Goal: Check status: Check status

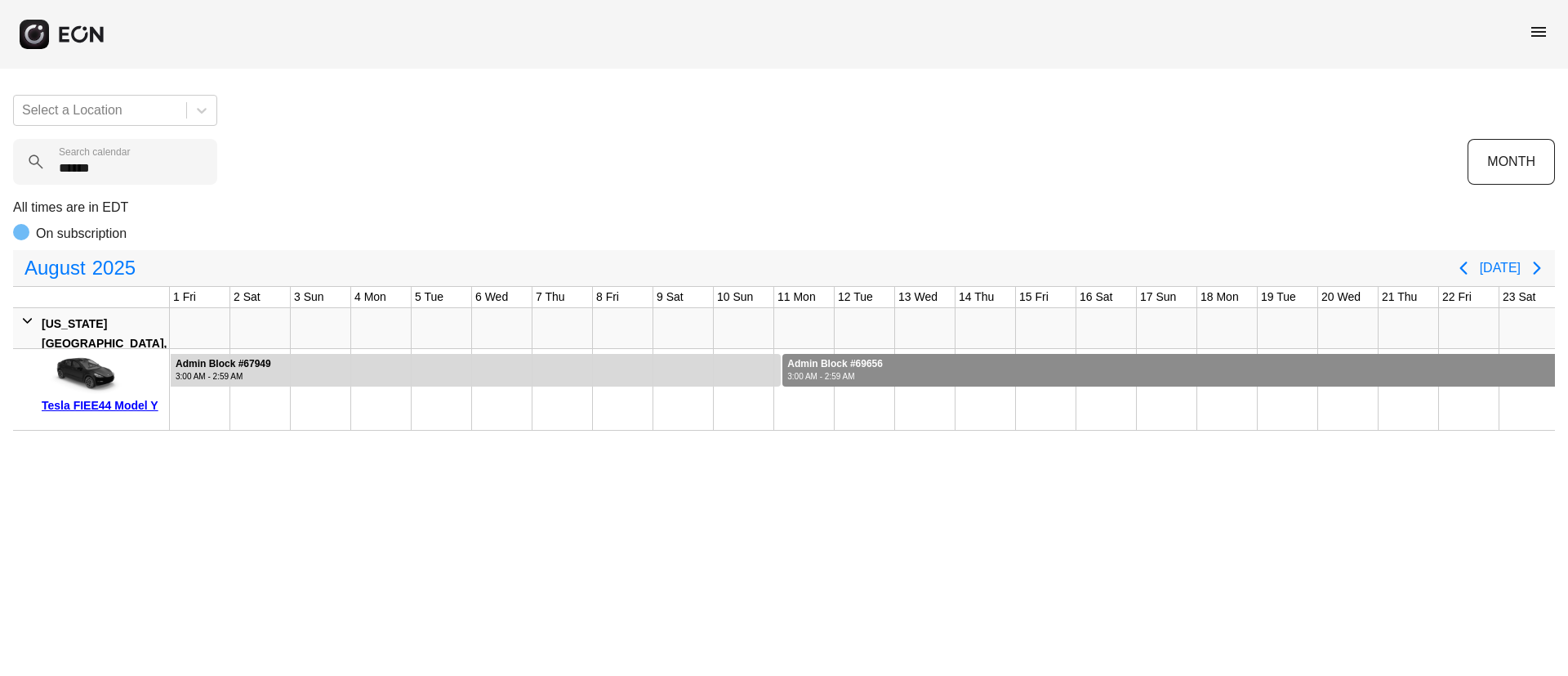
scroll to position [0, 331]
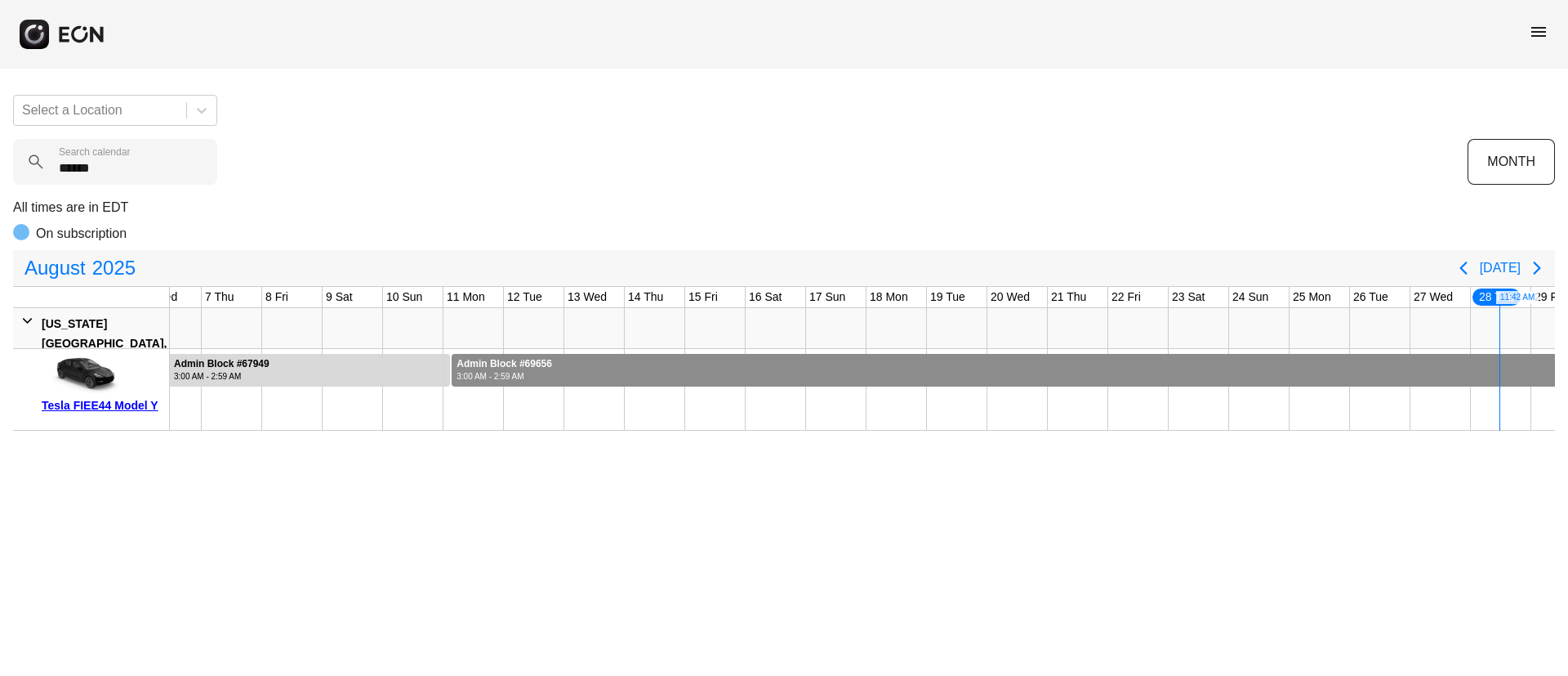
click at [1541, 30] on span "menu" at bounding box center [1538, 32] width 20 height 20
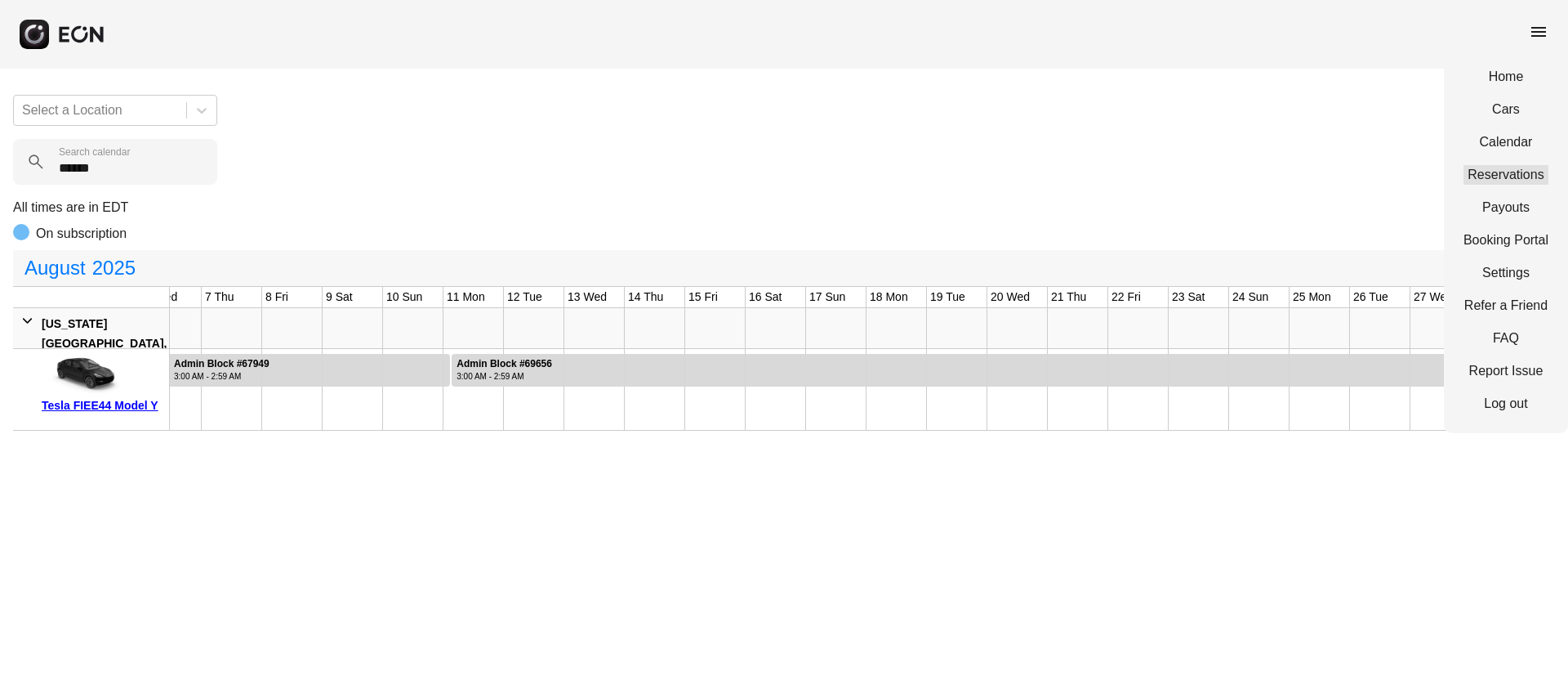
click at [1497, 176] on link "Reservations" at bounding box center [1506, 175] width 85 height 20
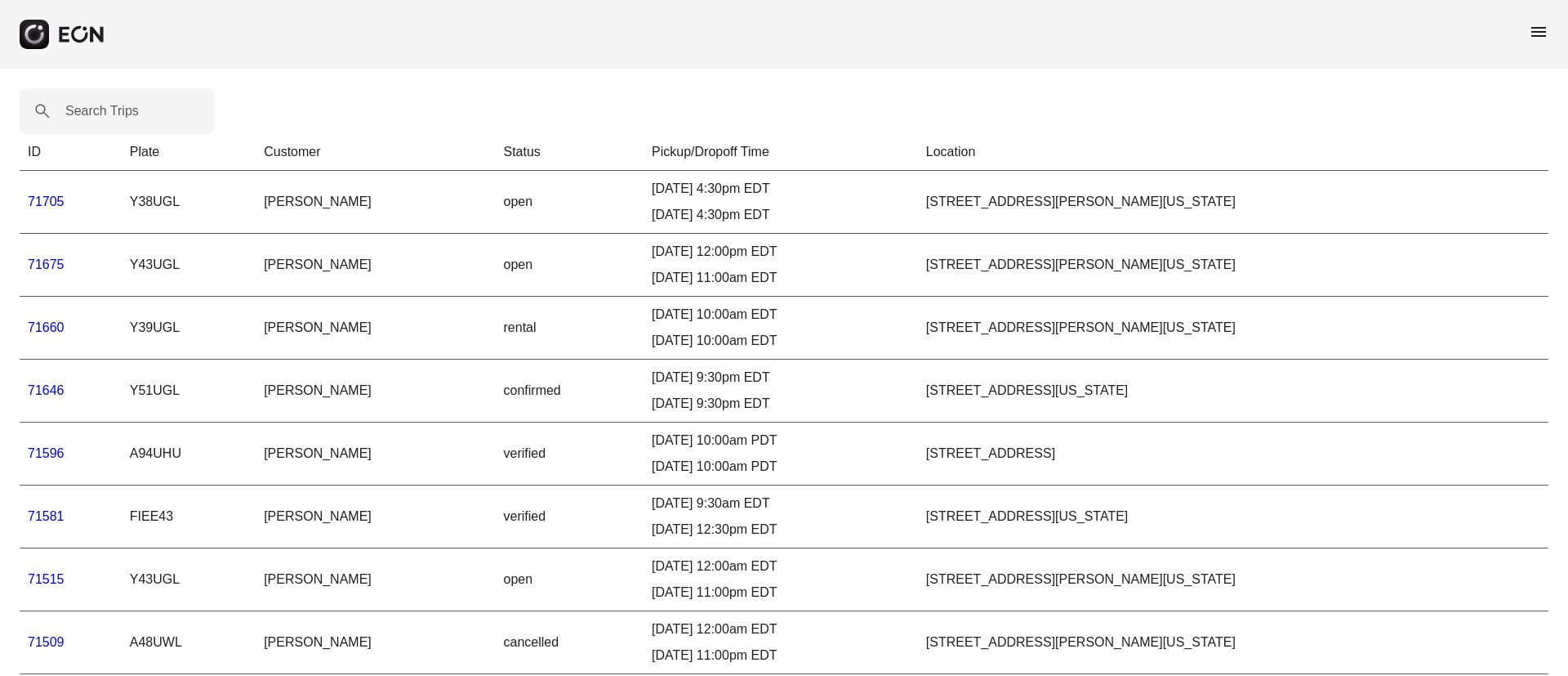
click at [94, 103] on label "Search Trips" at bounding box center [103, 111] width 74 height 20
click at [94, 103] on Trips "Search Trips" at bounding box center [117, 111] width 195 height 46
paste Trips "*****"
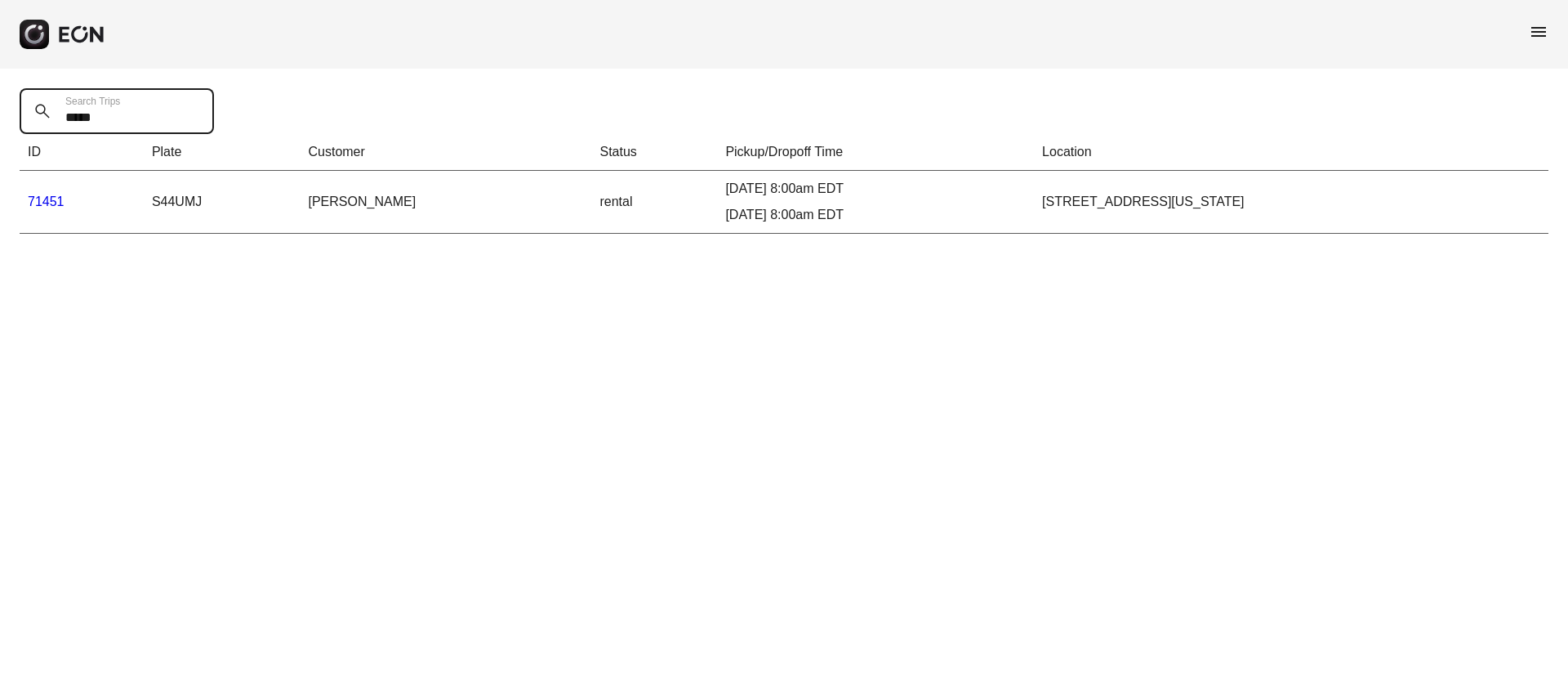
type Trips "*****"
click at [50, 199] on link "71451" at bounding box center [46, 201] width 37 height 14
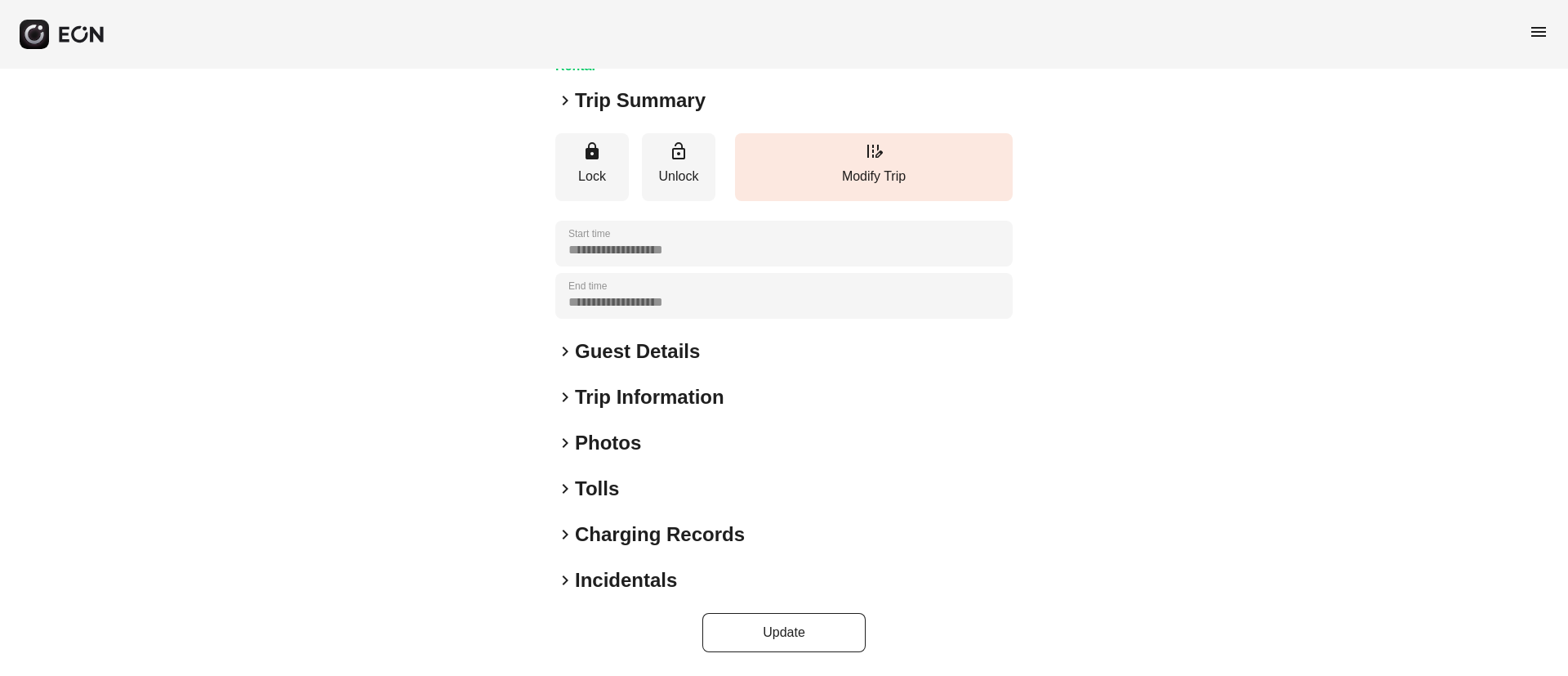
click at [635, 435] on h2 "Photos" at bounding box center [607, 443] width 66 height 26
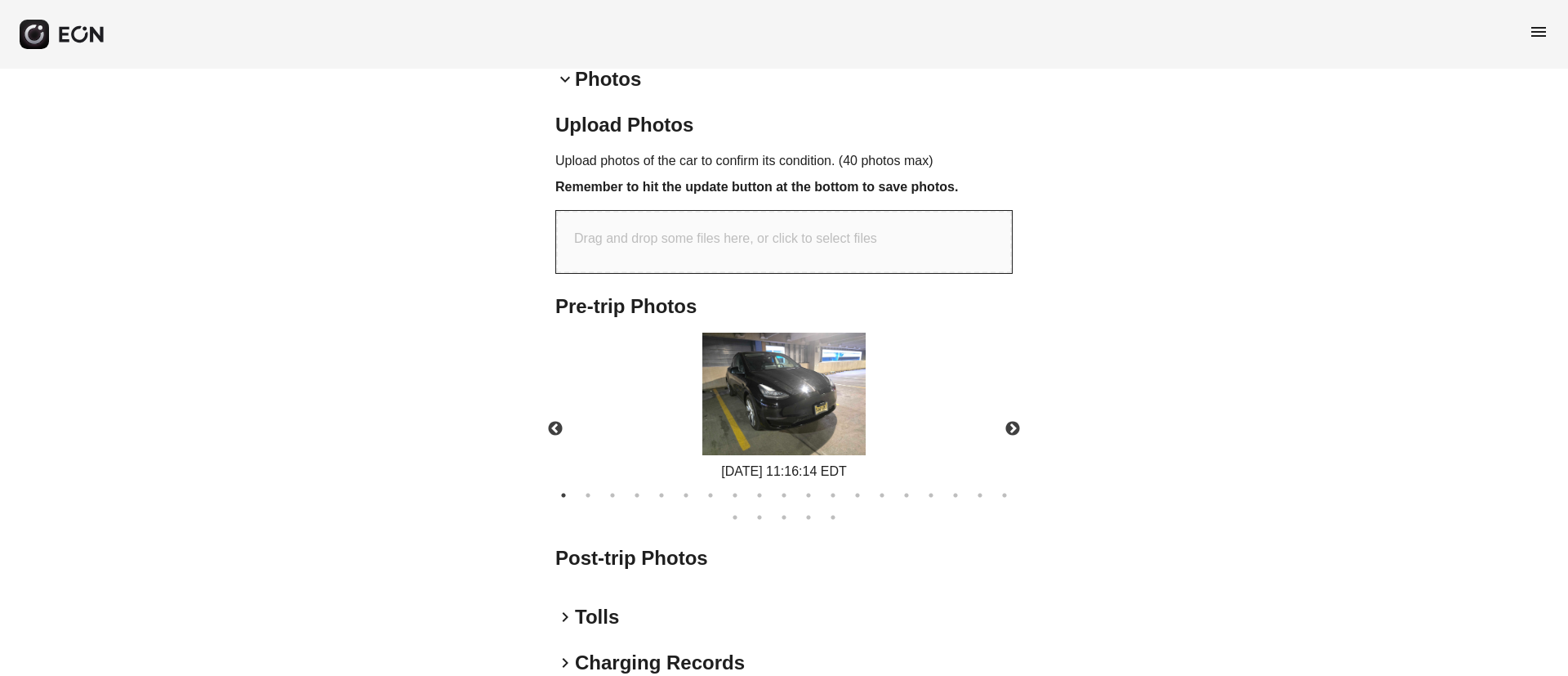
scroll to position [508, 0]
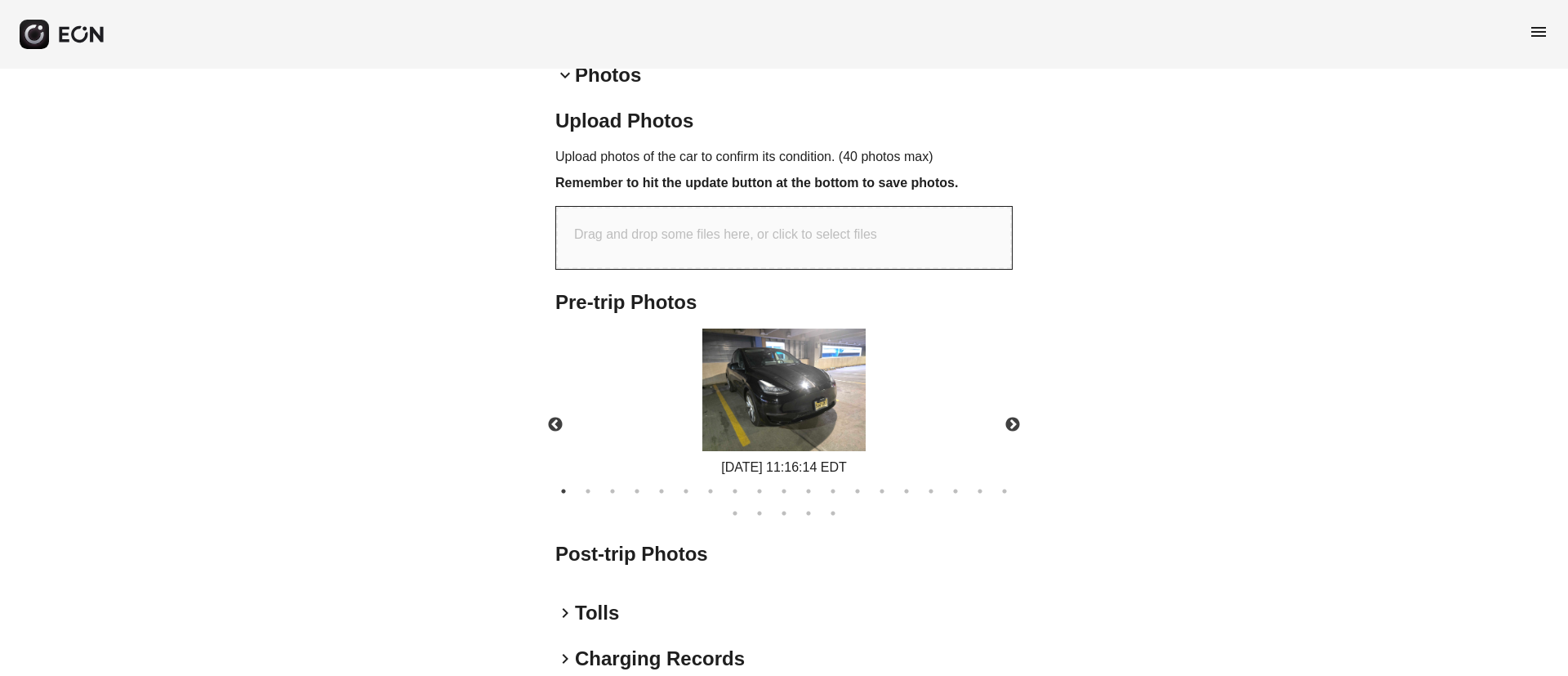
click at [791, 412] on img at bounding box center [783, 389] width 163 height 122
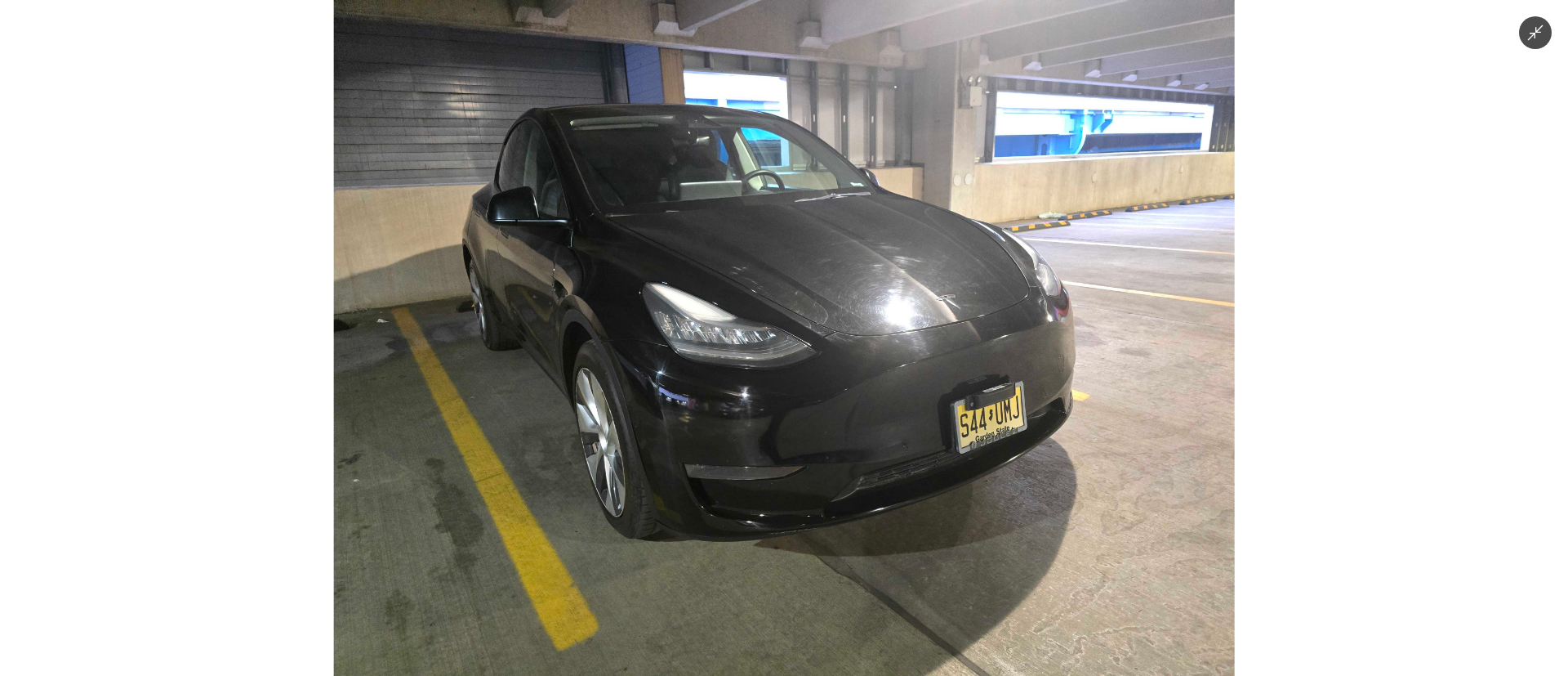
click at [776, 345] on img at bounding box center [784, 338] width 901 height 676
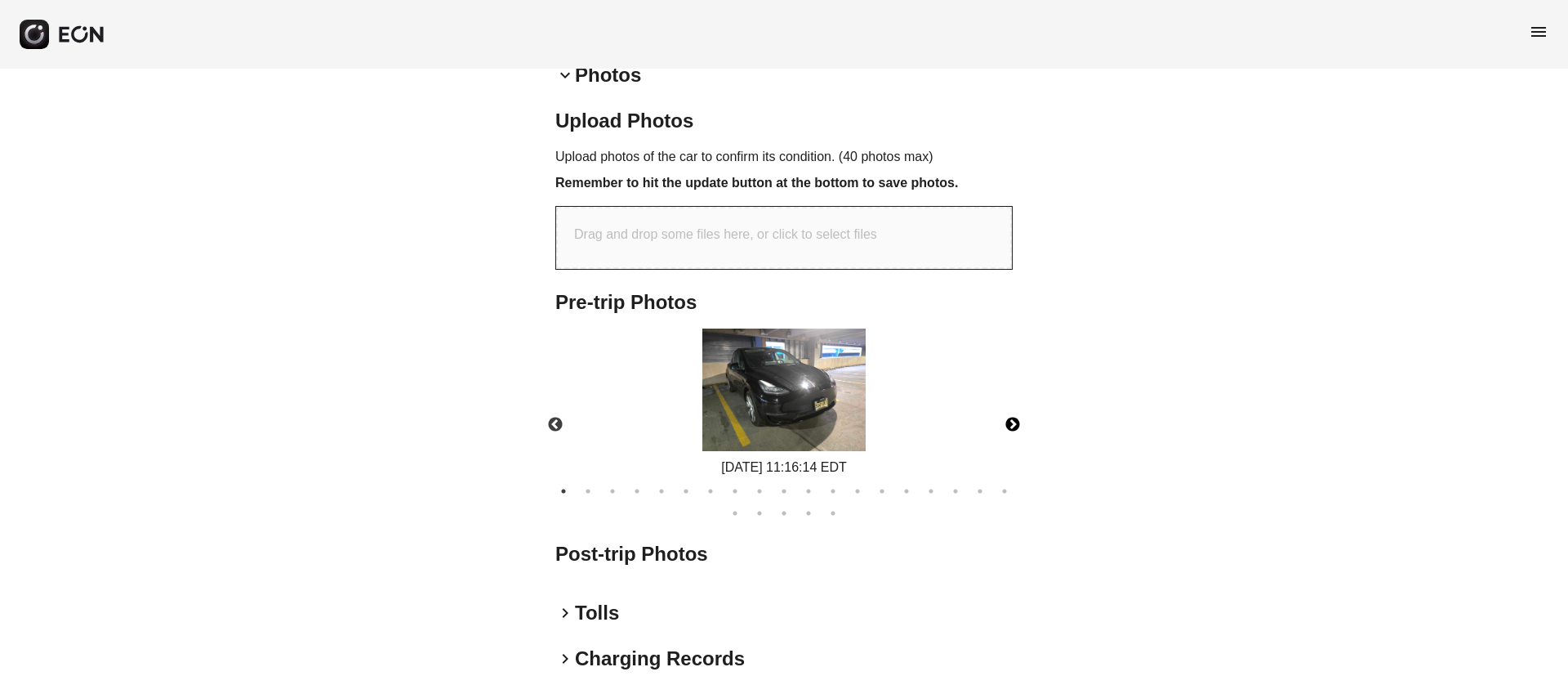
click at [1011, 419] on button "Next" at bounding box center [1013, 425] width 57 height 57
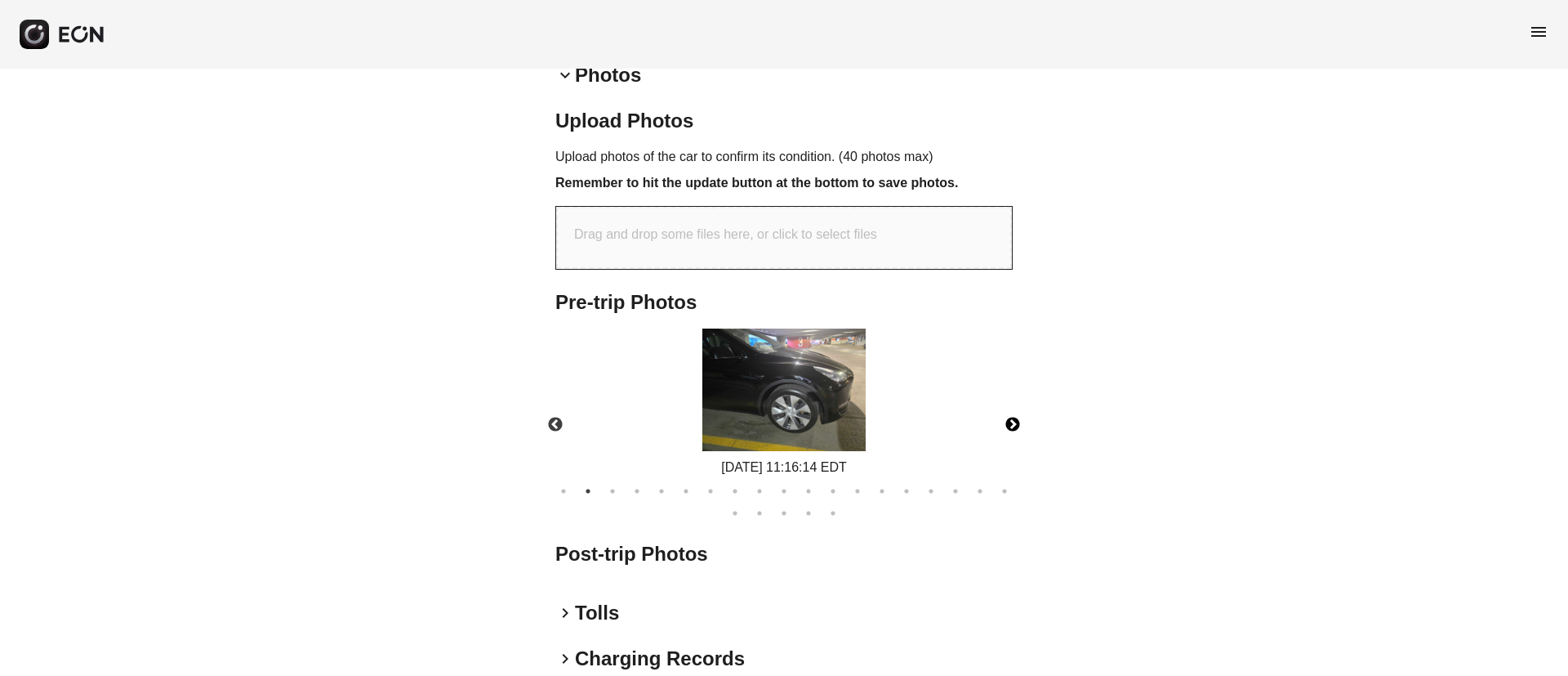
click at [780, 426] on img at bounding box center [783, 389] width 163 height 122
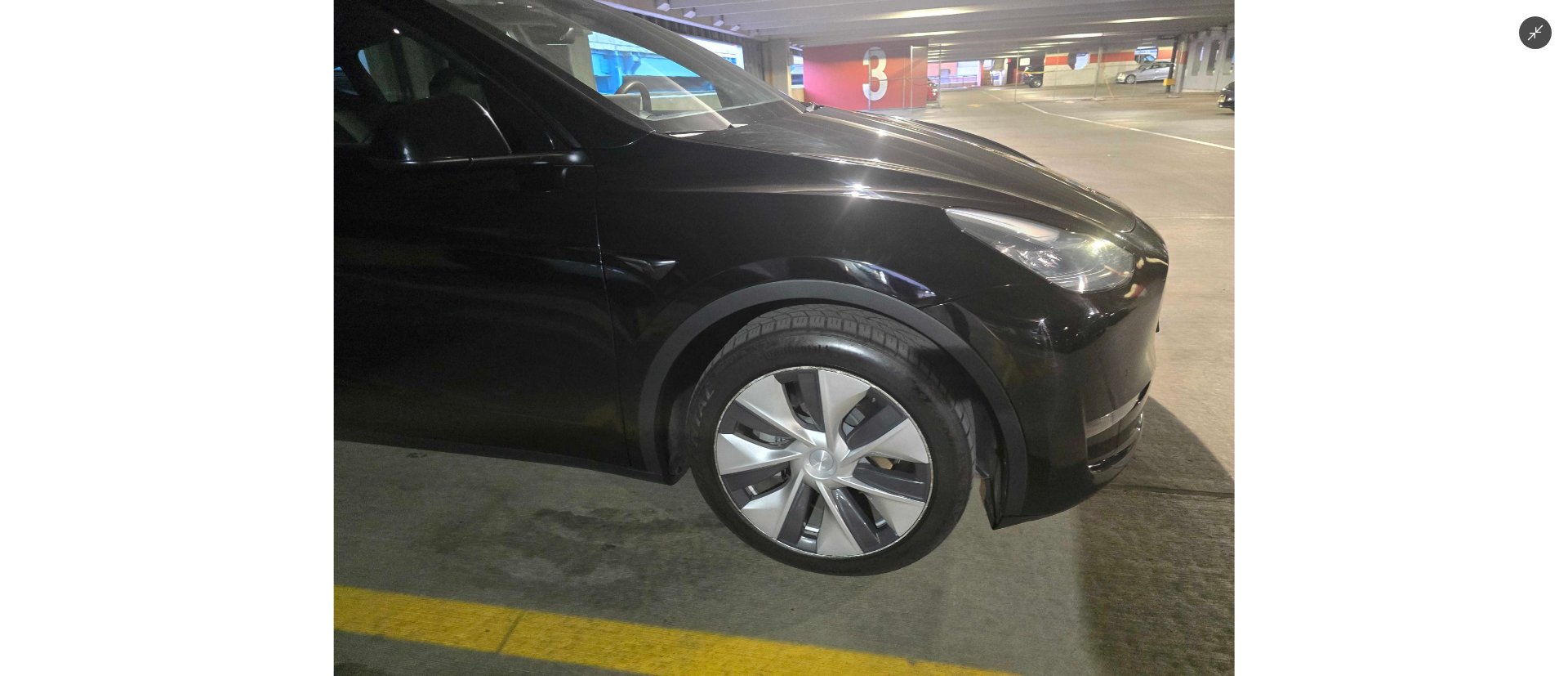
click at [780, 422] on img at bounding box center [784, 338] width 901 height 676
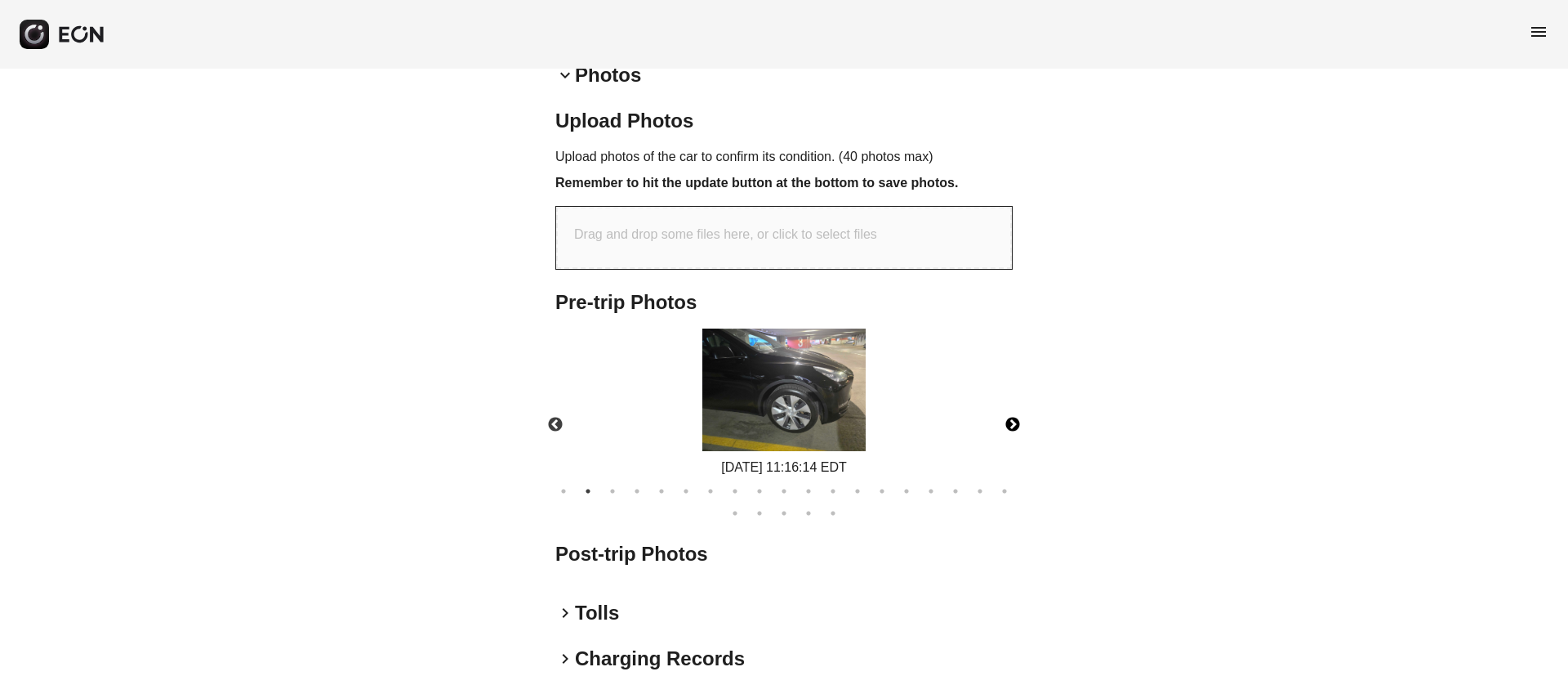
click at [1018, 430] on button "Next" at bounding box center [1013, 425] width 57 height 57
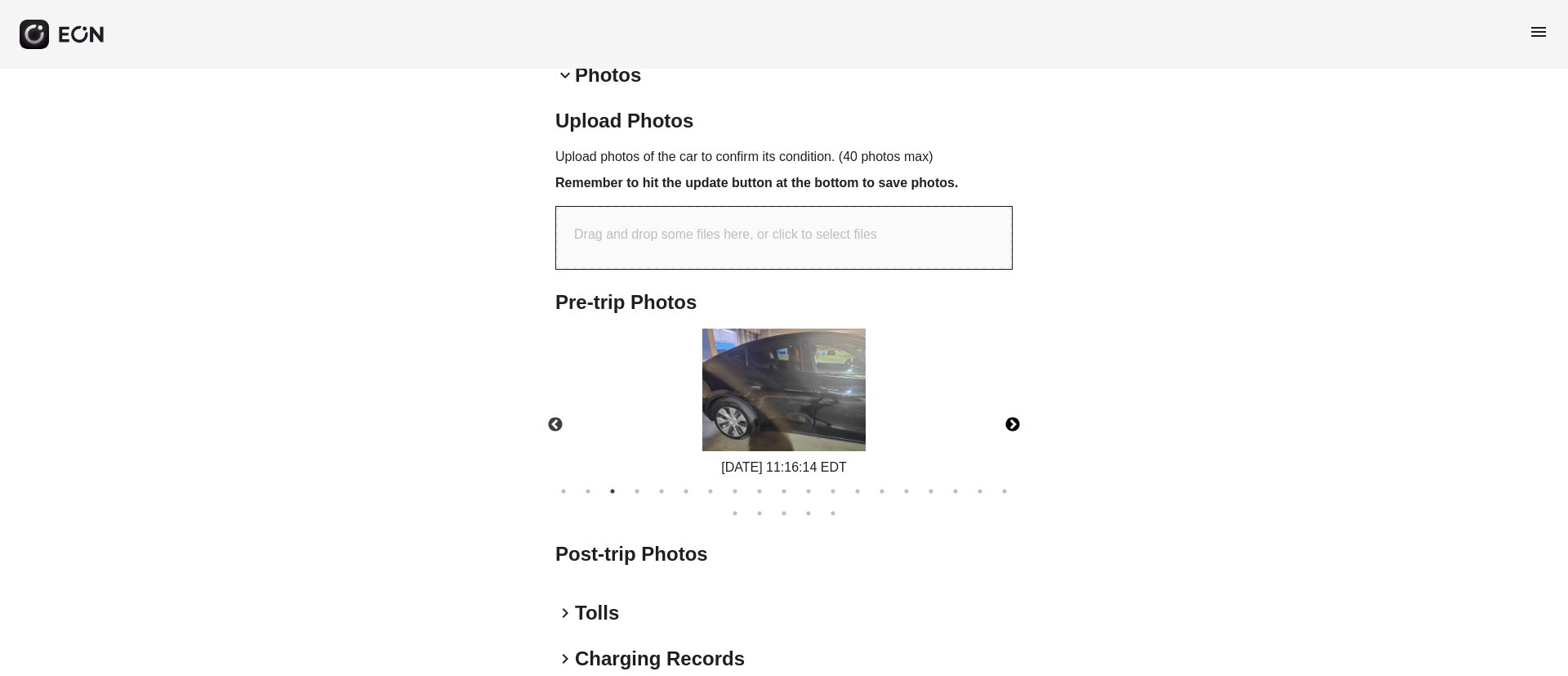
click at [850, 417] on img at bounding box center [783, 389] width 163 height 122
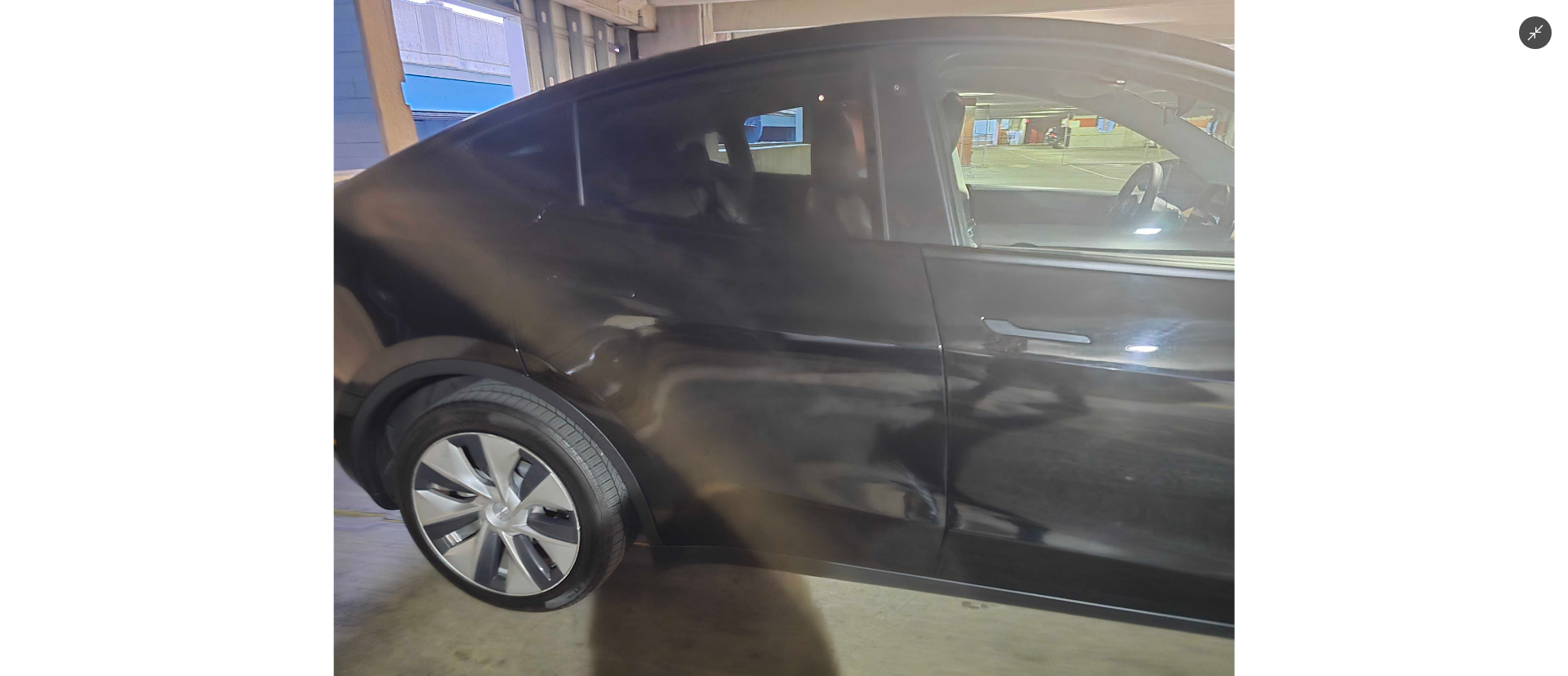
drag, startPoint x: 663, startPoint y: 430, endPoint x: 652, endPoint y: 432, distance: 11.2
click at [662, 430] on img at bounding box center [784, 338] width 901 height 676
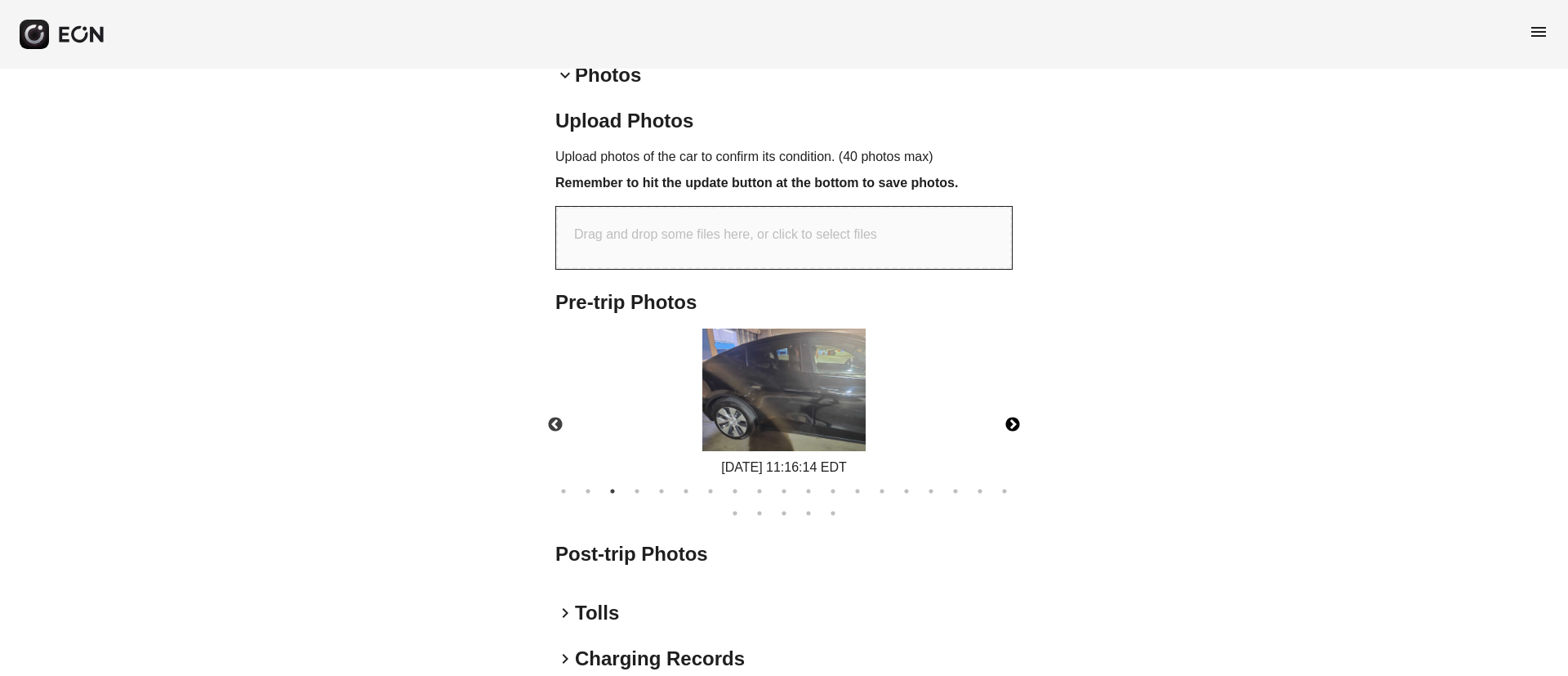
click at [710, 420] on img at bounding box center [783, 389] width 163 height 122
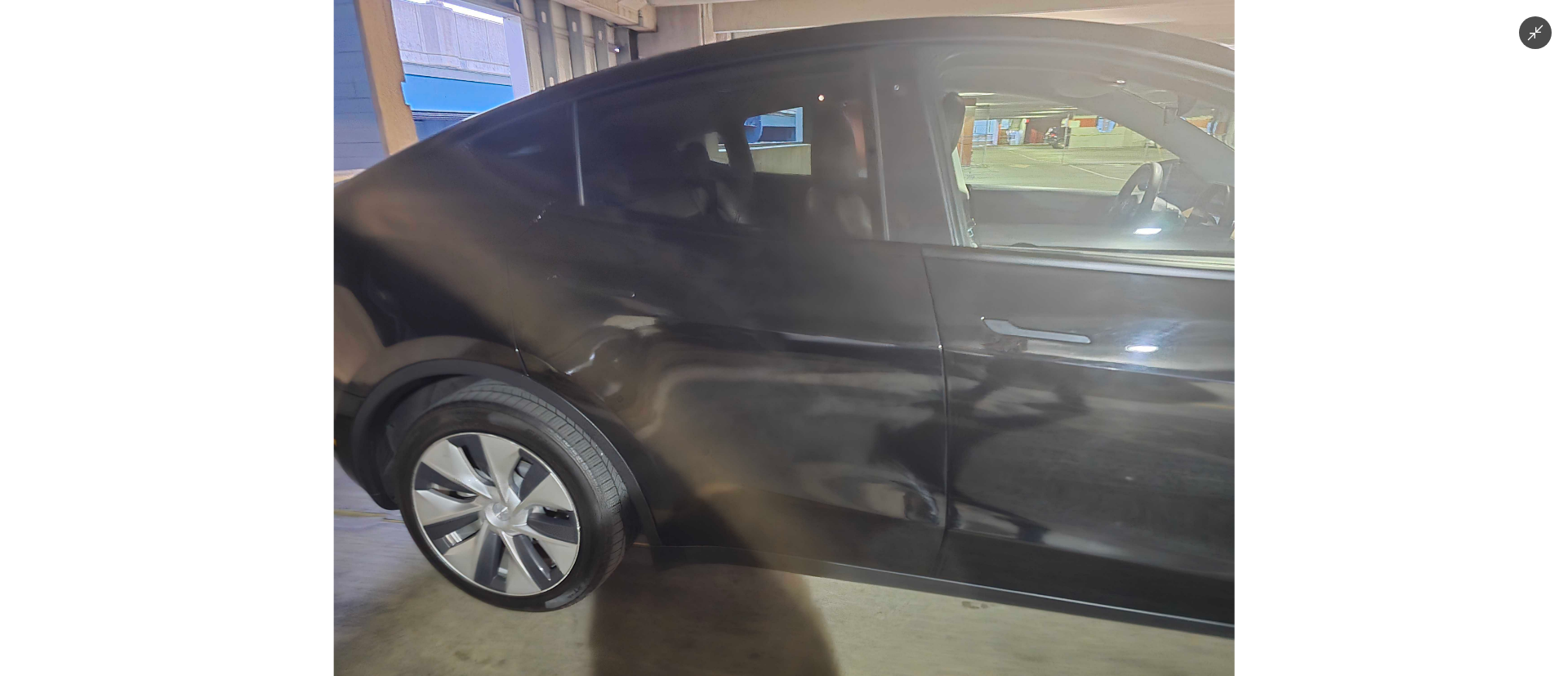
click at [691, 462] on img at bounding box center [784, 338] width 901 height 676
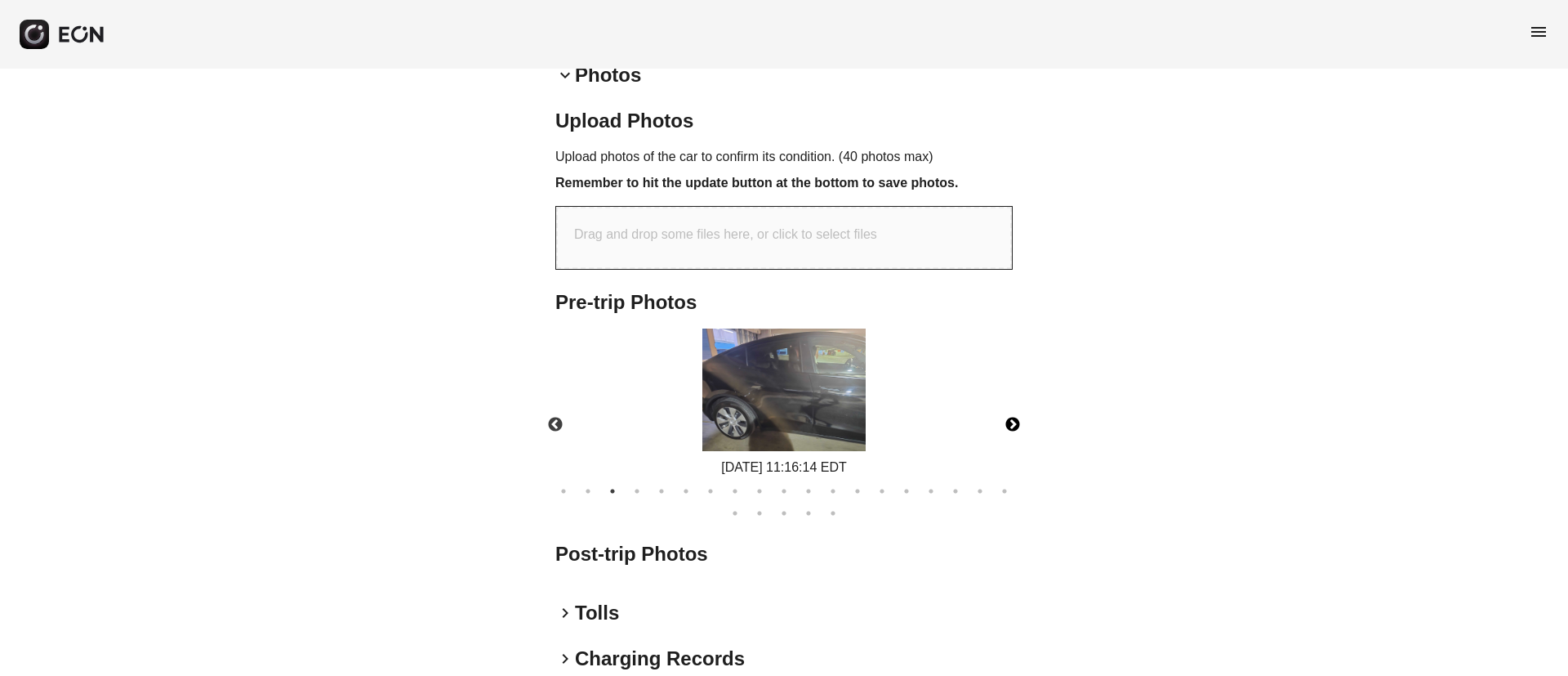
click at [1007, 419] on button "Next" at bounding box center [1013, 425] width 57 height 57
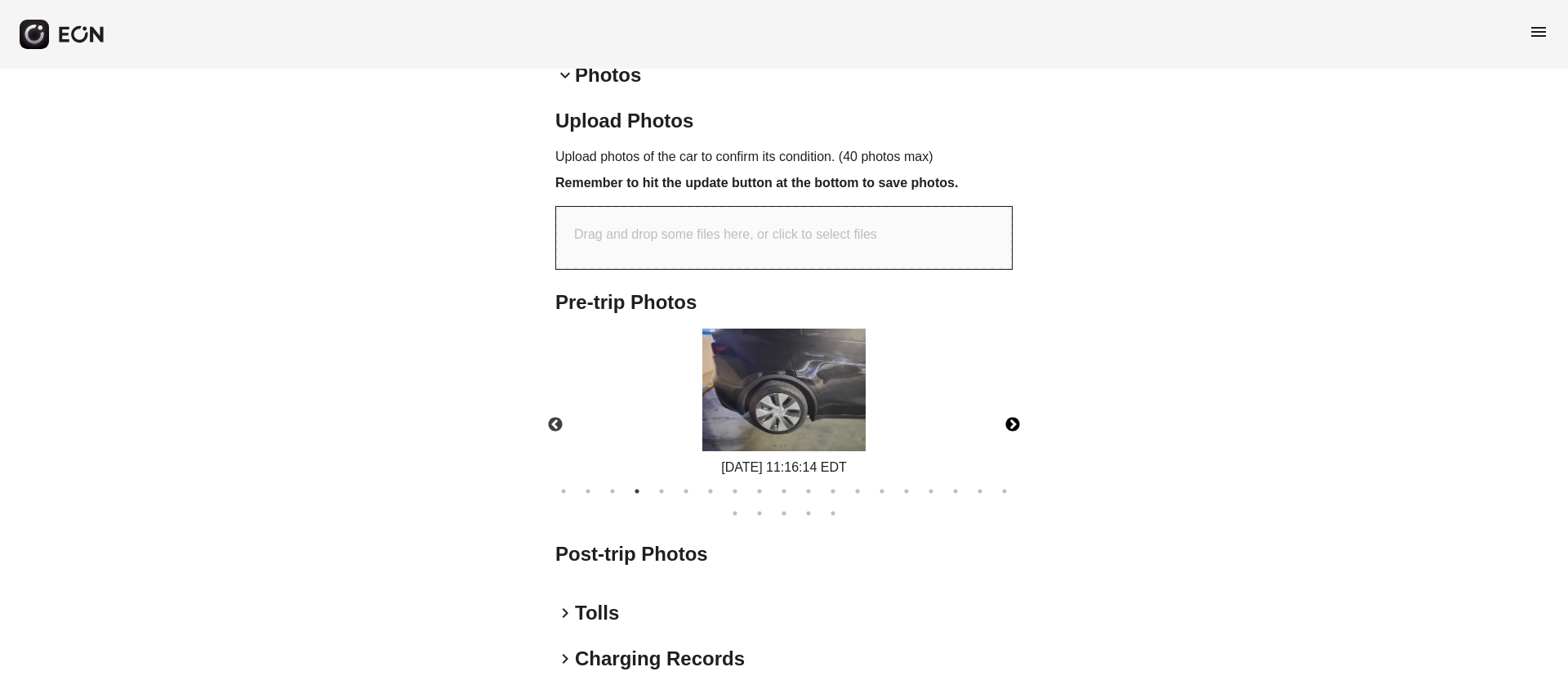
click at [815, 414] on img at bounding box center [783, 389] width 163 height 122
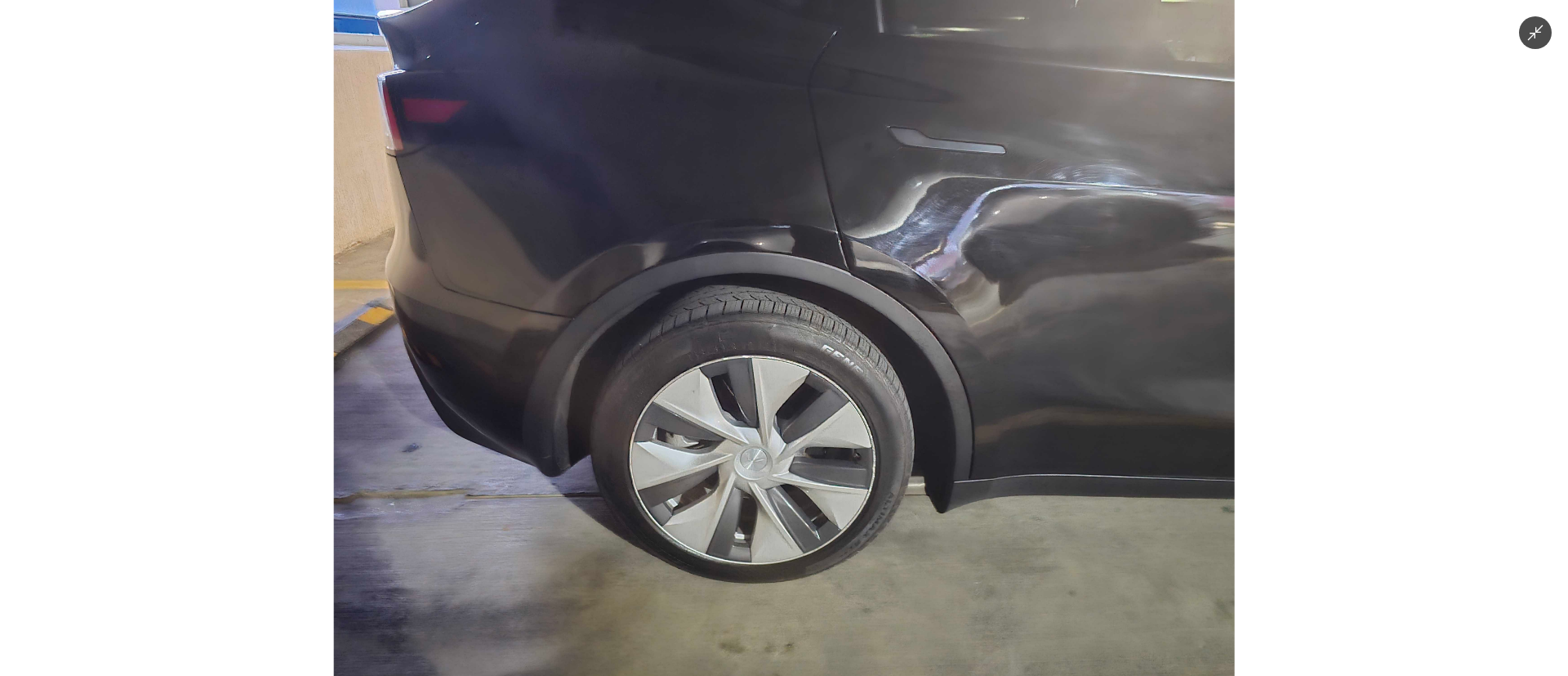
click at [815, 414] on img at bounding box center [784, 338] width 901 height 676
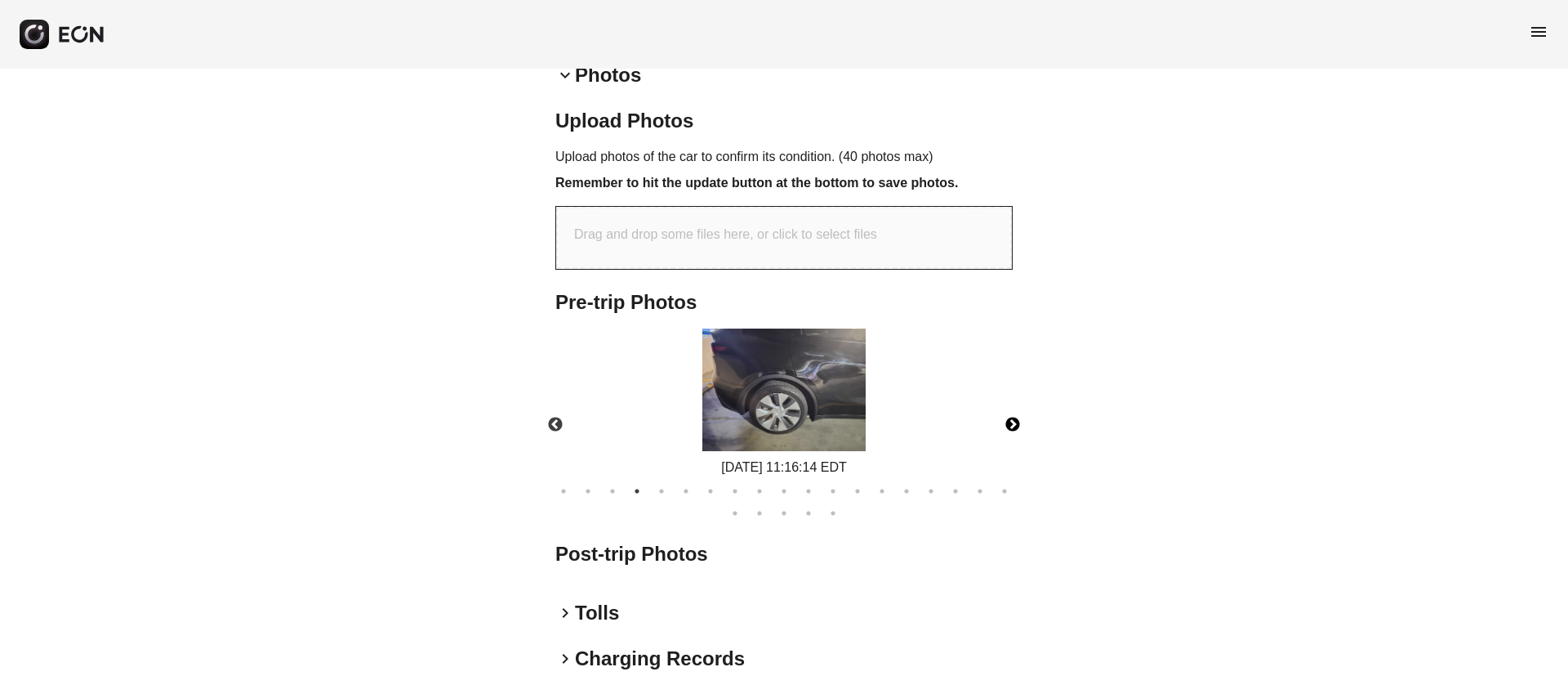
click at [1014, 421] on button "Next" at bounding box center [1013, 425] width 57 height 57
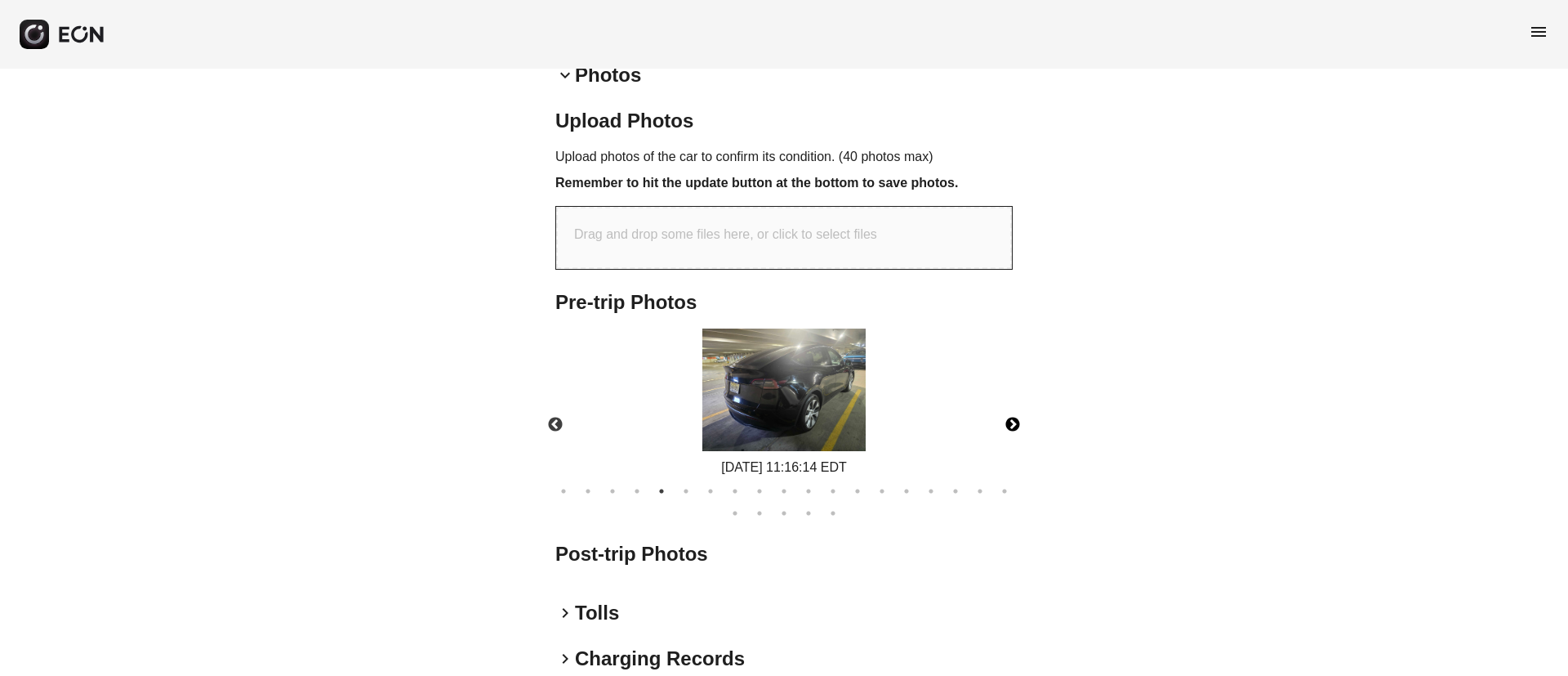
click at [829, 418] on img at bounding box center [783, 389] width 163 height 122
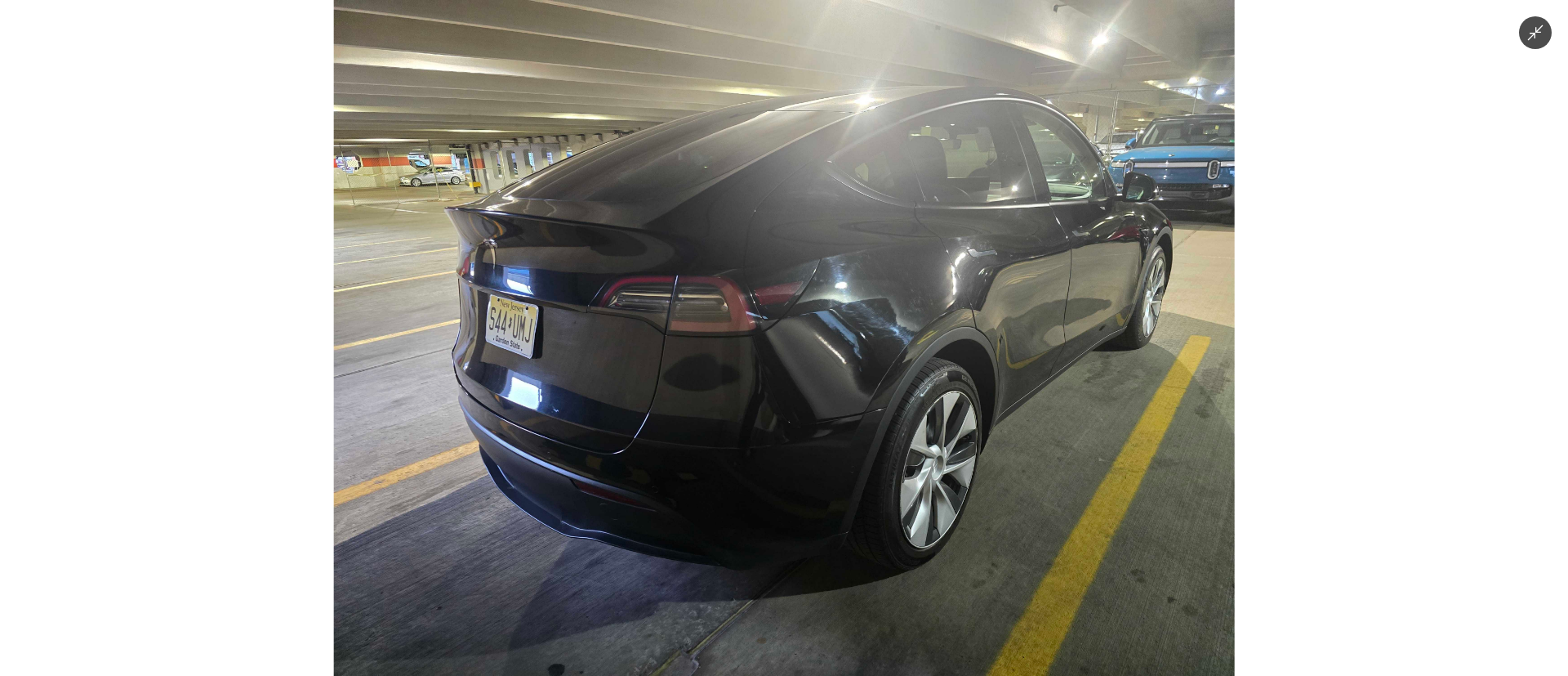
click at [829, 418] on img at bounding box center [784, 338] width 901 height 676
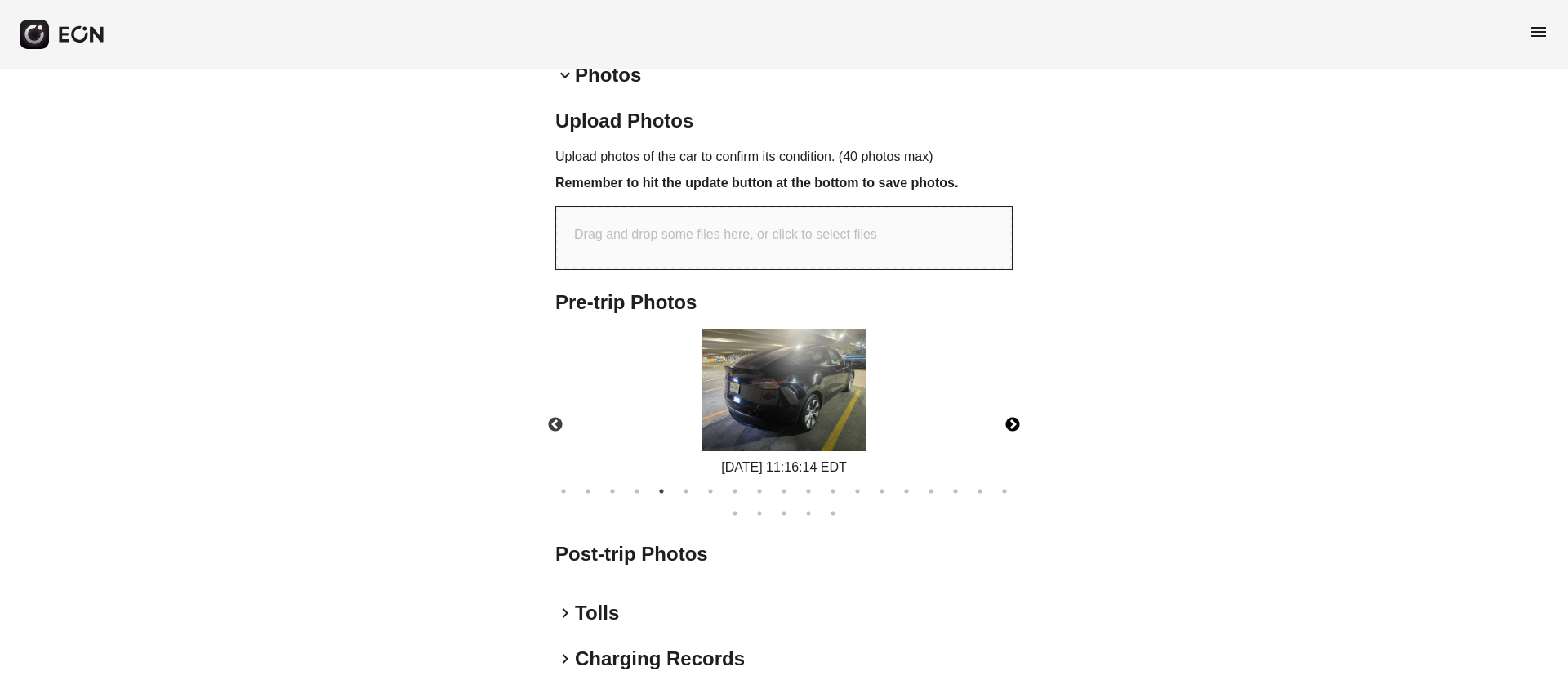
click at [838, 419] on img at bounding box center [783, 389] width 163 height 122
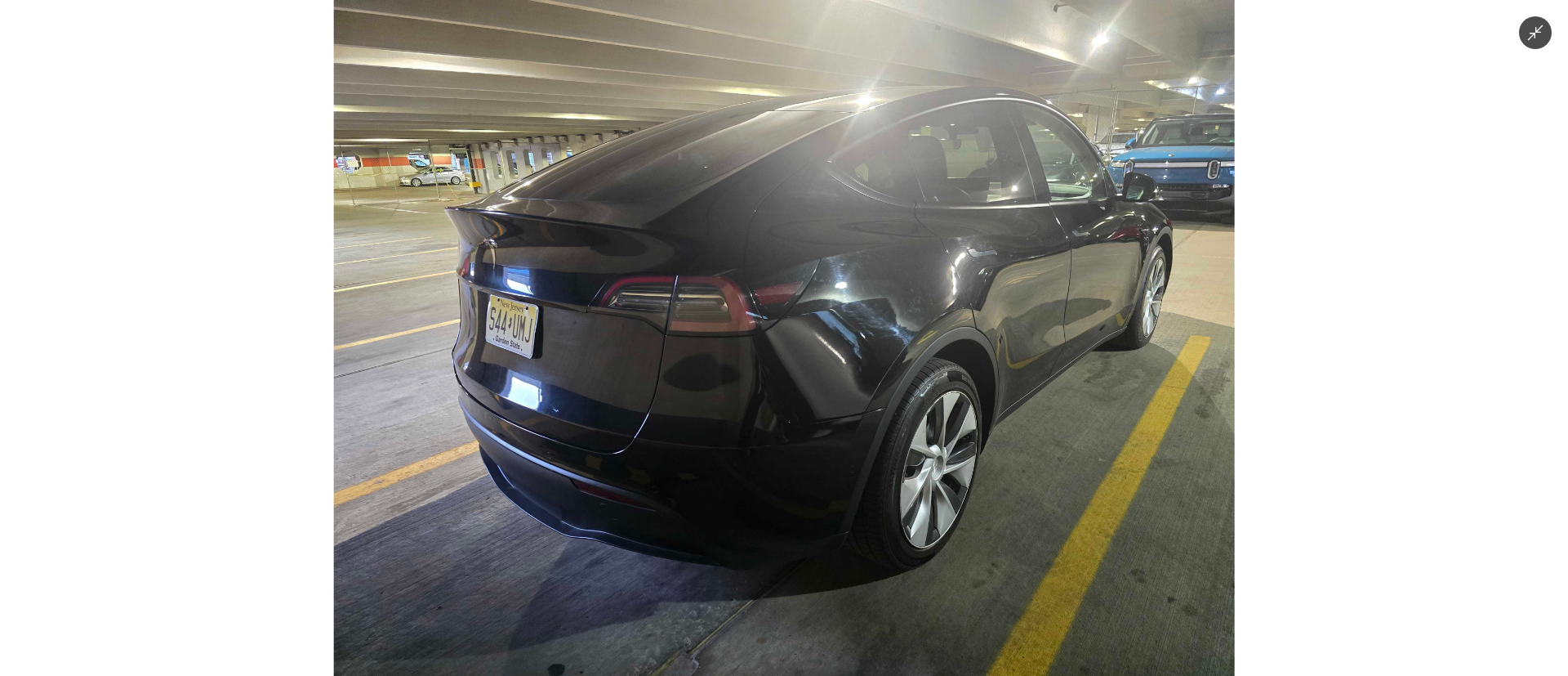
click at [849, 381] on img at bounding box center [784, 338] width 901 height 676
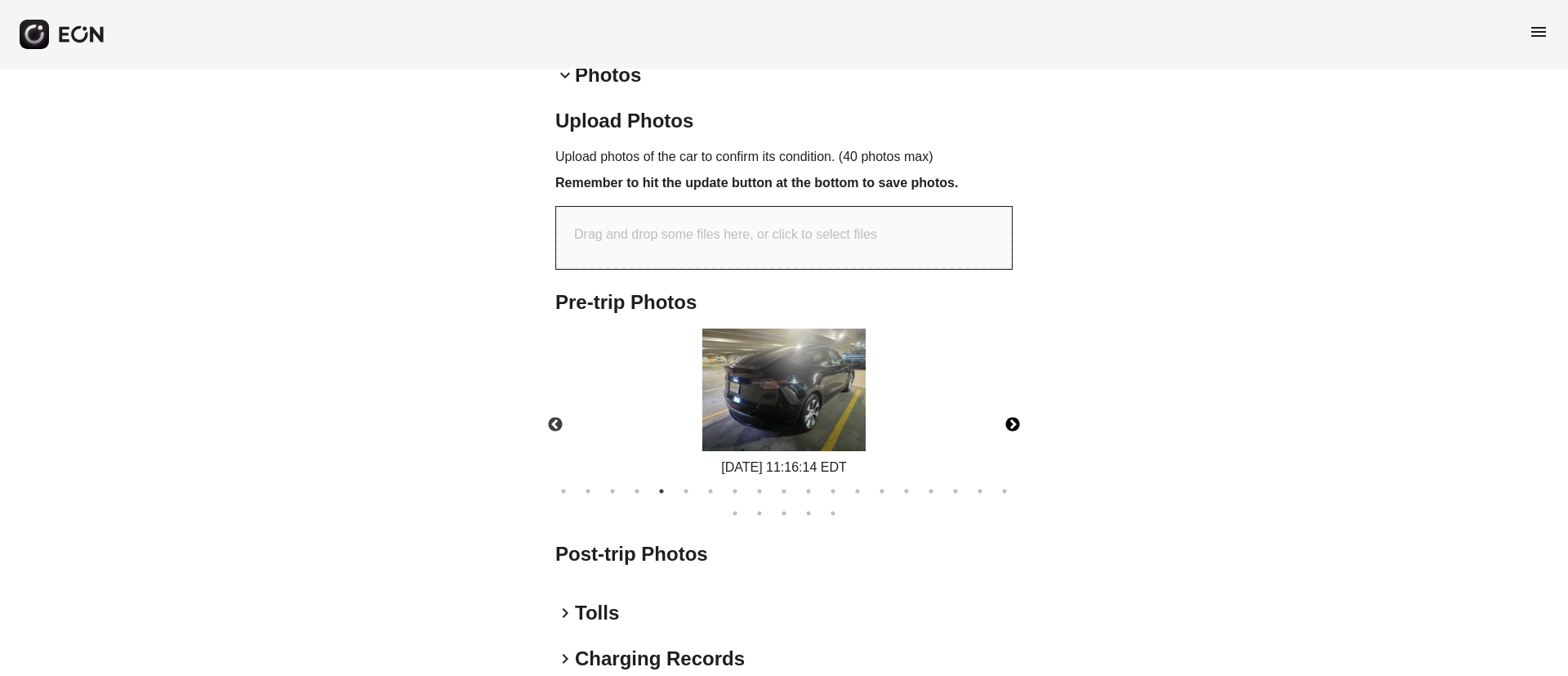
click at [1013, 421] on button "Next" at bounding box center [1013, 425] width 57 height 57
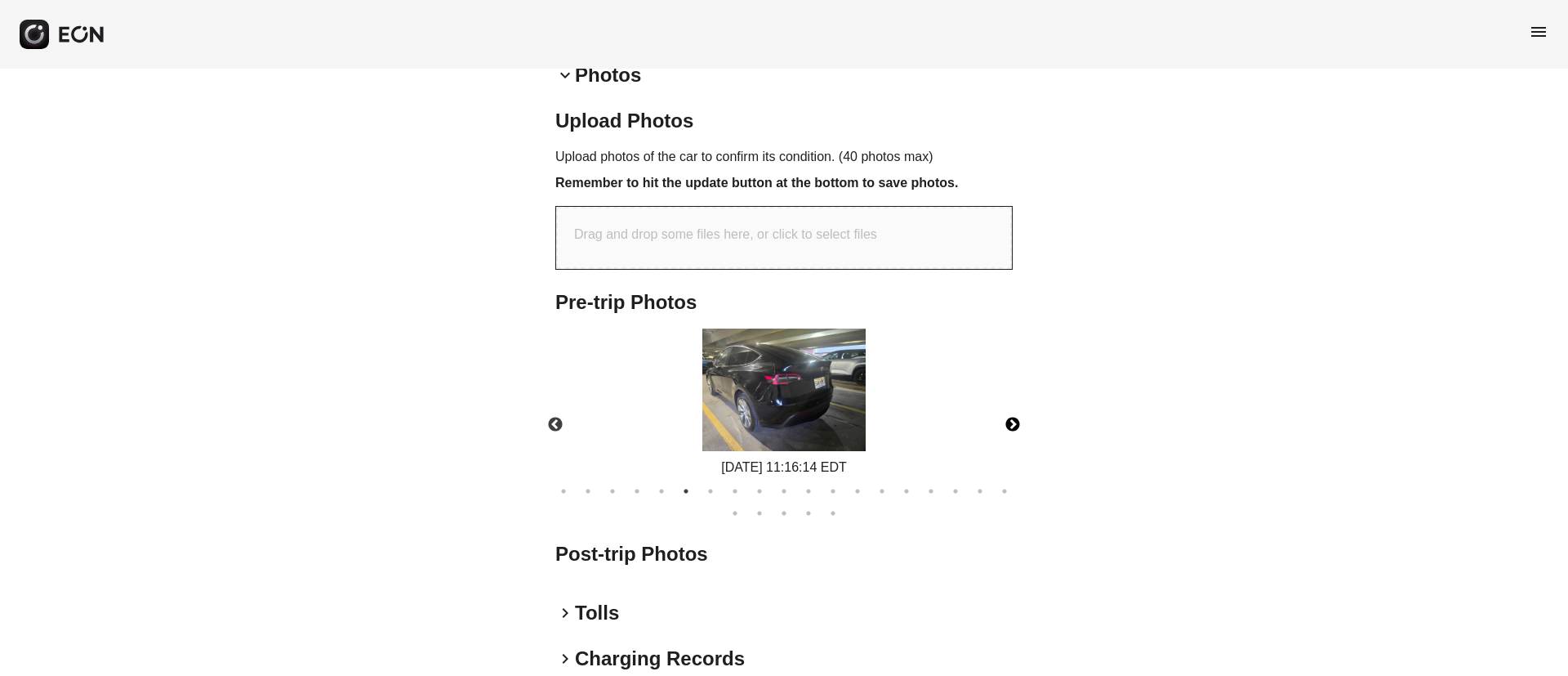
click at [795, 398] on img at bounding box center [783, 389] width 163 height 122
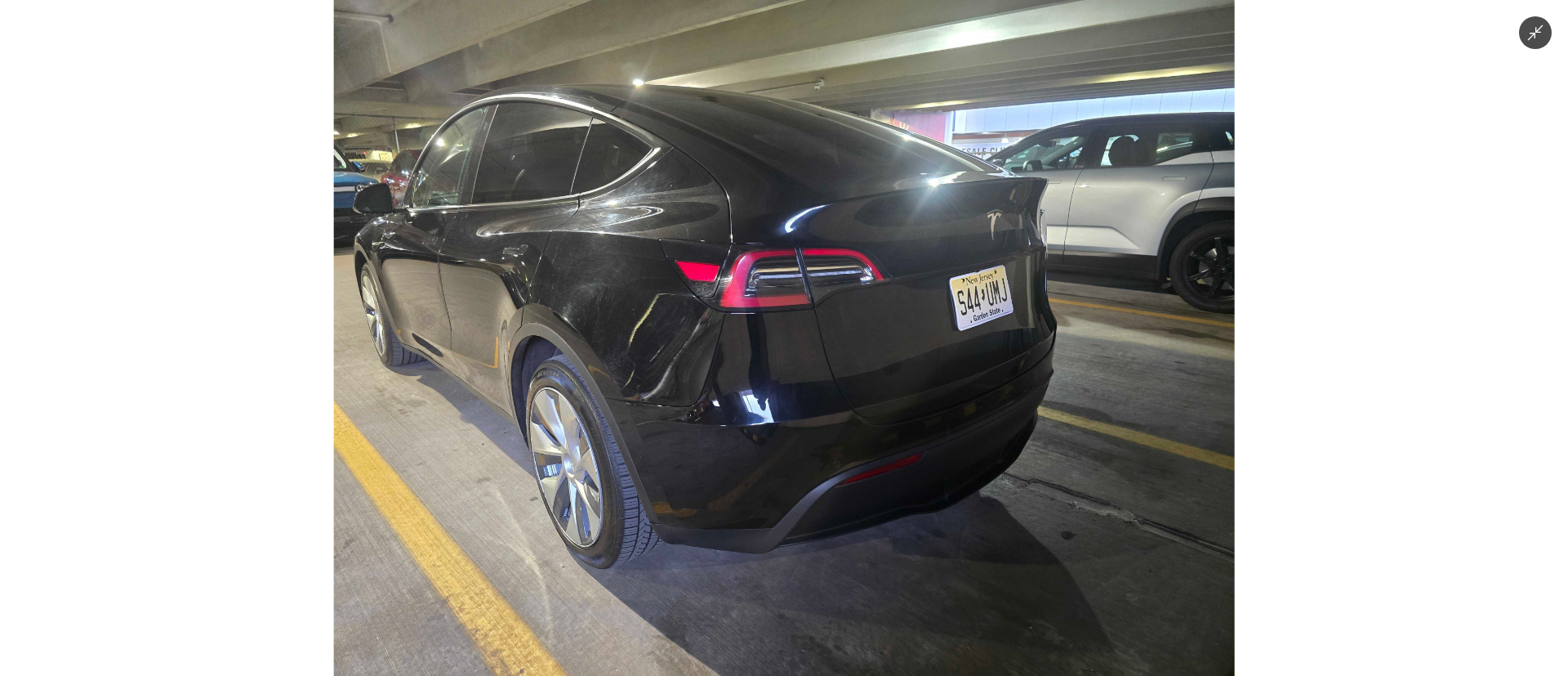
click at [795, 362] on img at bounding box center [784, 338] width 901 height 676
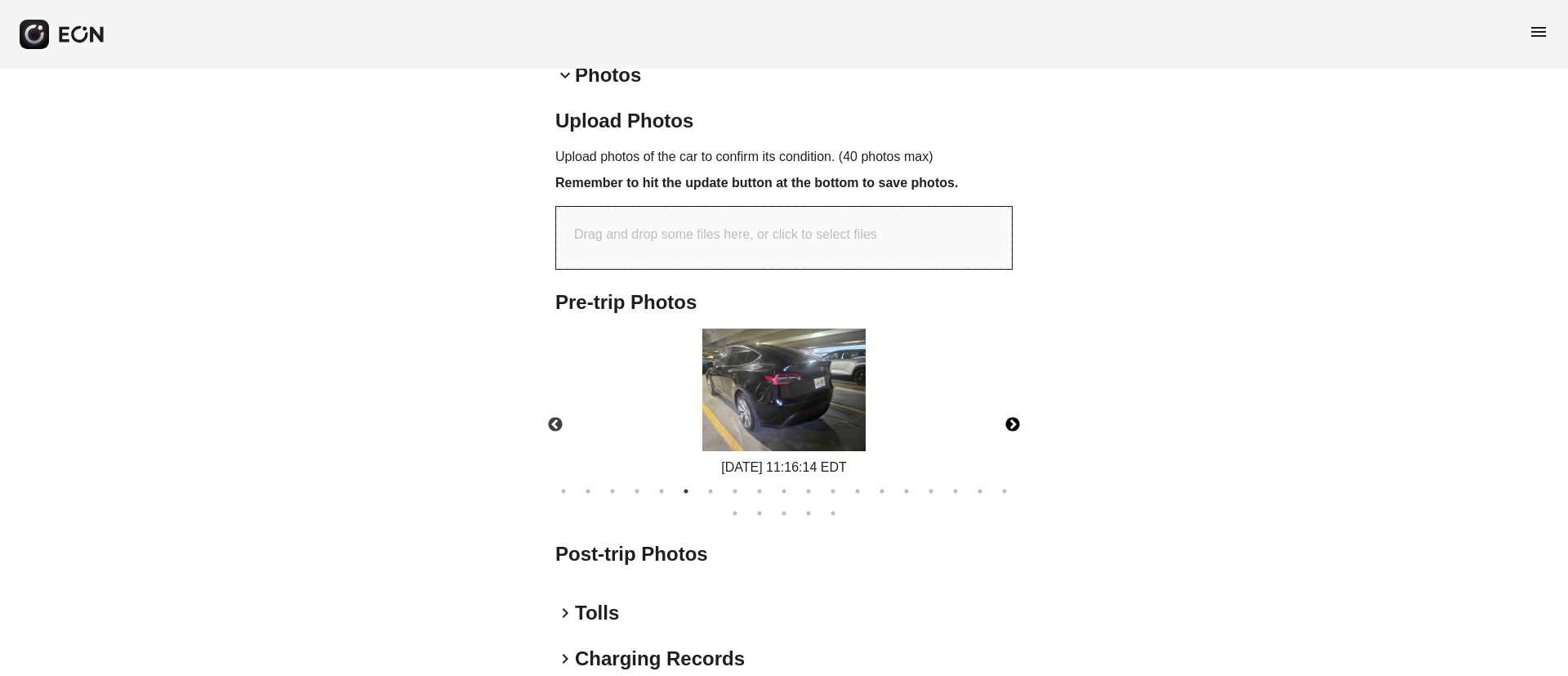
click at [795, 362] on img at bounding box center [783, 389] width 163 height 122
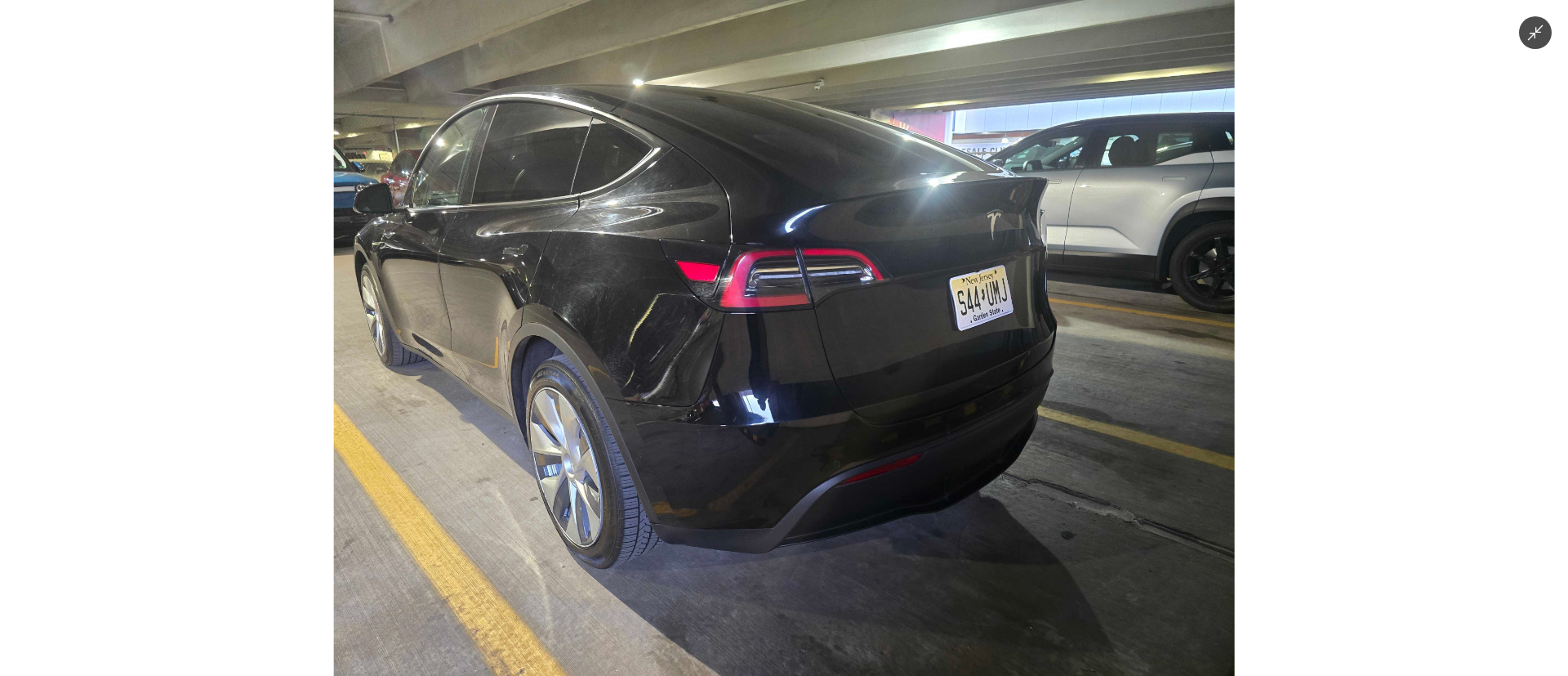
click at [795, 362] on img at bounding box center [784, 338] width 901 height 676
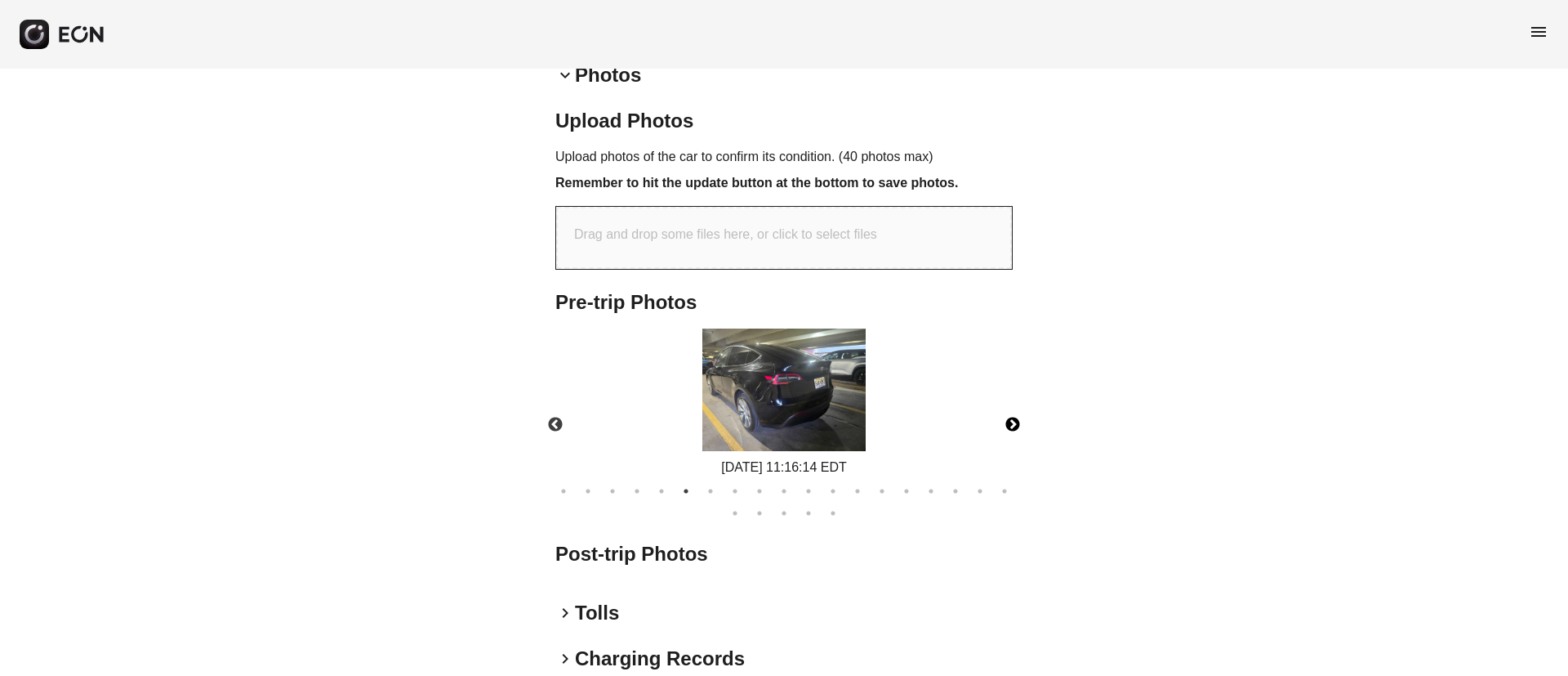
click at [1012, 427] on button "Next" at bounding box center [1013, 425] width 57 height 57
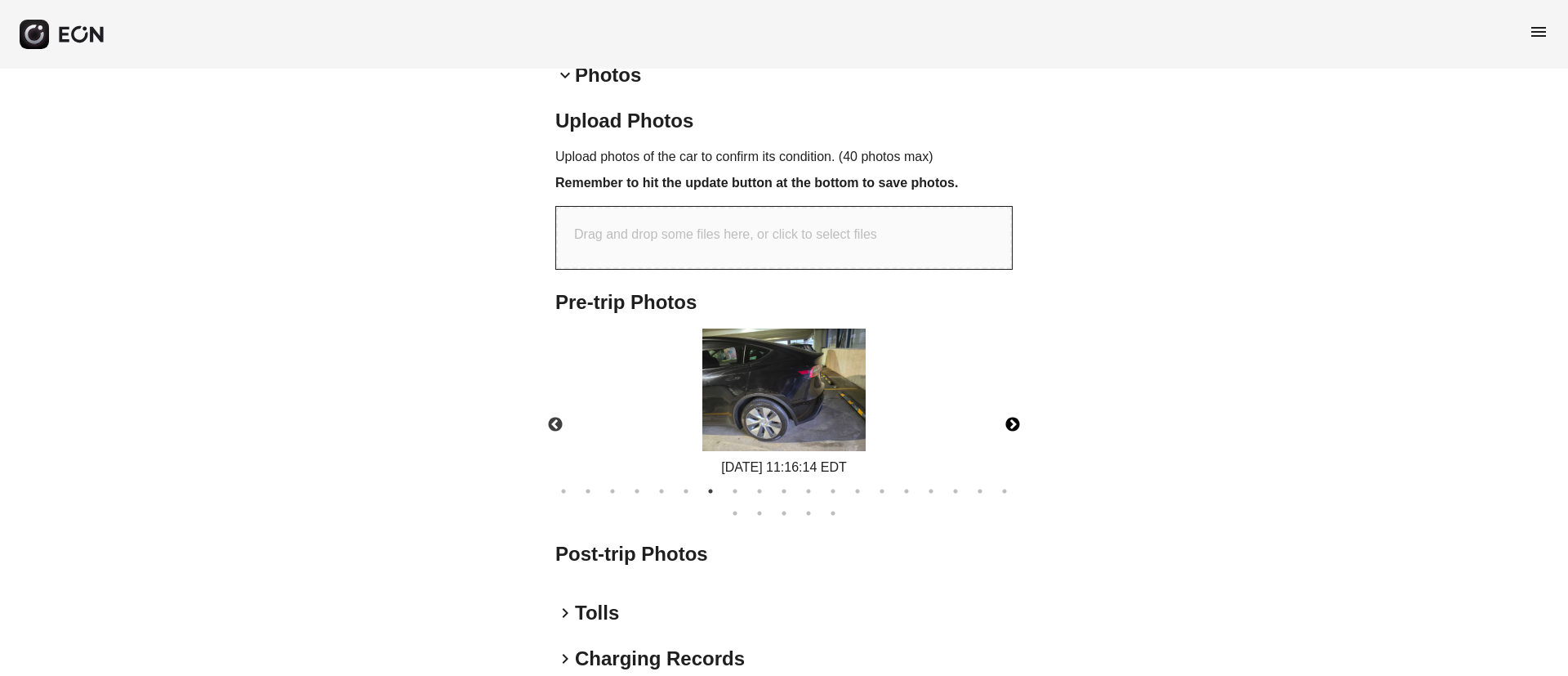
click at [786, 432] on img at bounding box center [783, 389] width 163 height 122
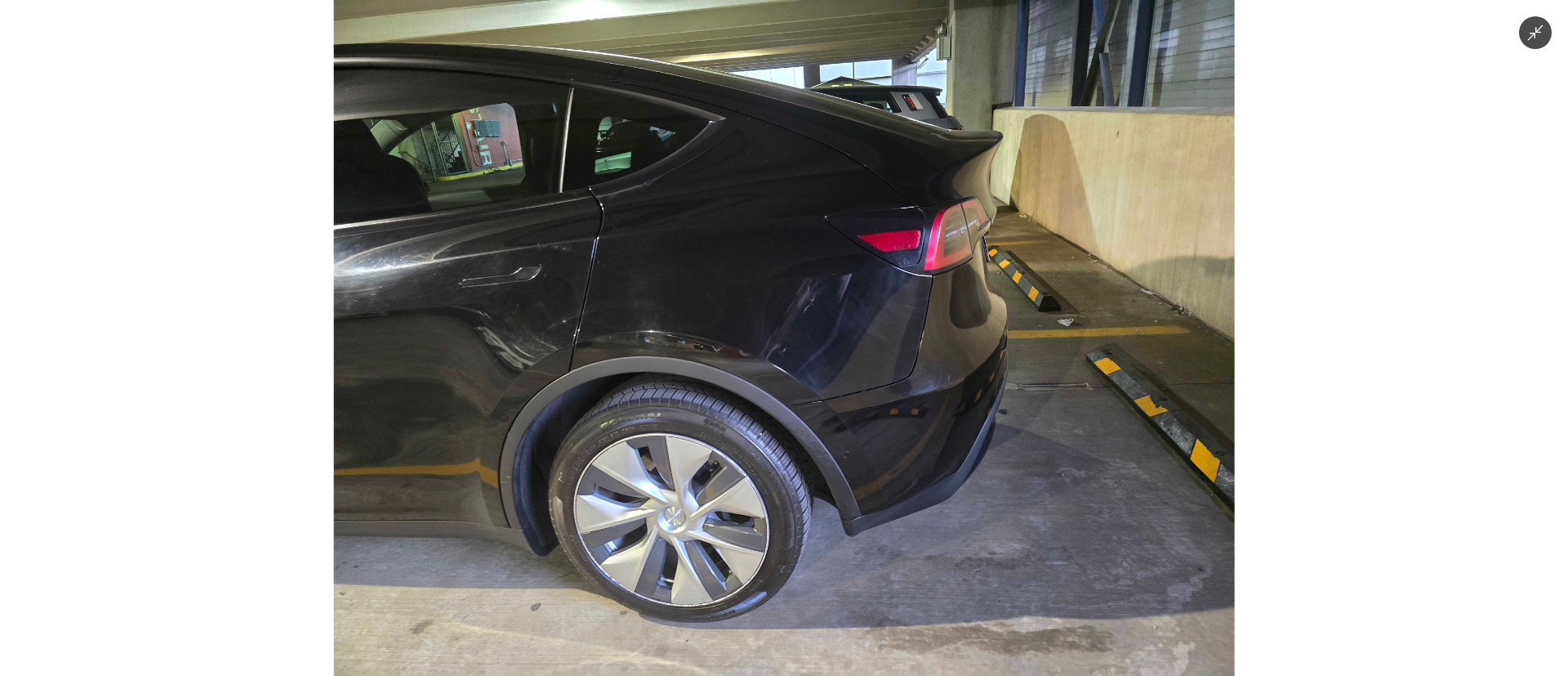
click at [781, 393] on img at bounding box center [784, 338] width 901 height 676
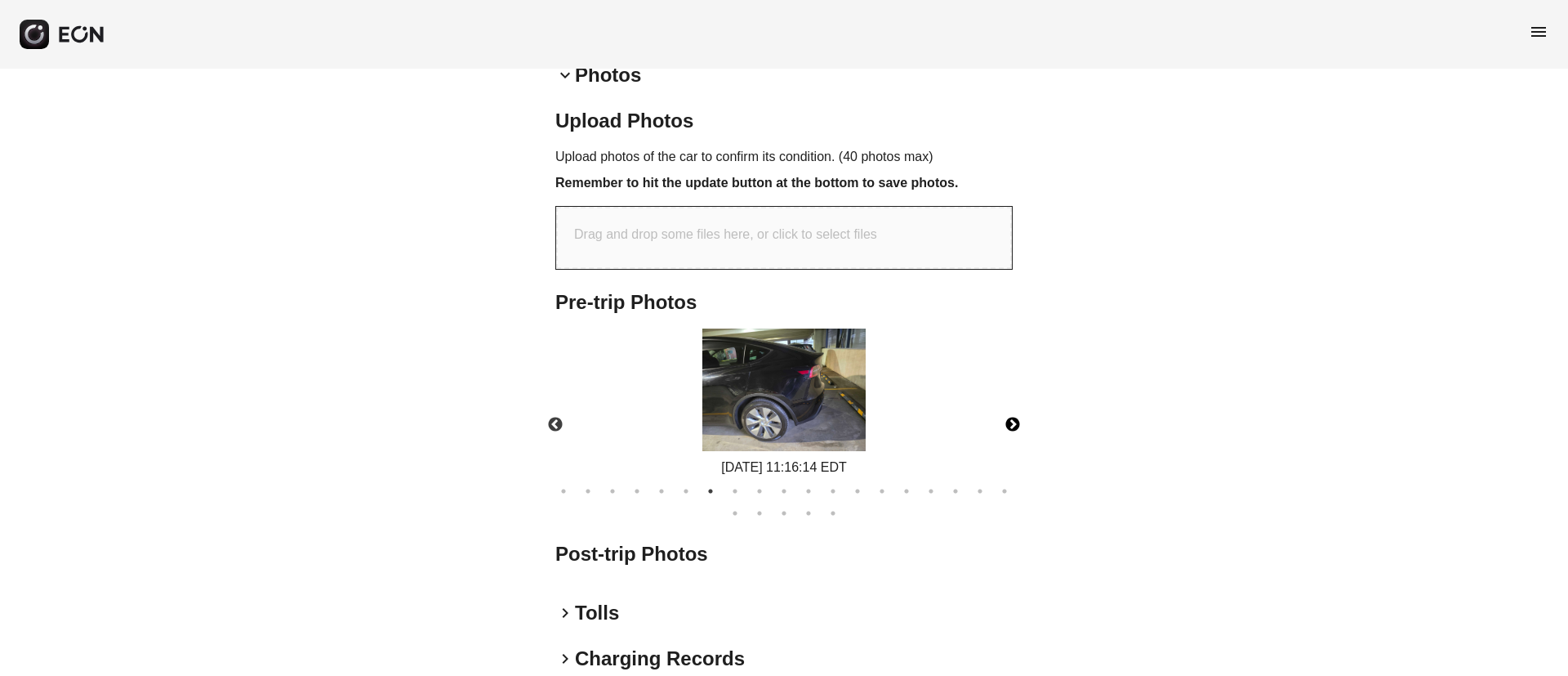
click at [1011, 423] on button "Next" at bounding box center [1013, 425] width 57 height 57
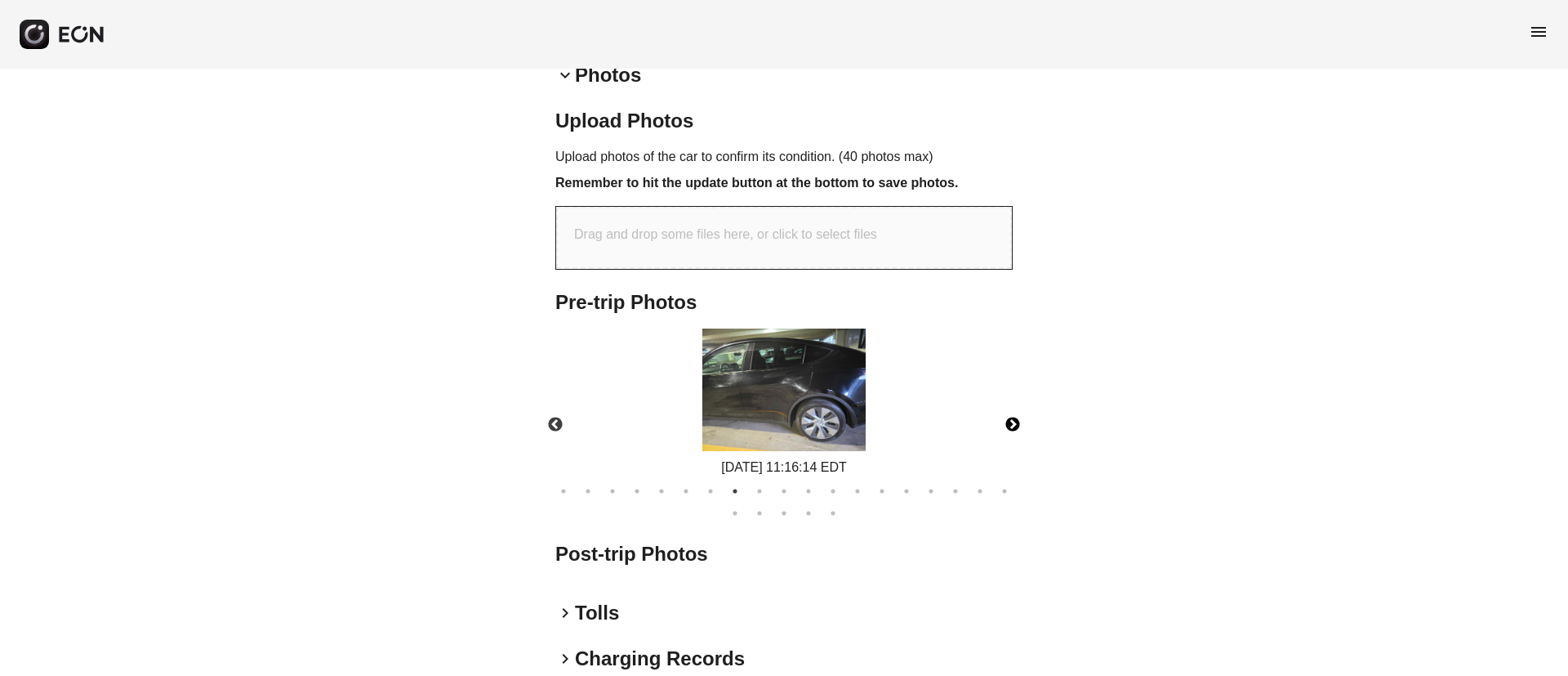
click at [750, 408] on img at bounding box center [783, 389] width 163 height 122
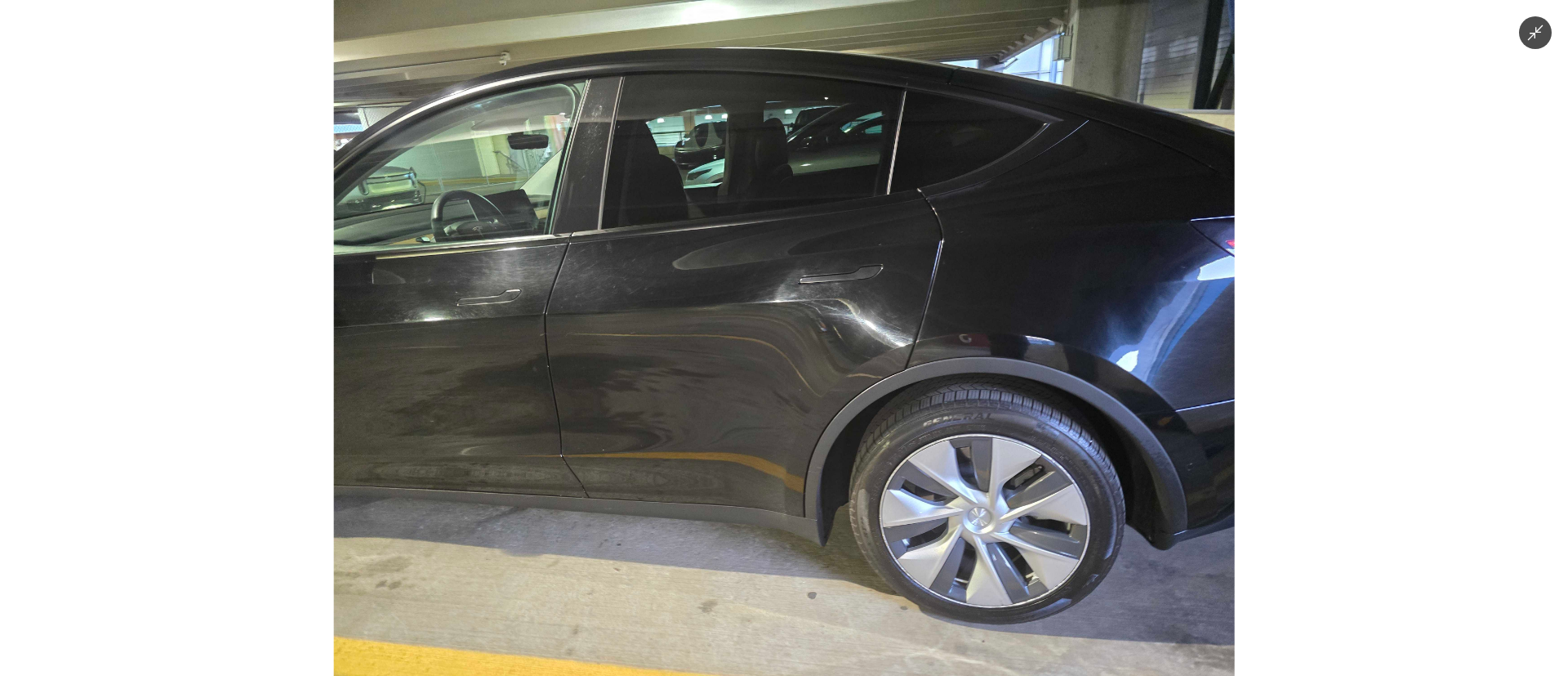
click at [854, 393] on img at bounding box center [784, 338] width 901 height 676
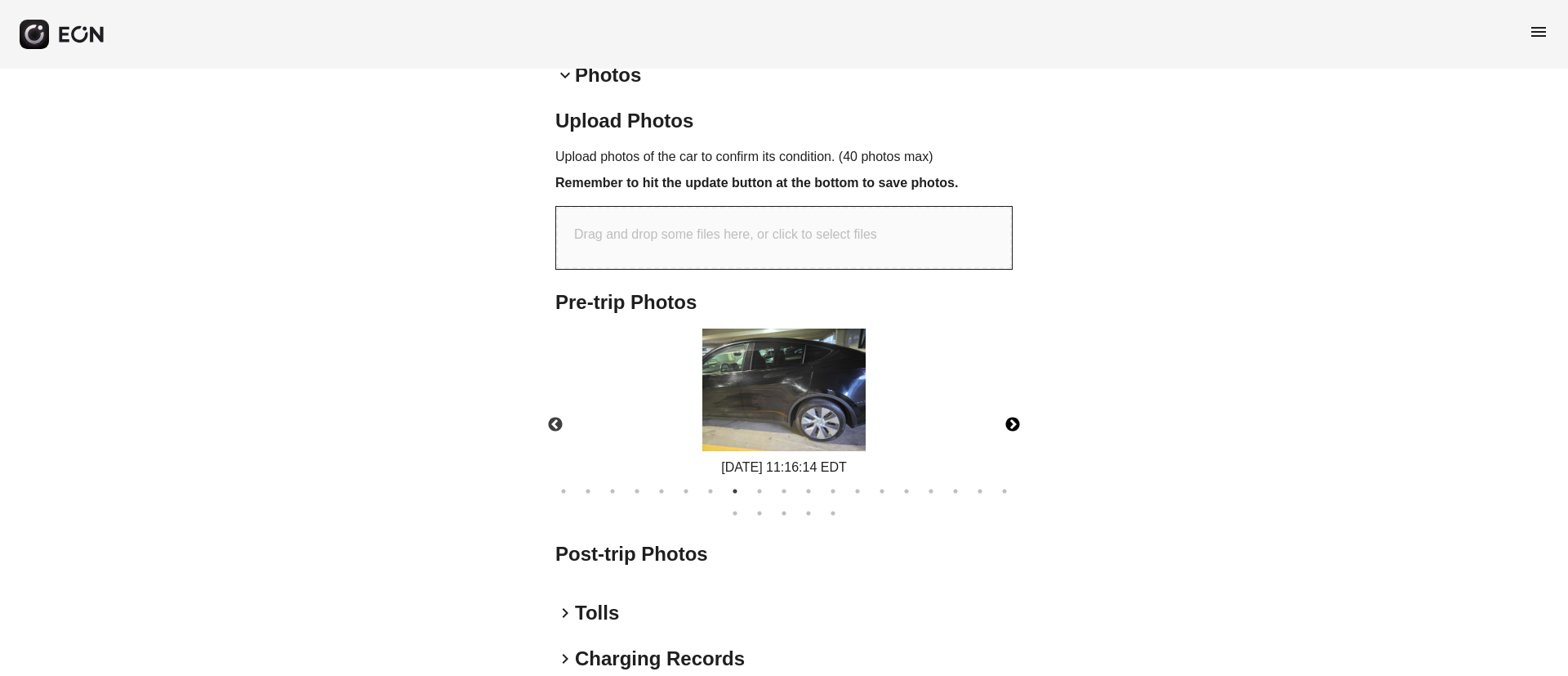
click at [800, 425] on img at bounding box center [783, 389] width 163 height 122
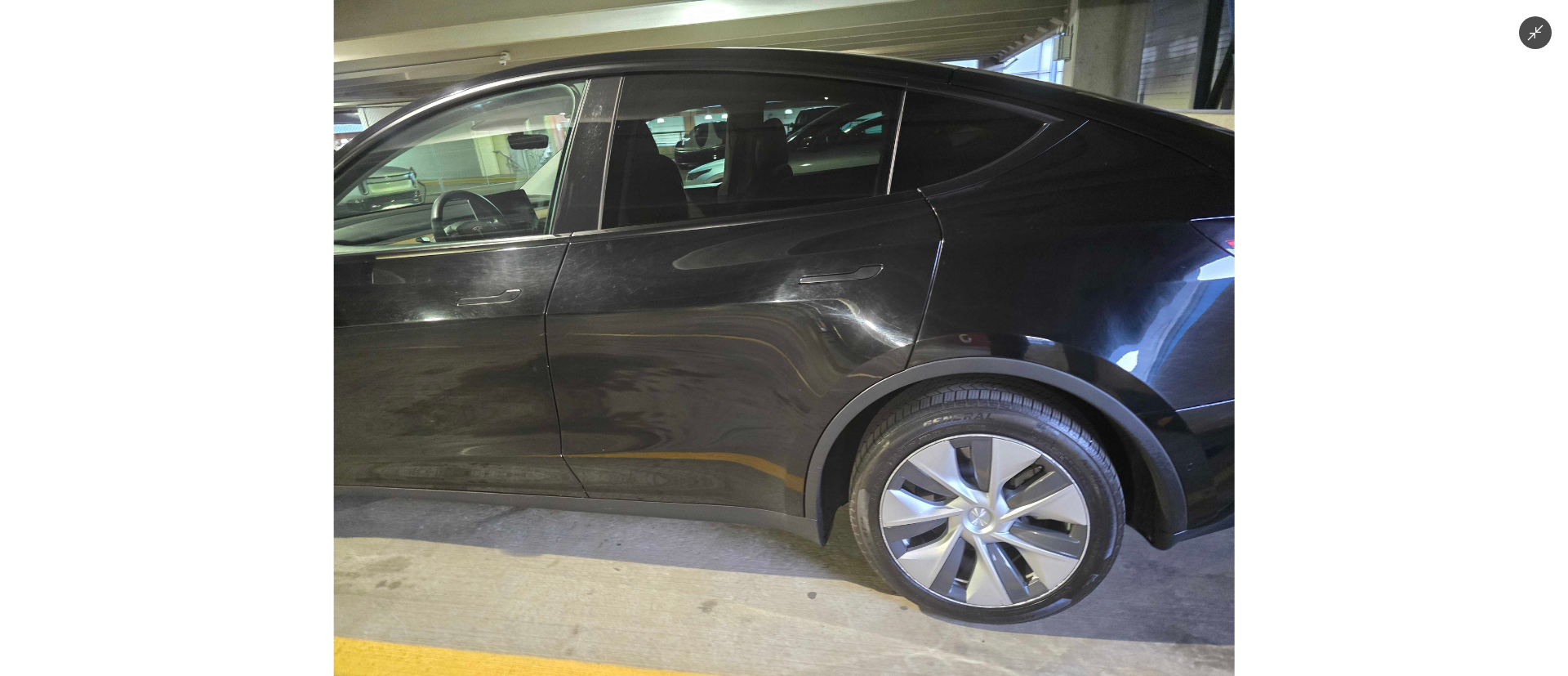
click at [827, 472] on img at bounding box center [784, 338] width 901 height 676
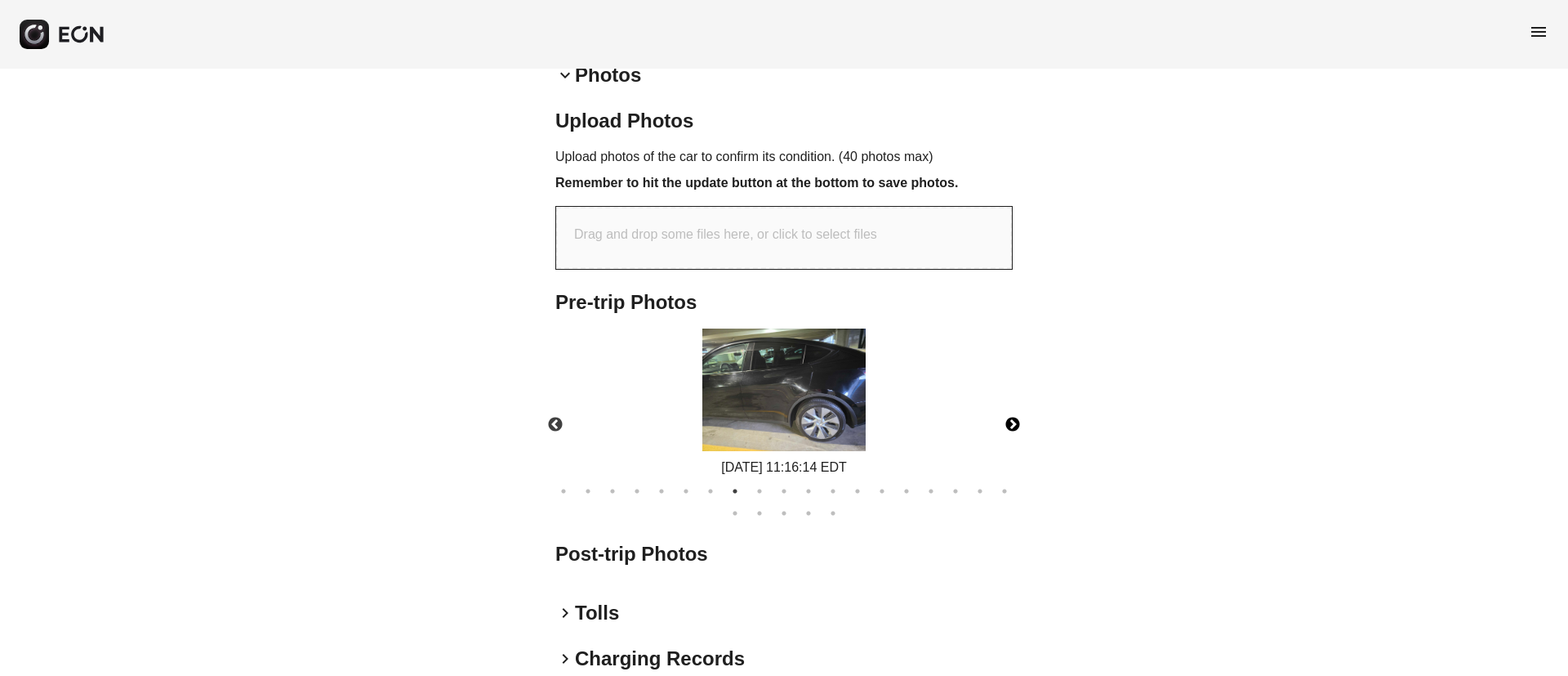
click at [1009, 424] on button "Next" at bounding box center [1013, 425] width 57 height 57
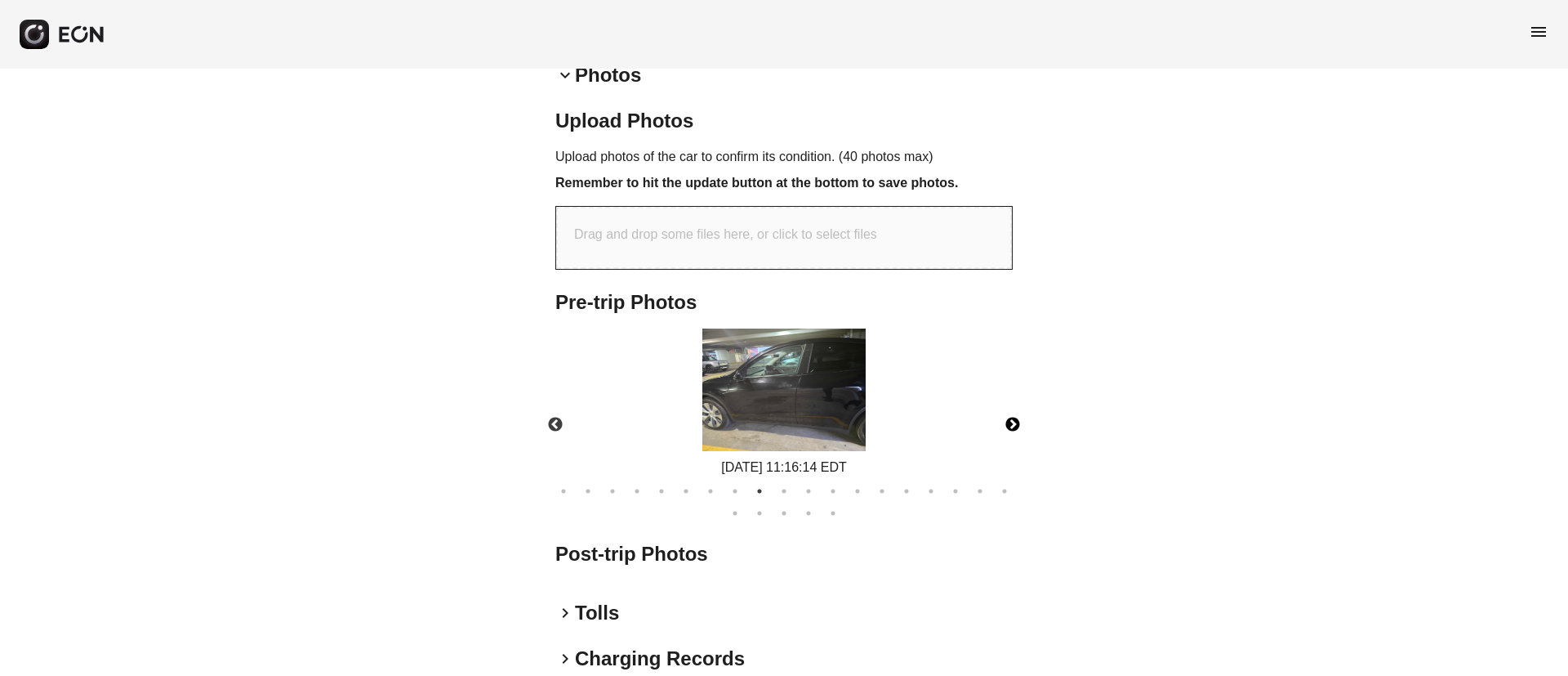
click at [1011, 422] on button "Next" at bounding box center [1013, 425] width 57 height 57
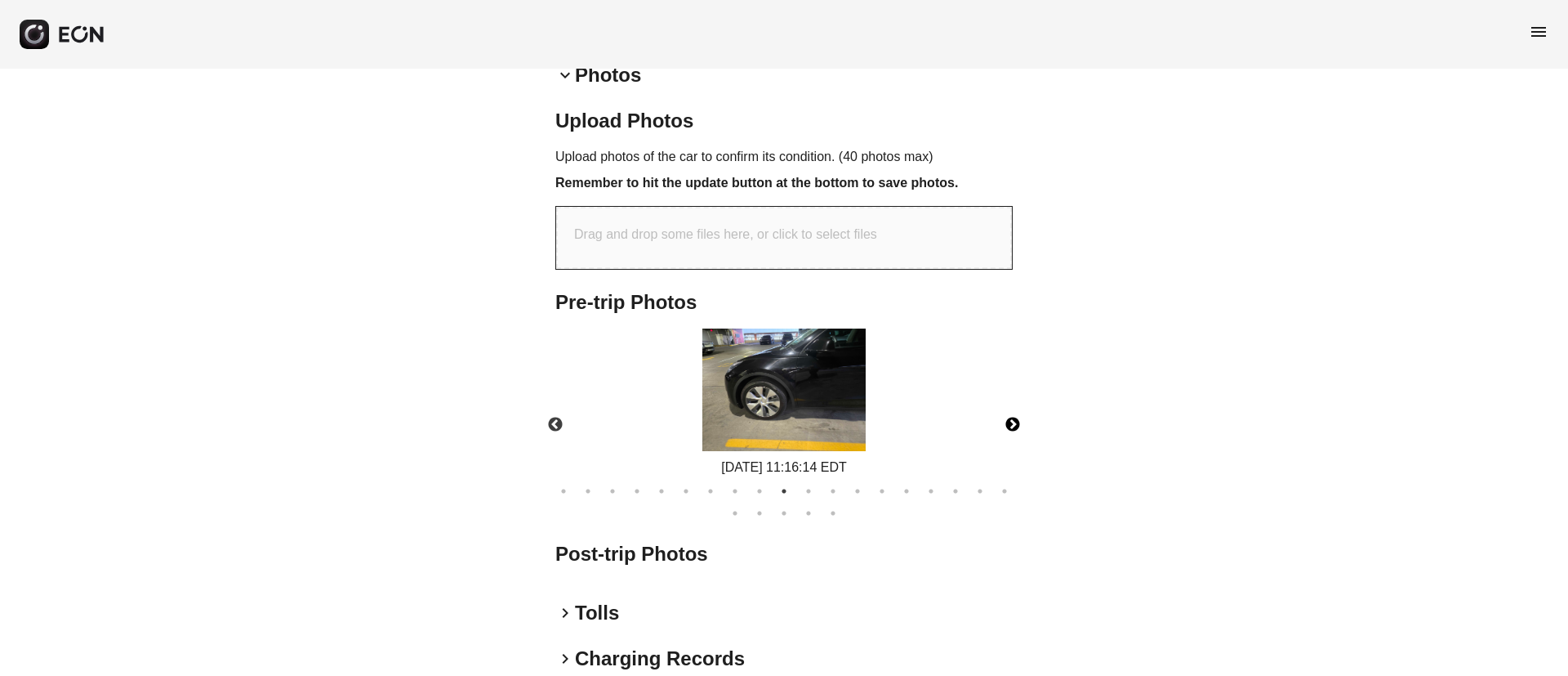
click at [1011, 422] on button "Next" at bounding box center [1013, 425] width 57 height 57
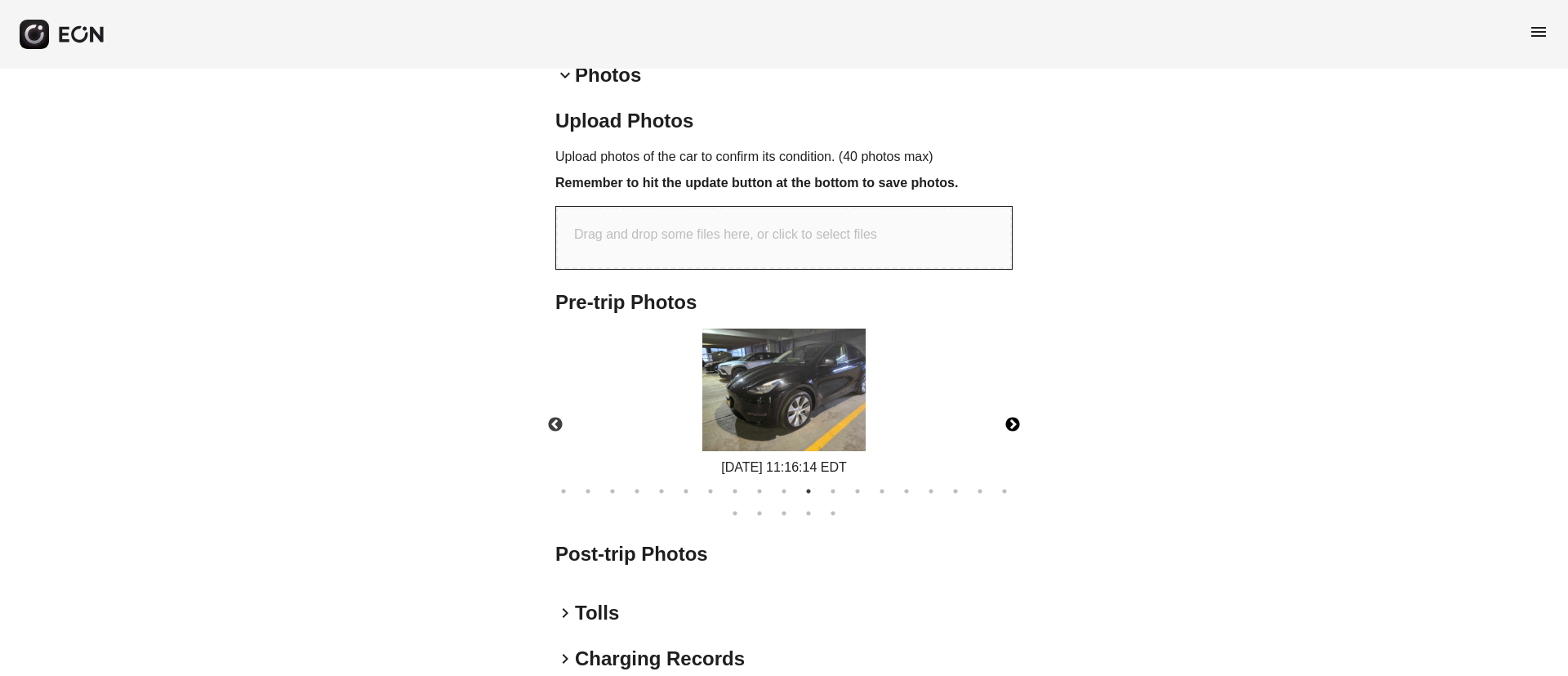
click at [829, 416] on img at bounding box center [783, 389] width 163 height 122
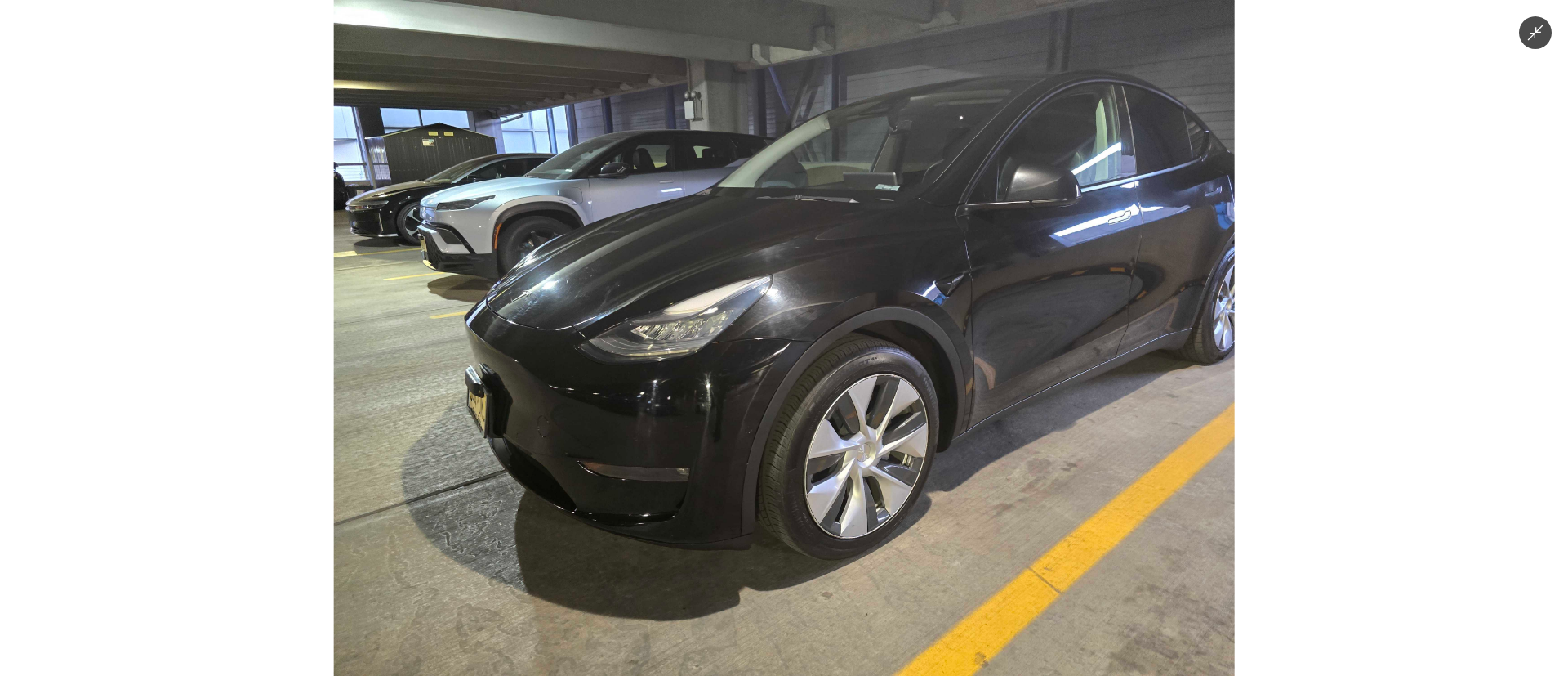
click at [829, 416] on img at bounding box center [784, 338] width 901 height 676
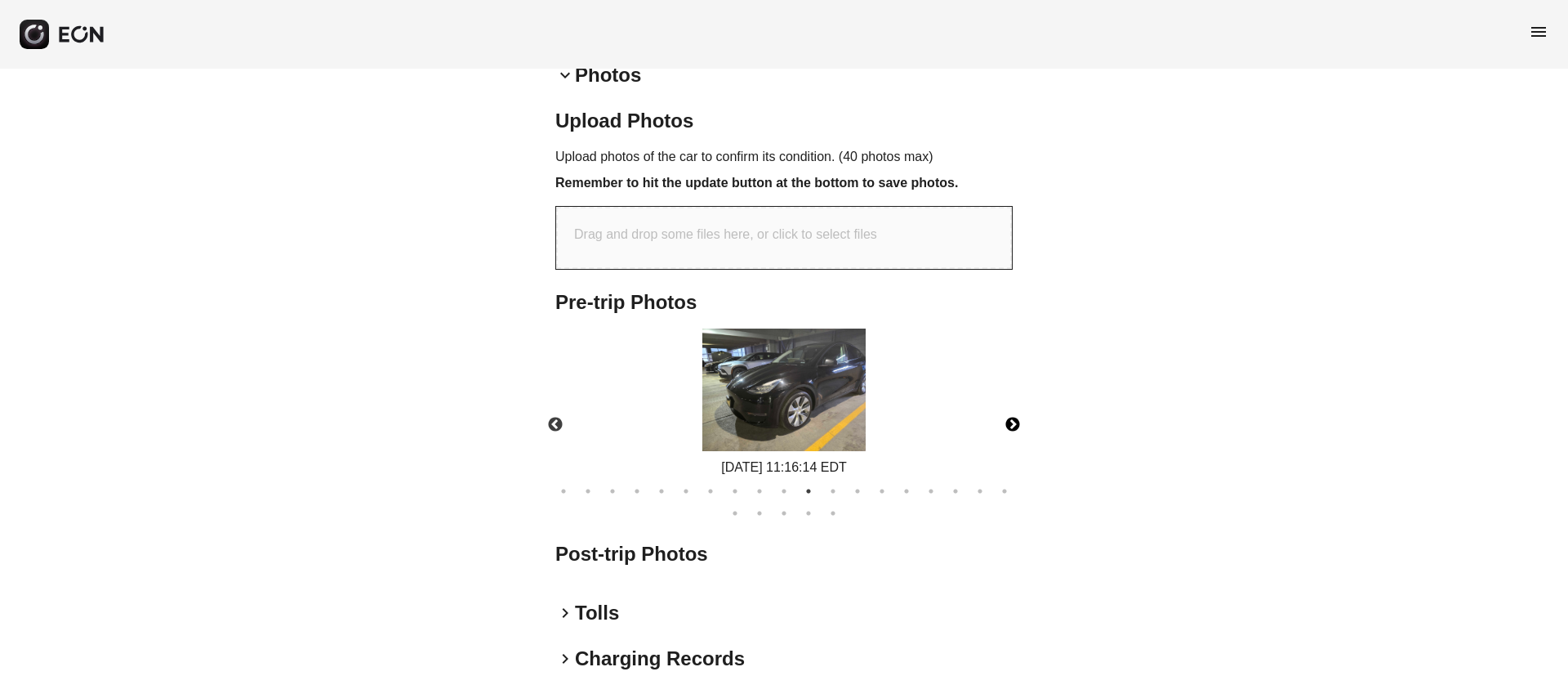
click at [1007, 420] on button "Next" at bounding box center [1013, 425] width 57 height 57
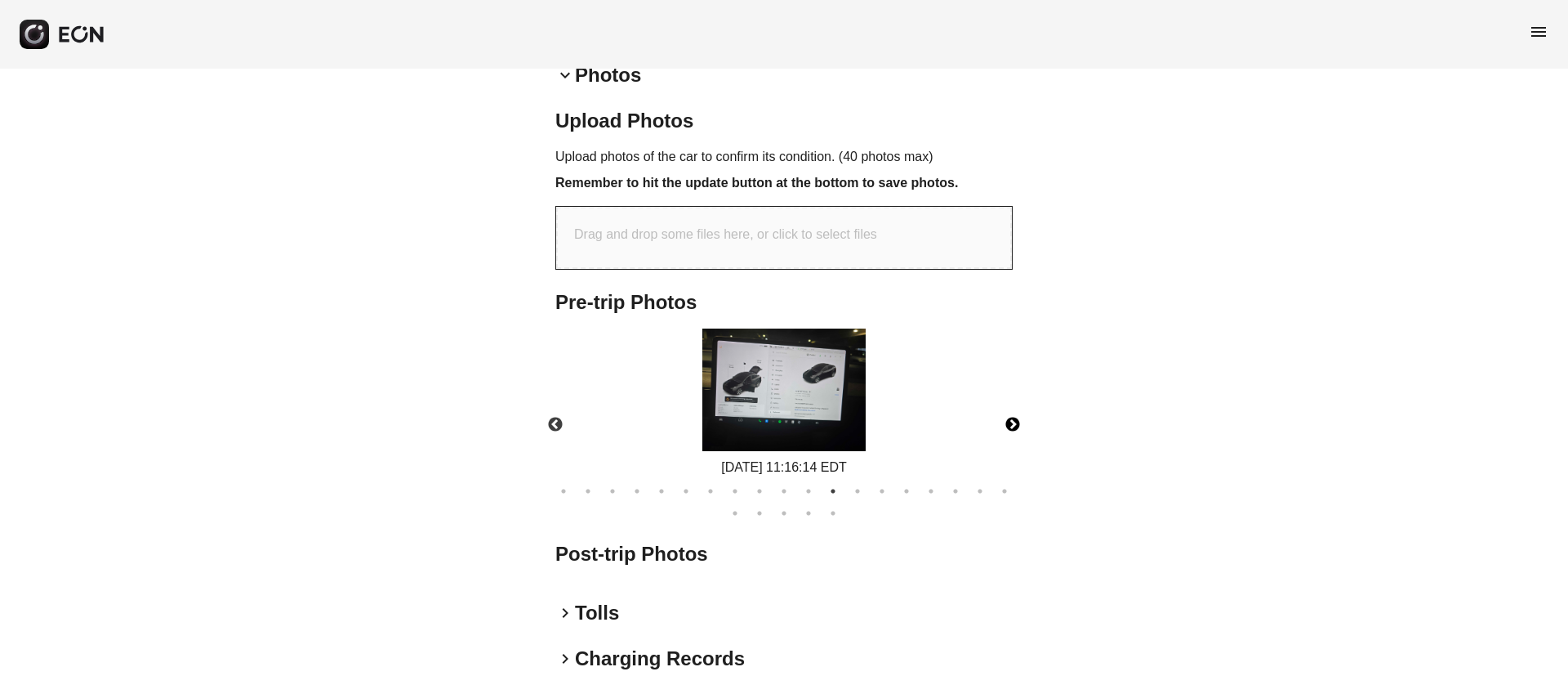
click at [758, 412] on img at bounding box center [783, 389] width 163 height 122
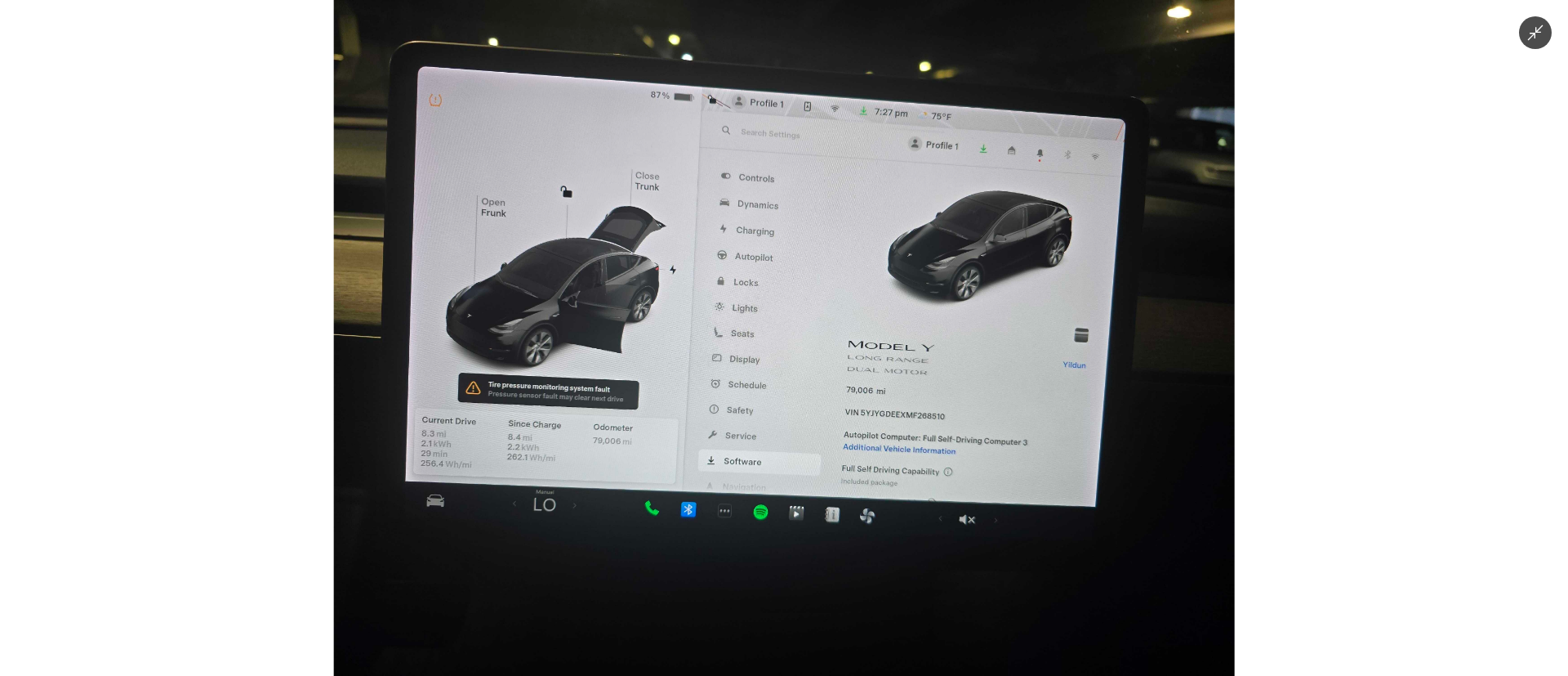
click at [860, 388] on img at bounding box center [784, 338] width 901 height 676
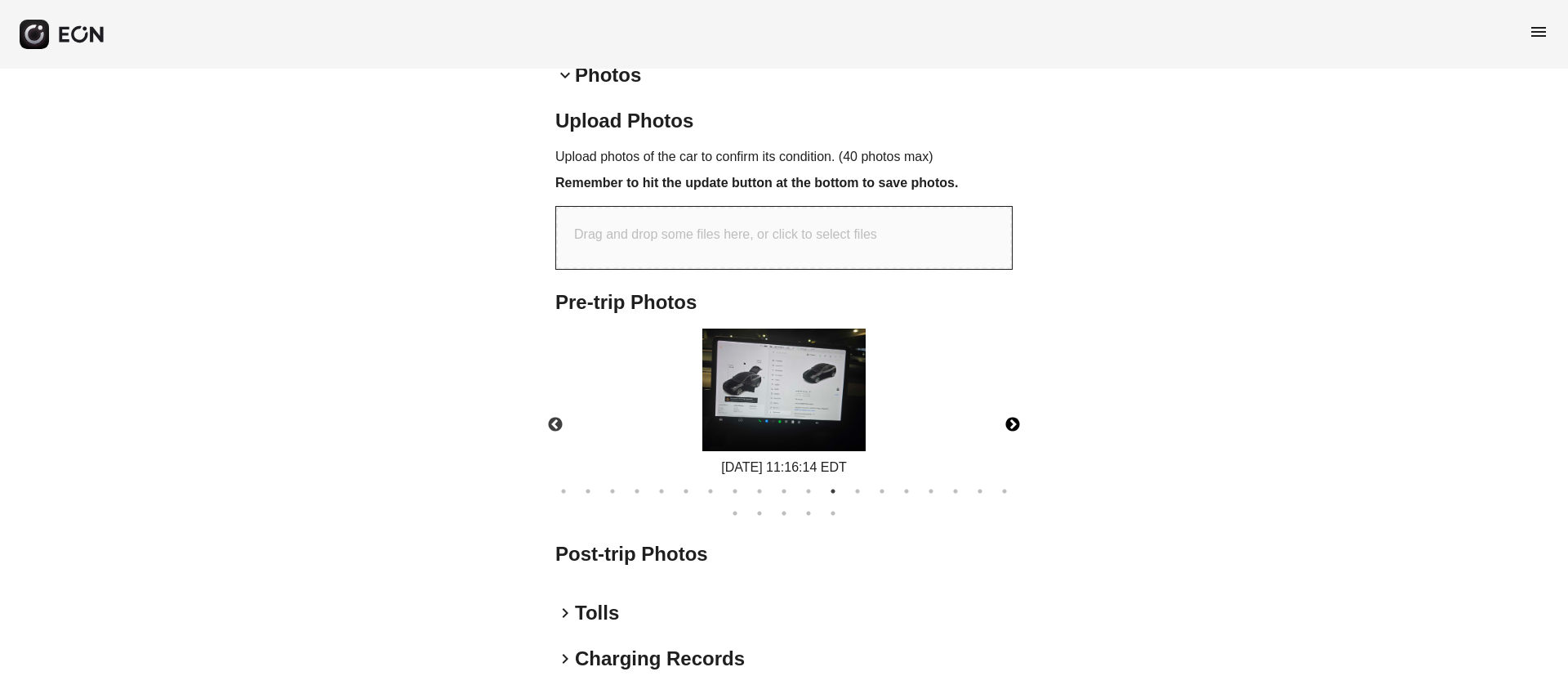
click at [795, 419] on img at bounding box center [783, 389] width 163 height 122
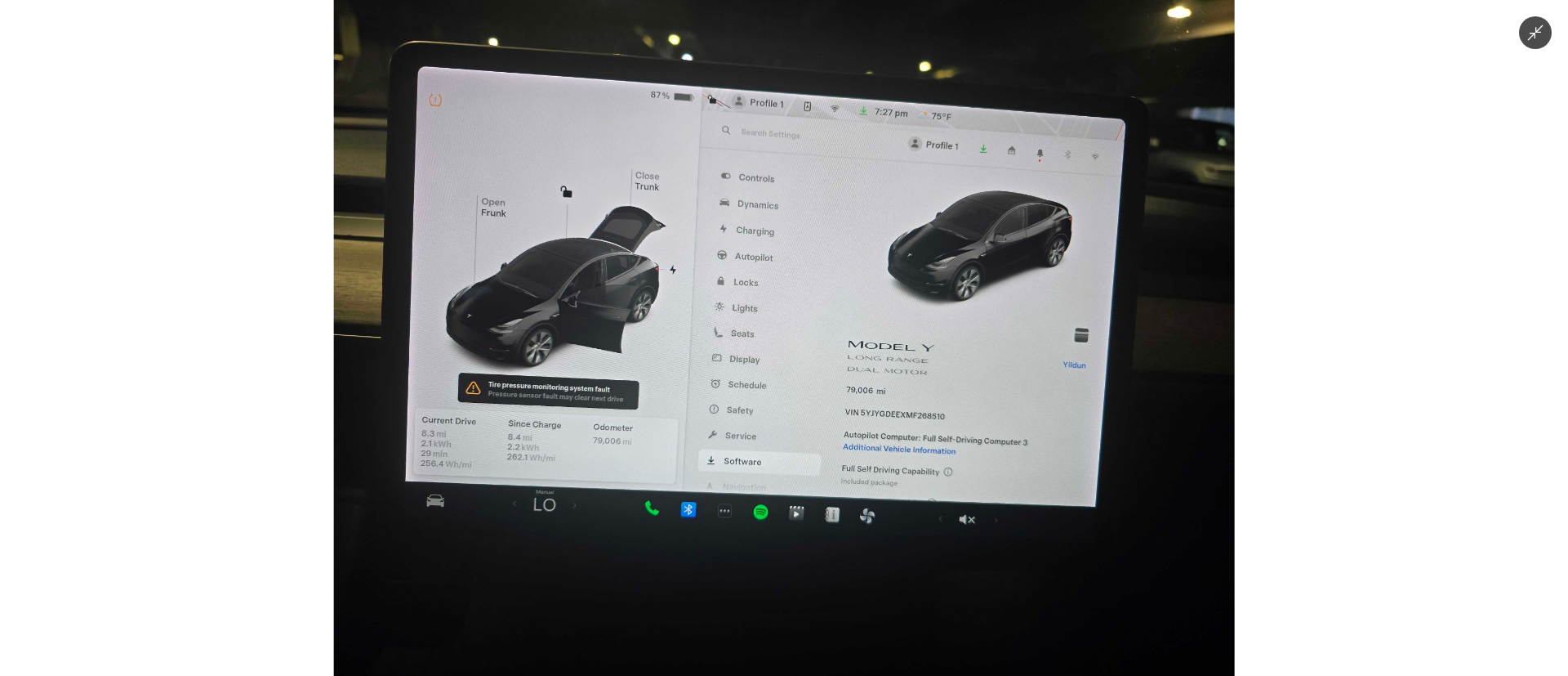
click at [536, 411] on img at bounding box center [784, 338] width 901 height 676
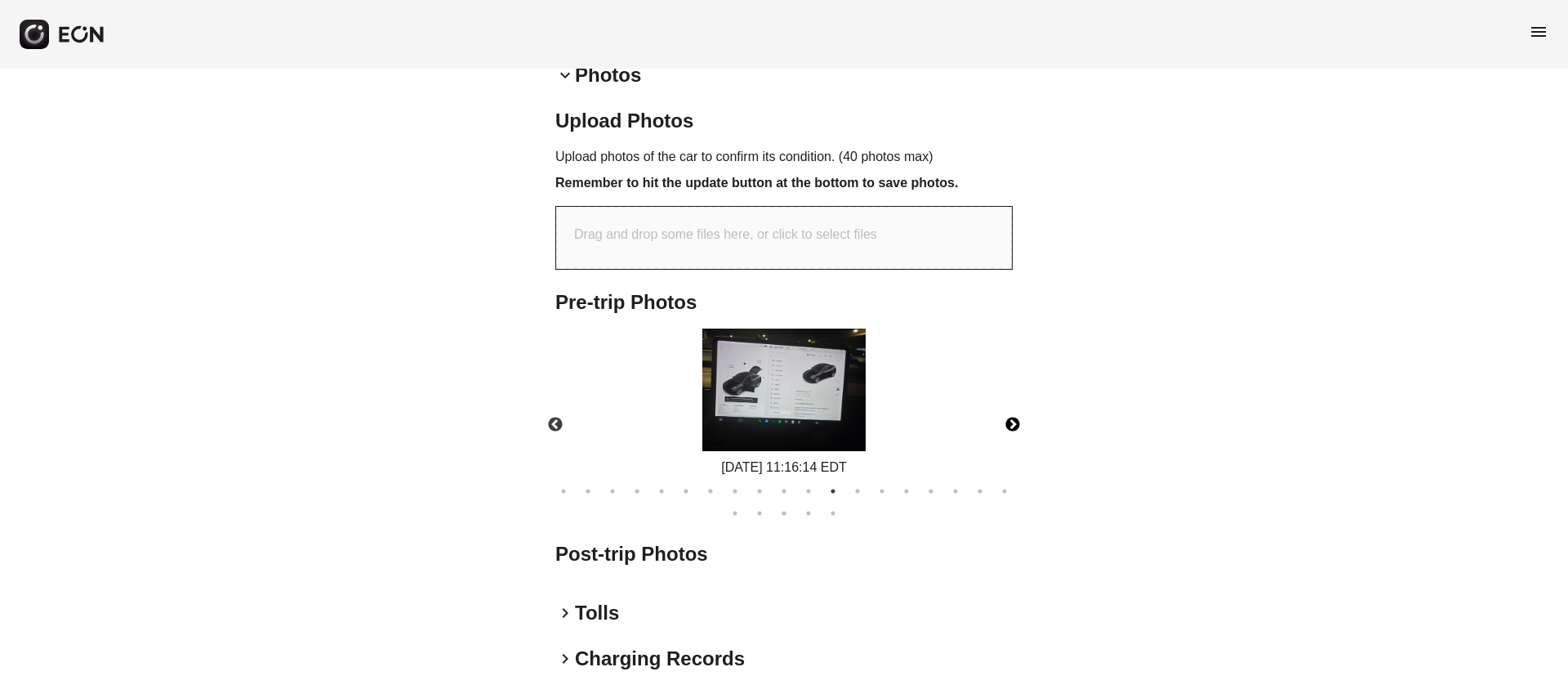
click at [722, 412] on img at bounding box center [783, 389] width 163 height 122
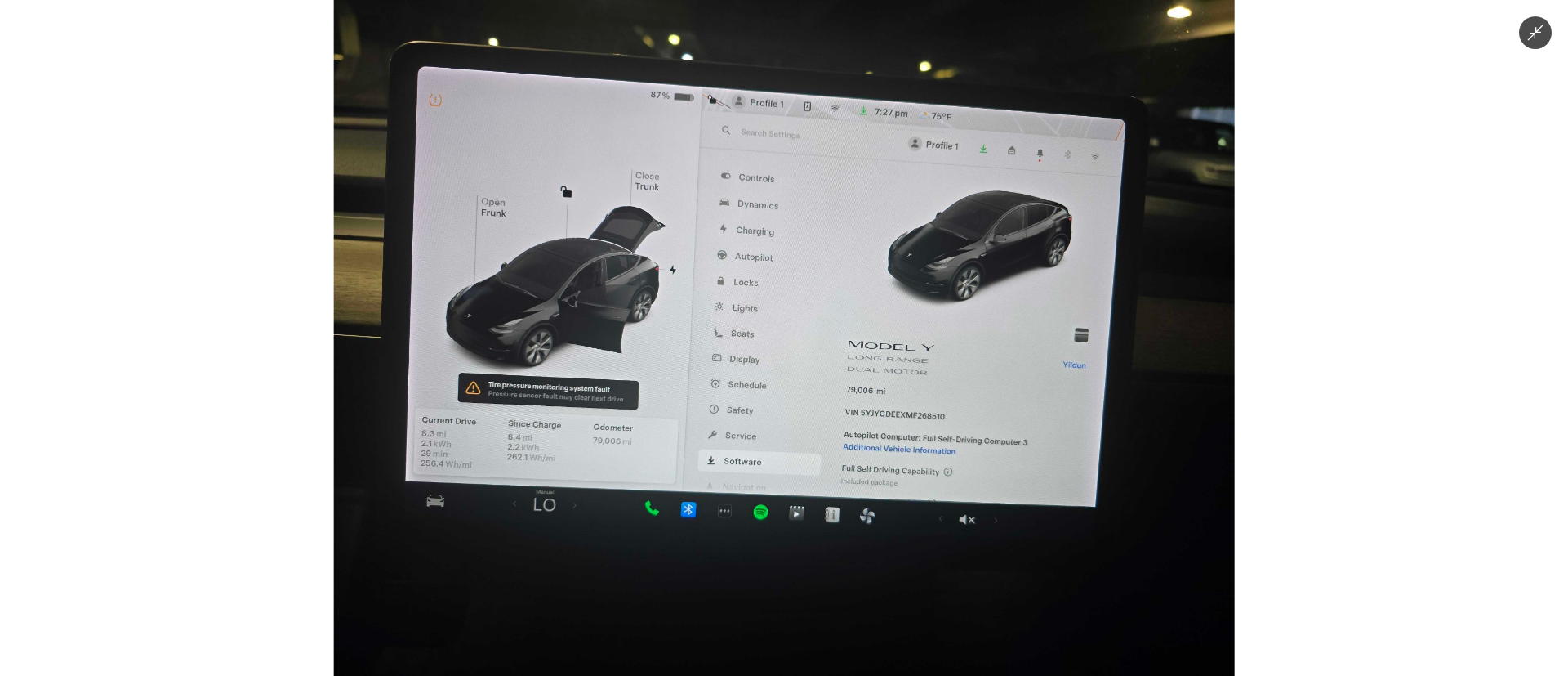
click at [875, 384] on img at bounding box center [784, 338] width 901 height 676
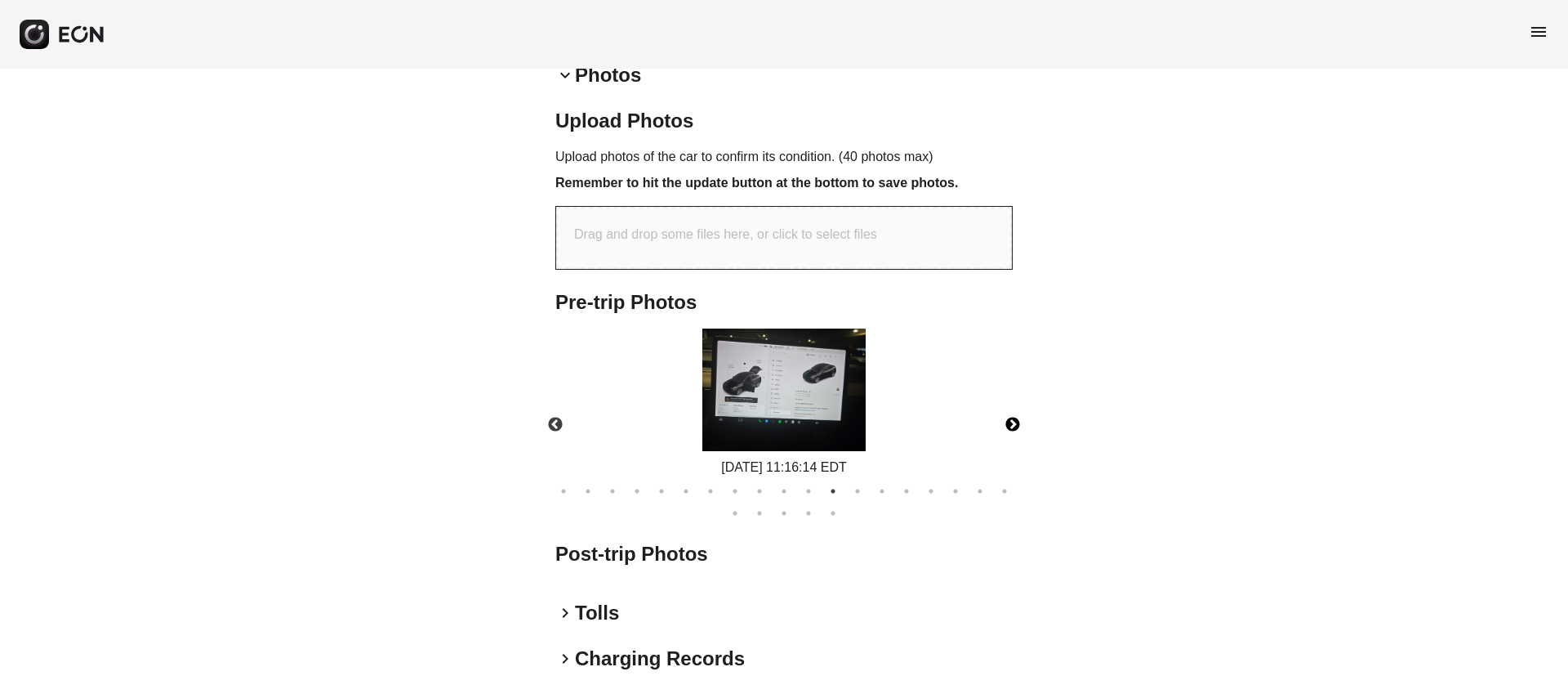
click at [824, 409] on img at bounding box center [783, 389] width 163 height 122
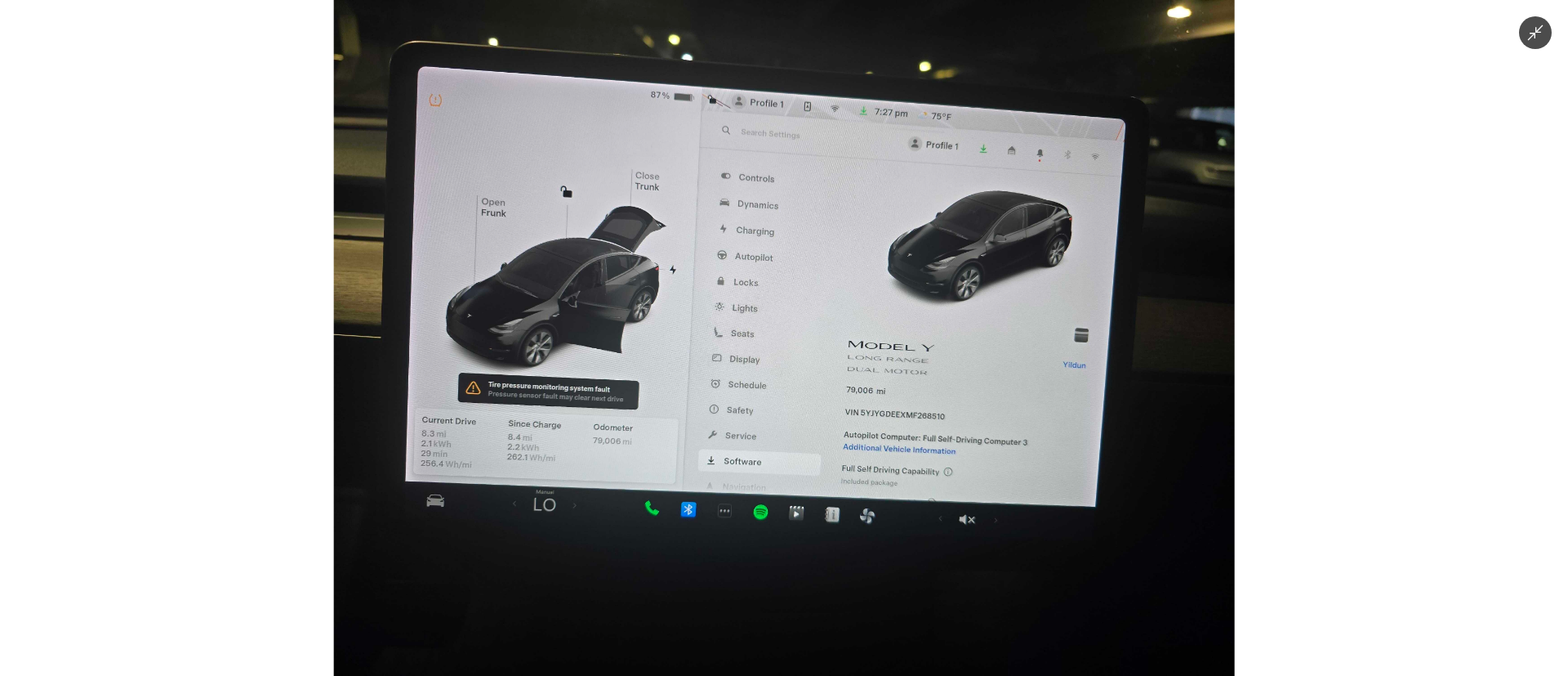
click at [823, 408] on img at bounding box center [784, 338] width 901 height 676
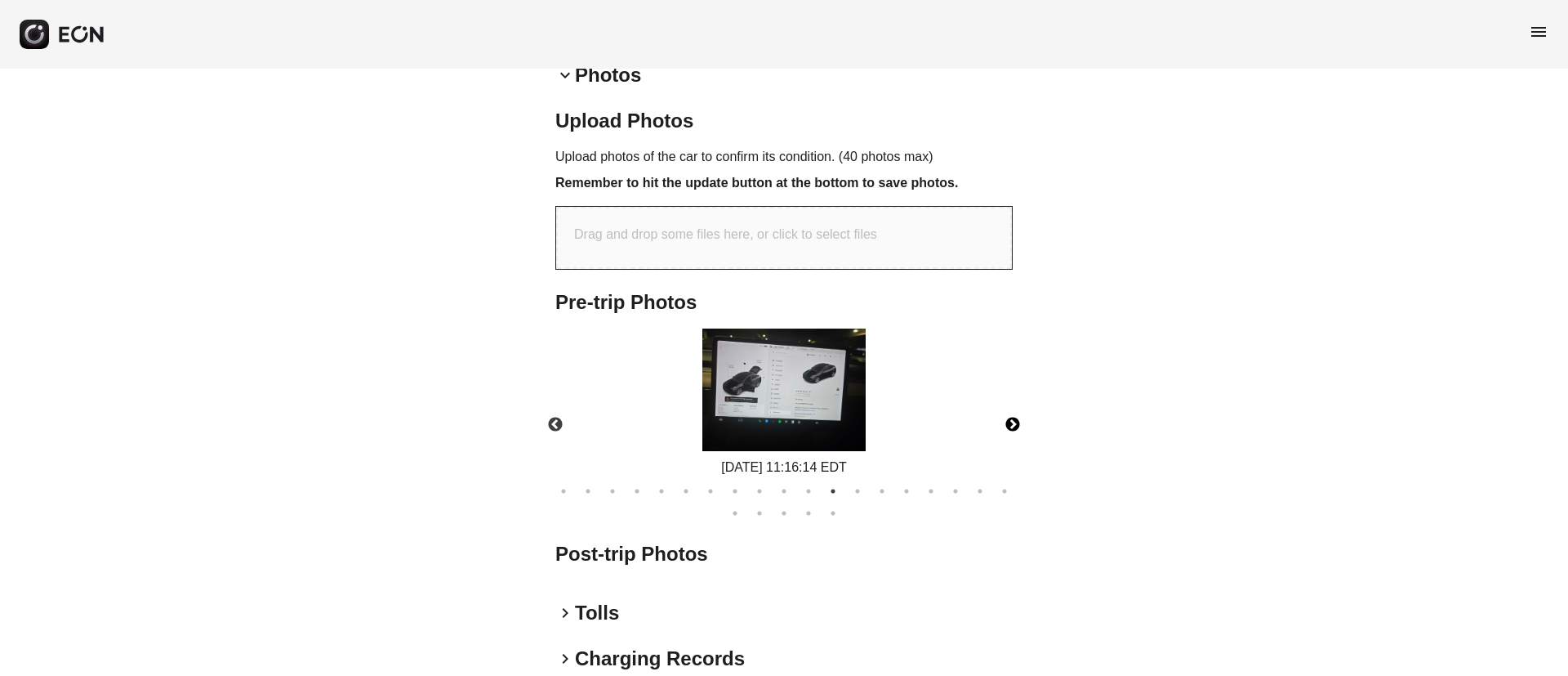
click at [748, 389] on img at bounding box center [783, 389] width 163 height 122
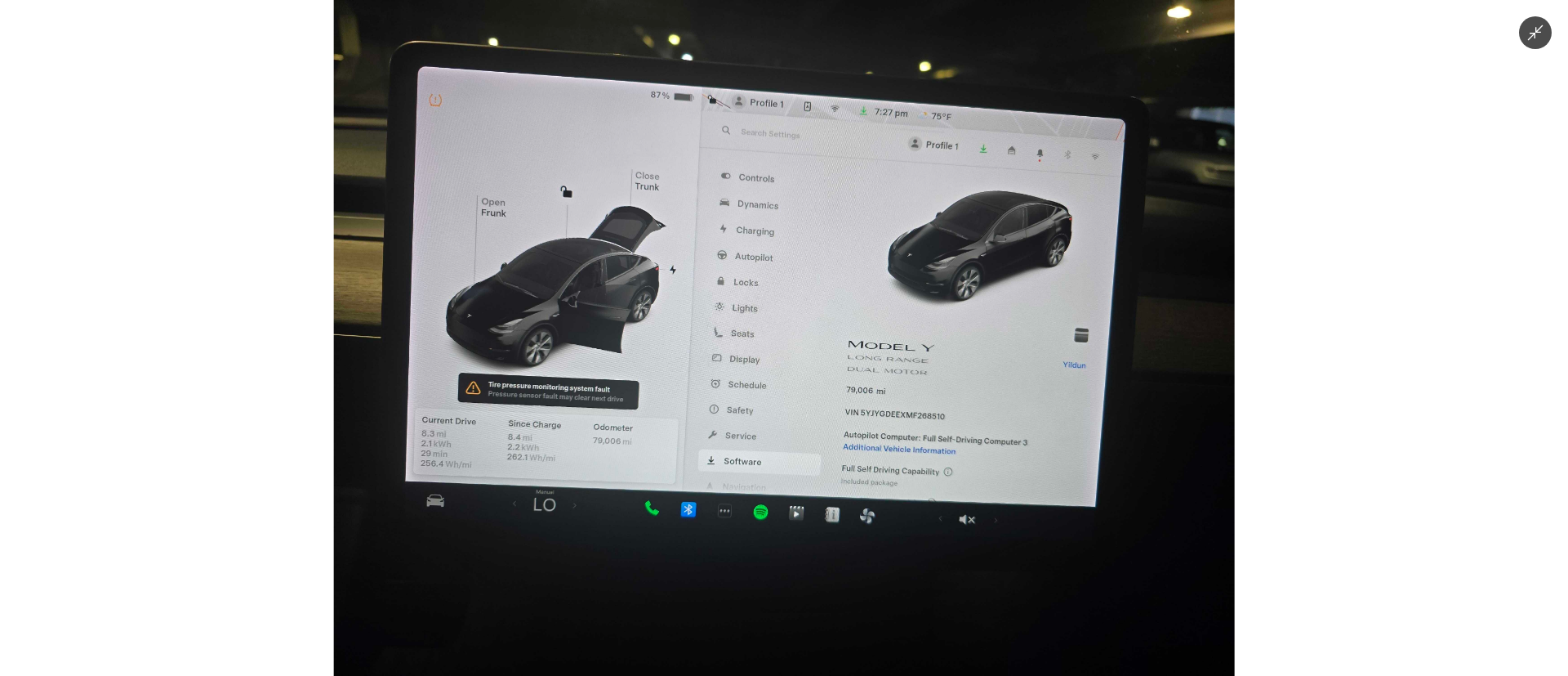
click at [748, 389] on img at bounding box center [784, 338] width 901 height 676
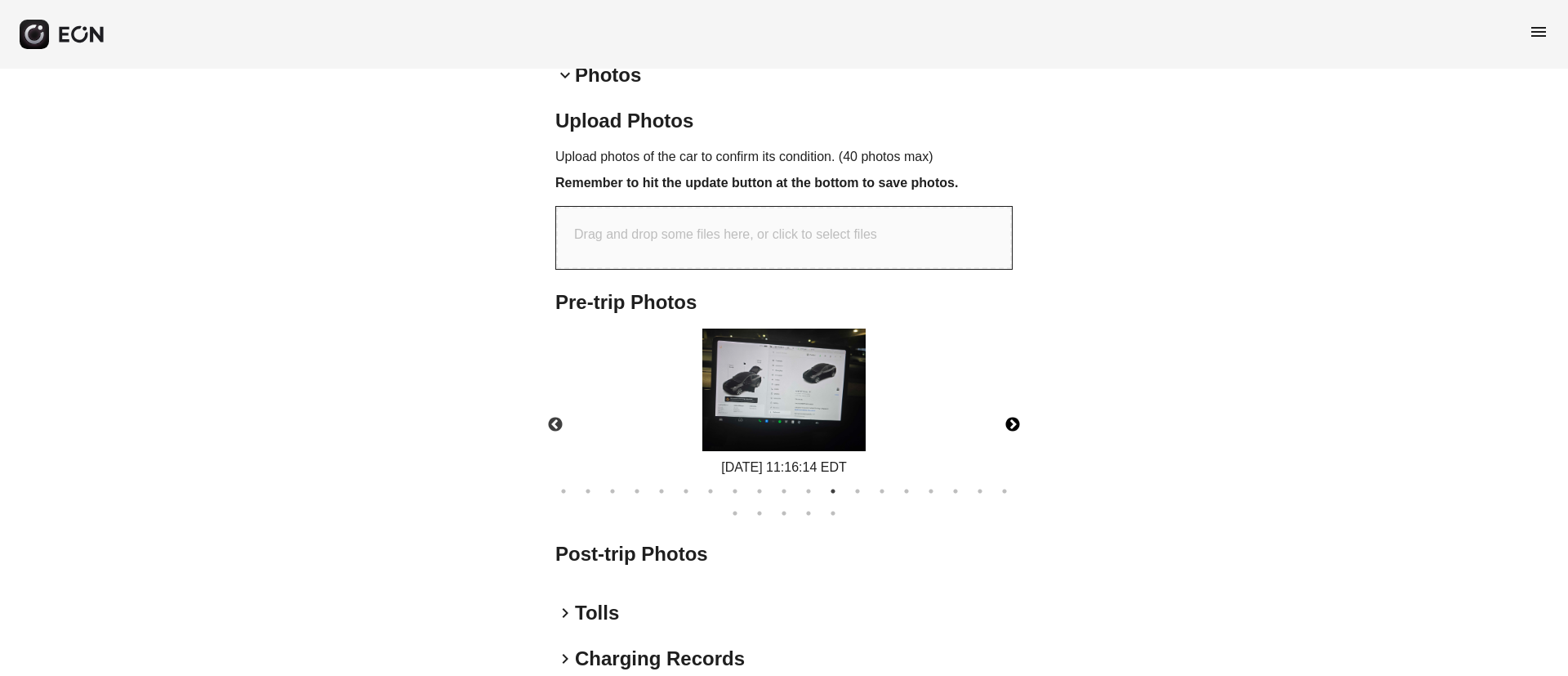
click at [1011, 421] on button "Next" at bounding box center [1013, 425] width 57 height 57
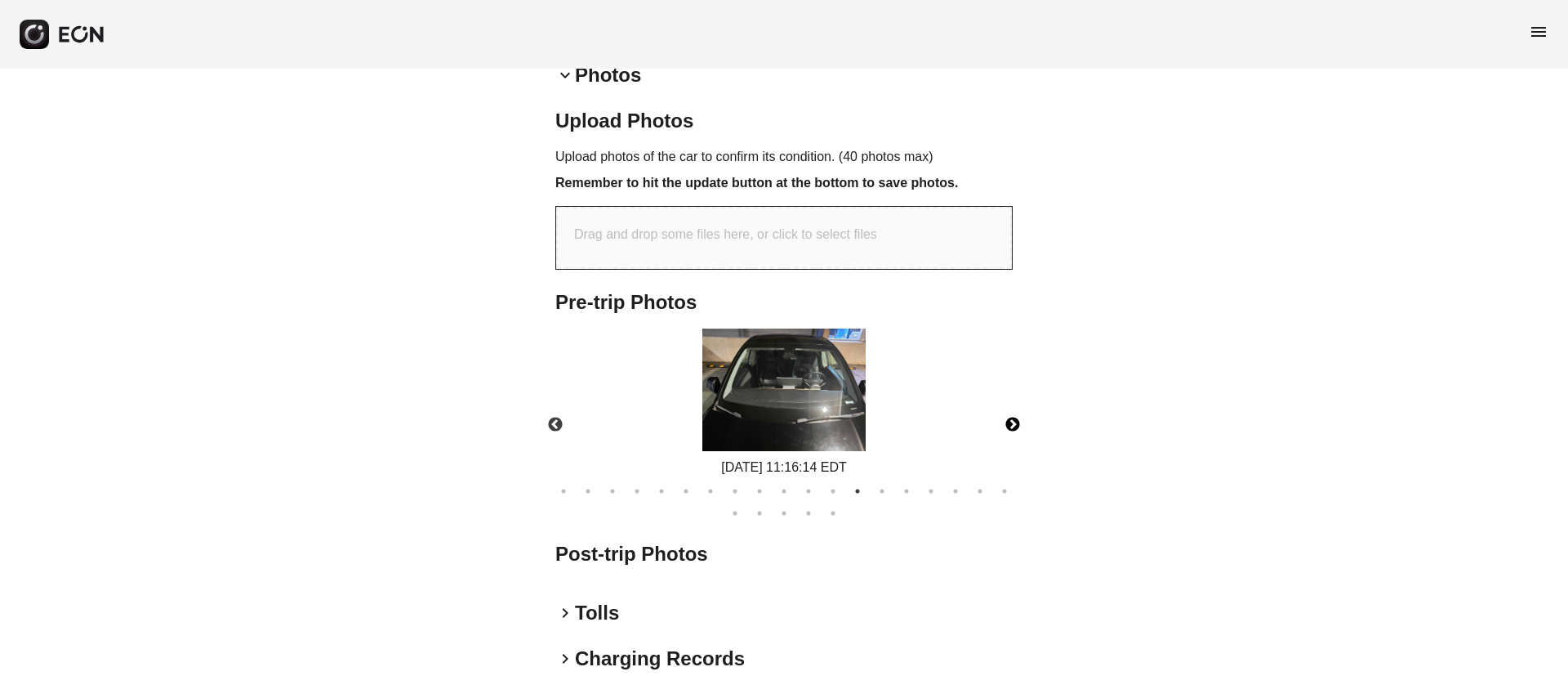
click at [774, 416] on img at bounding box center [783, 389] width 163 height 122
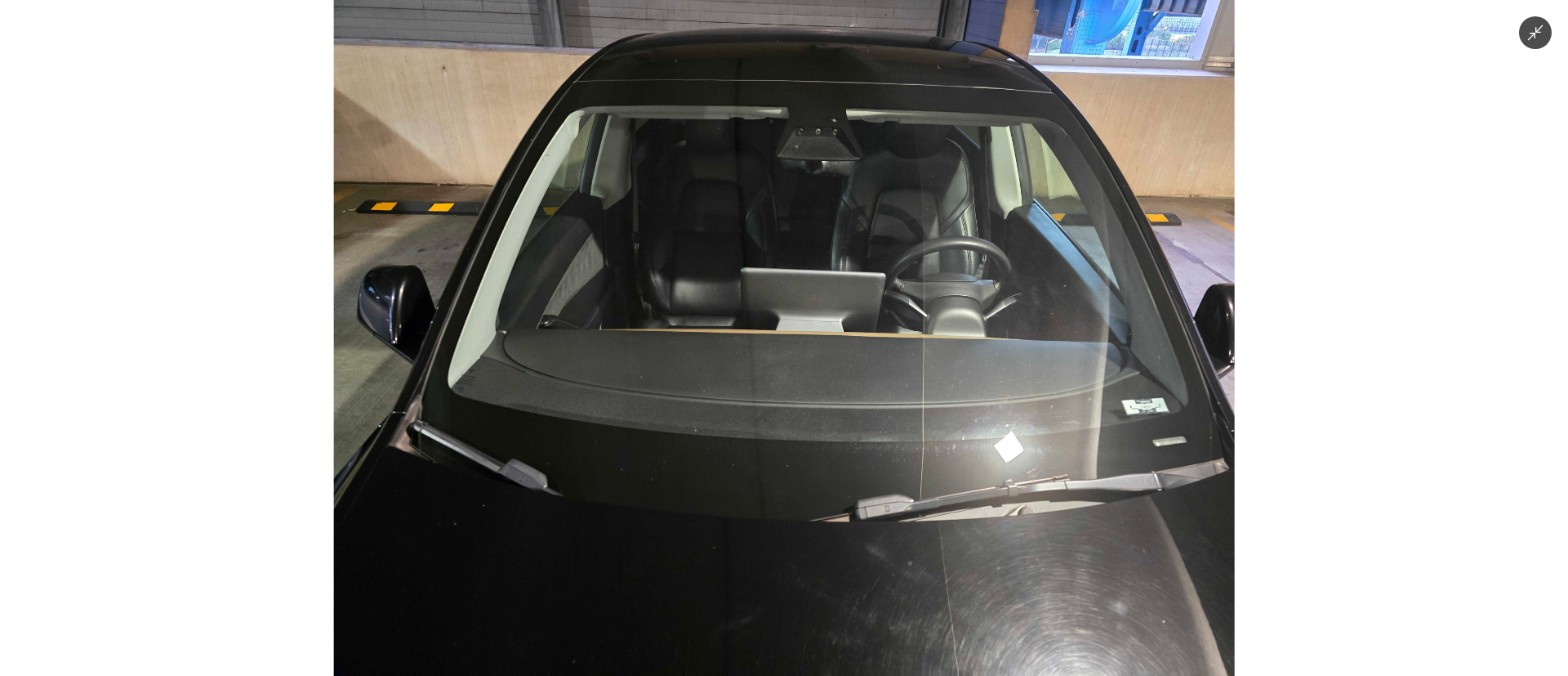
click at [824, 404] on img at bounding box center [784, 338] width 901 height 676
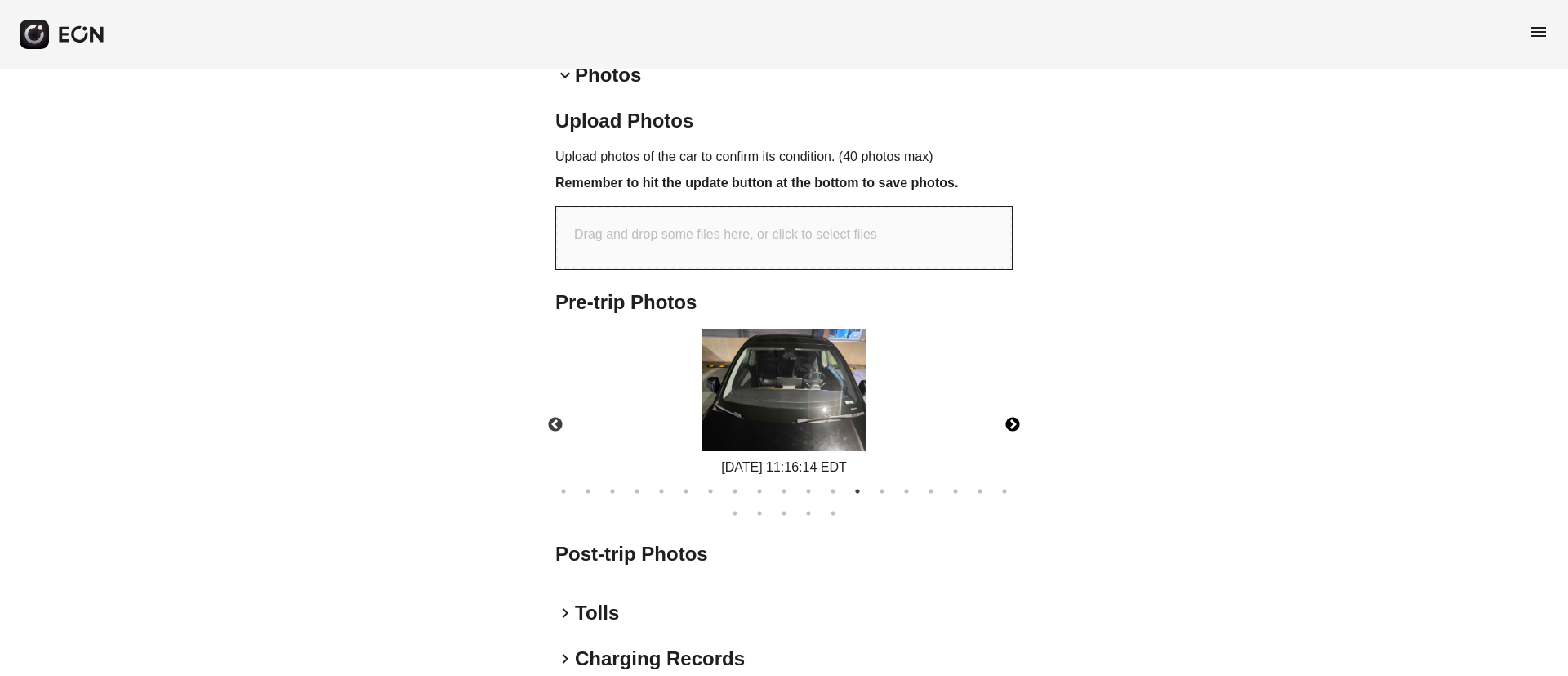
click at [1012, 426] on button "Next" at bounding box center [1013, 425] width 57 height 57
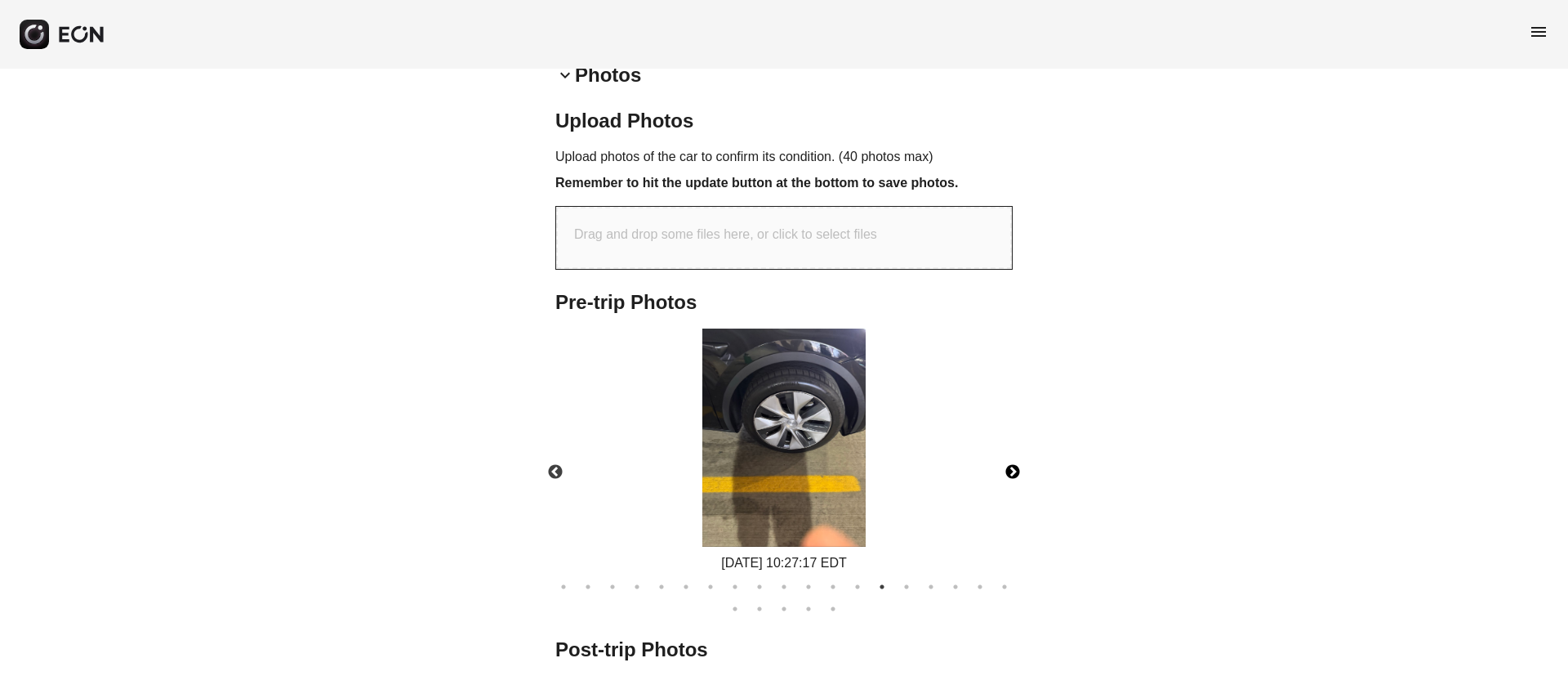
click at [861, 408] on img at bounding box center [783, 438] width 163 height 218
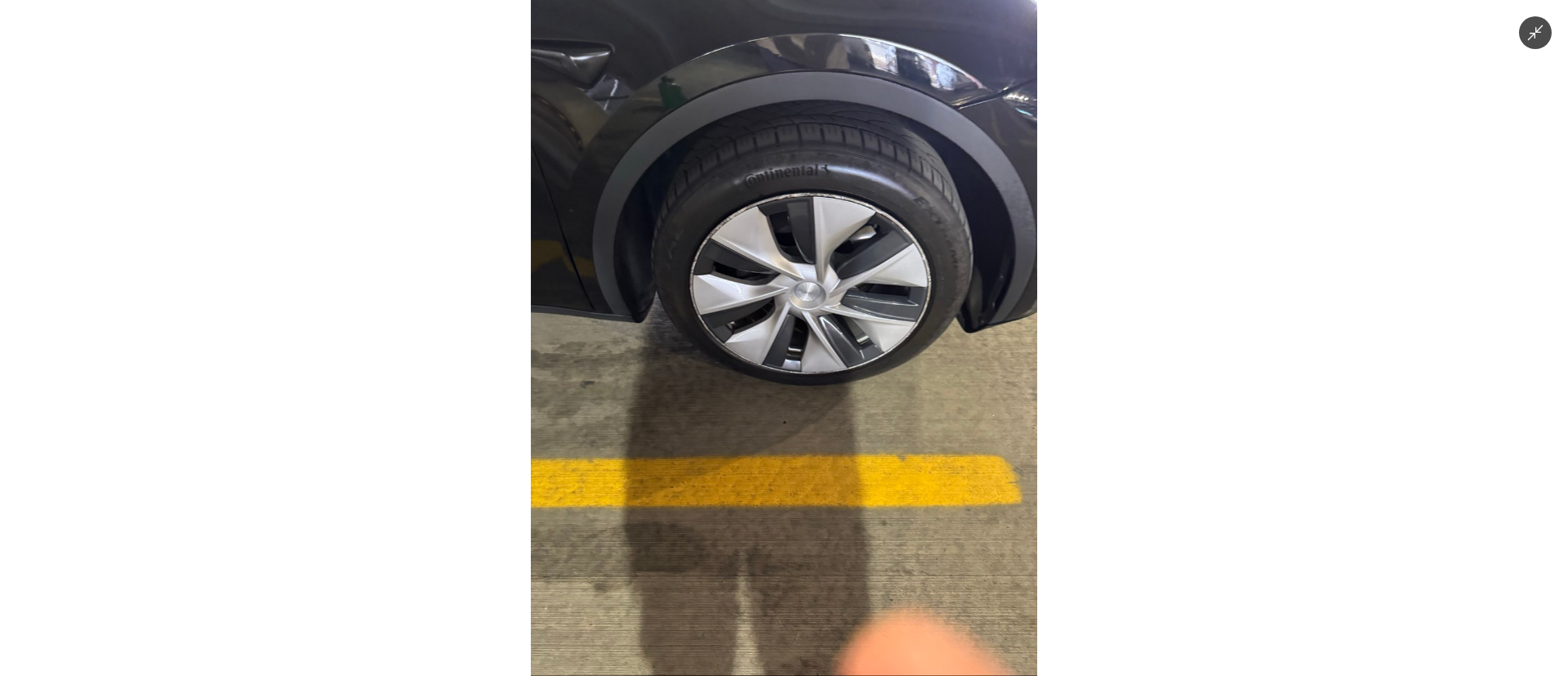
click at [861, 408] on img at bounding box center [784, 338] width 507 height 676
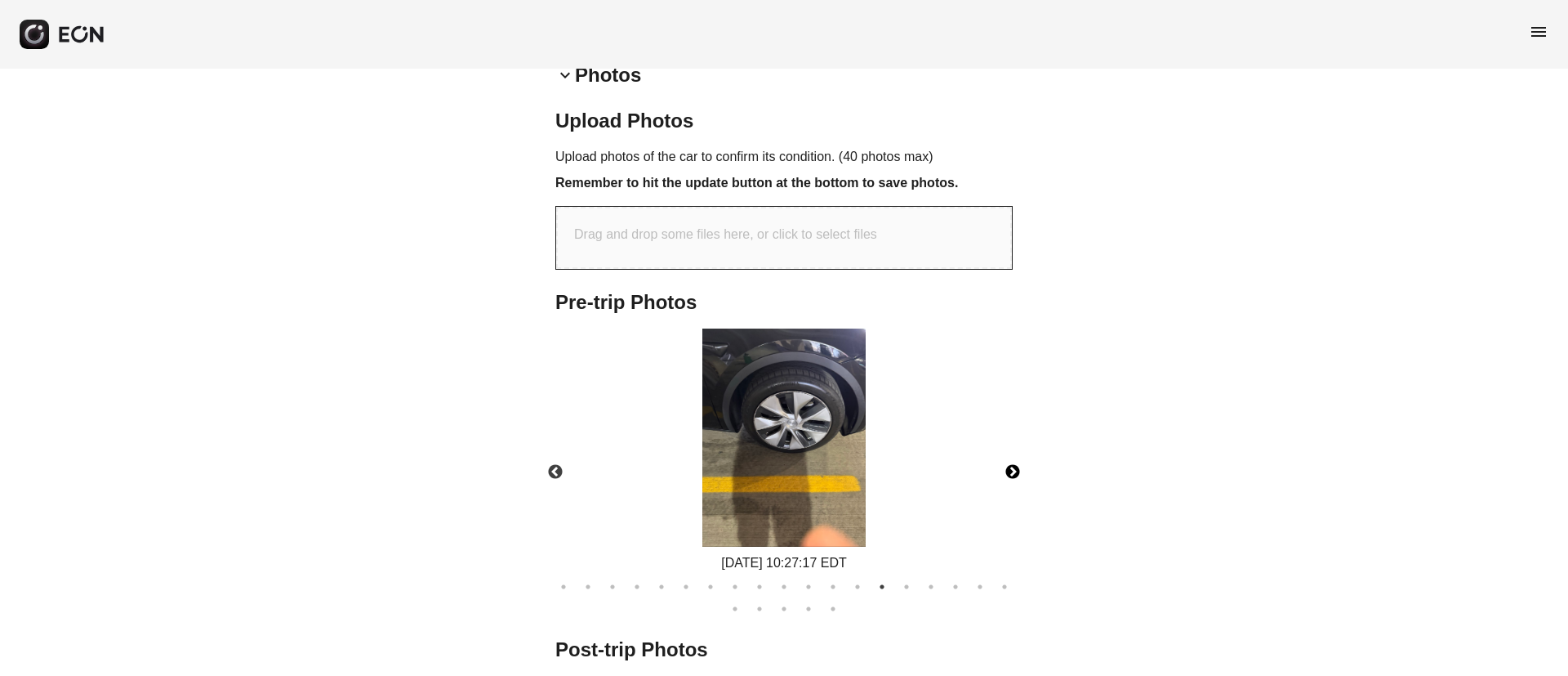
click at [1016, 466] on button "Next" at bounding box center [1013, 472] width 57 height 57
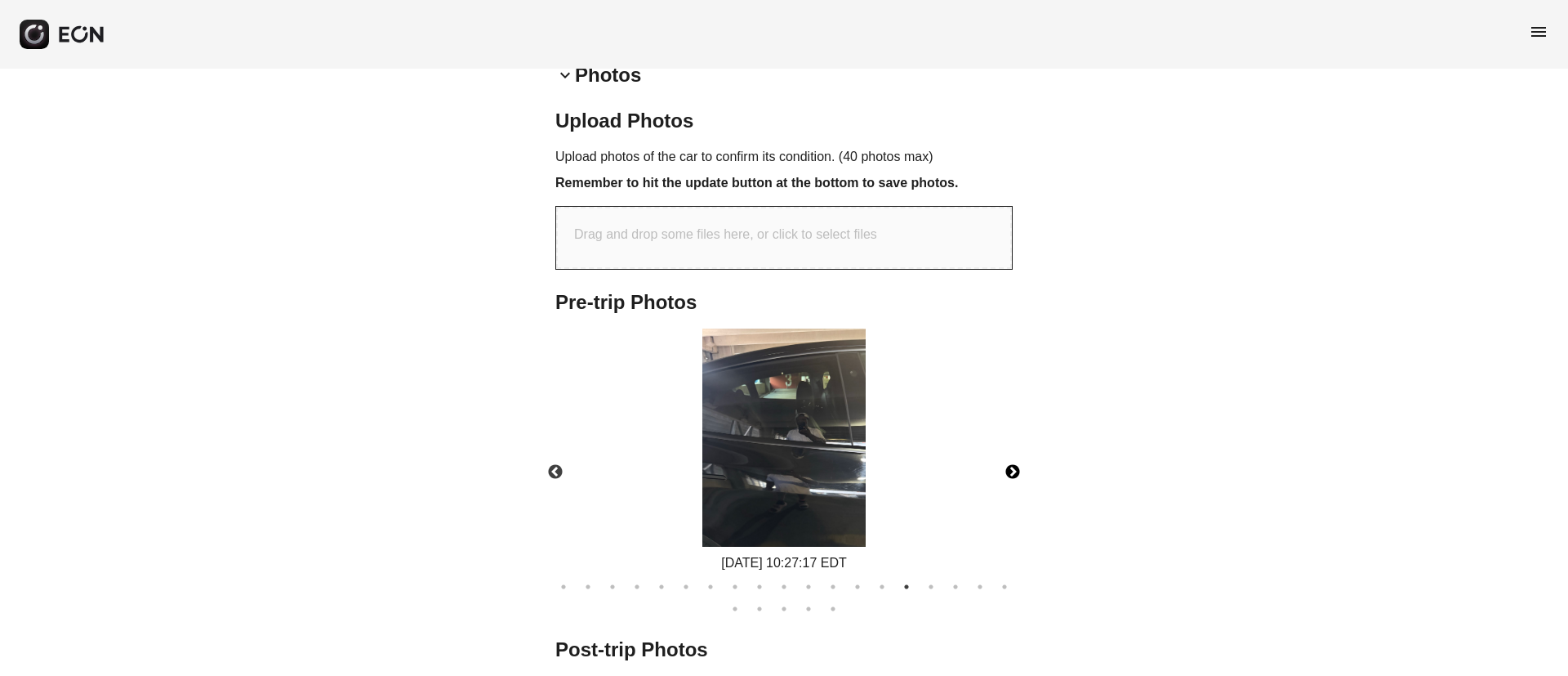
click at [1016, 466] on button "Next" at bounding box center [1013, 472] width 57 height 57
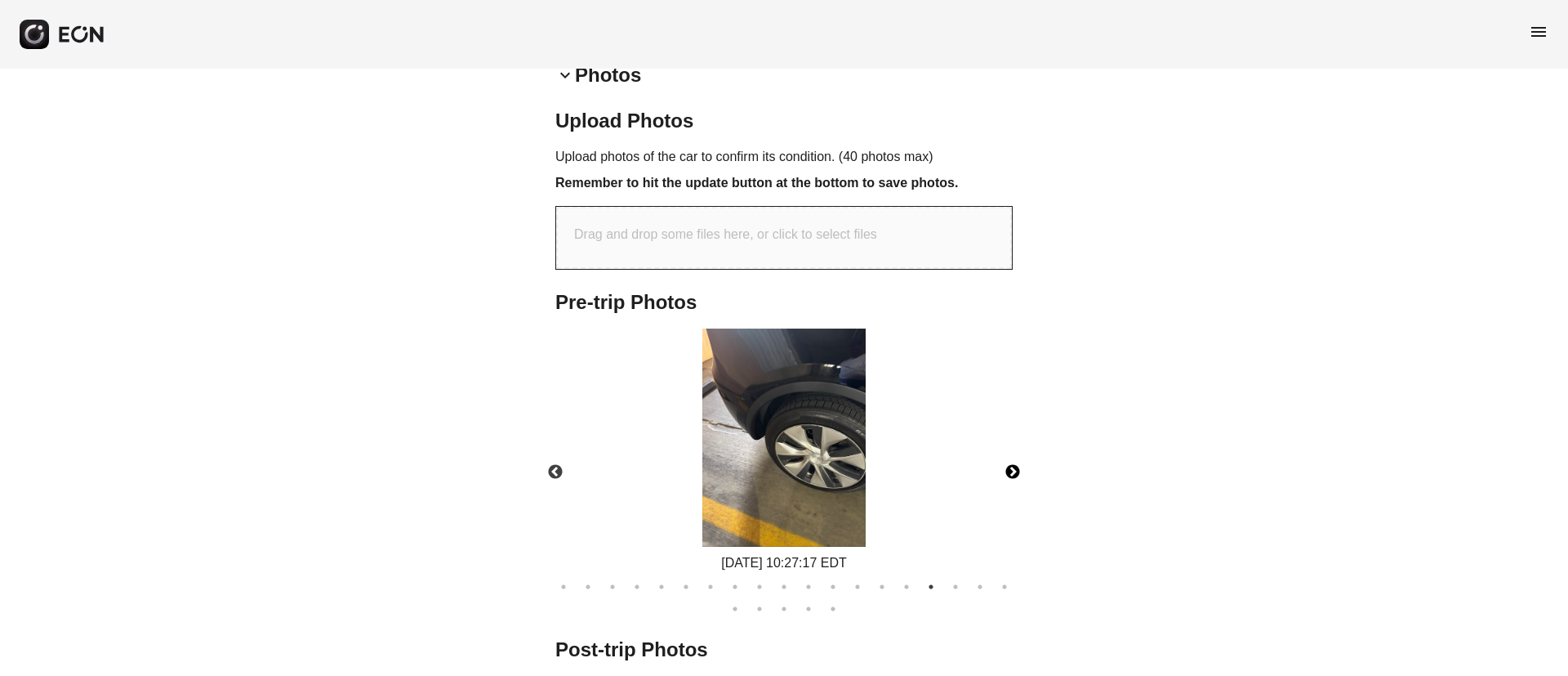
click at [1016, 466] on button "Next" at bounding box center [1013, 472] width 57 height 57
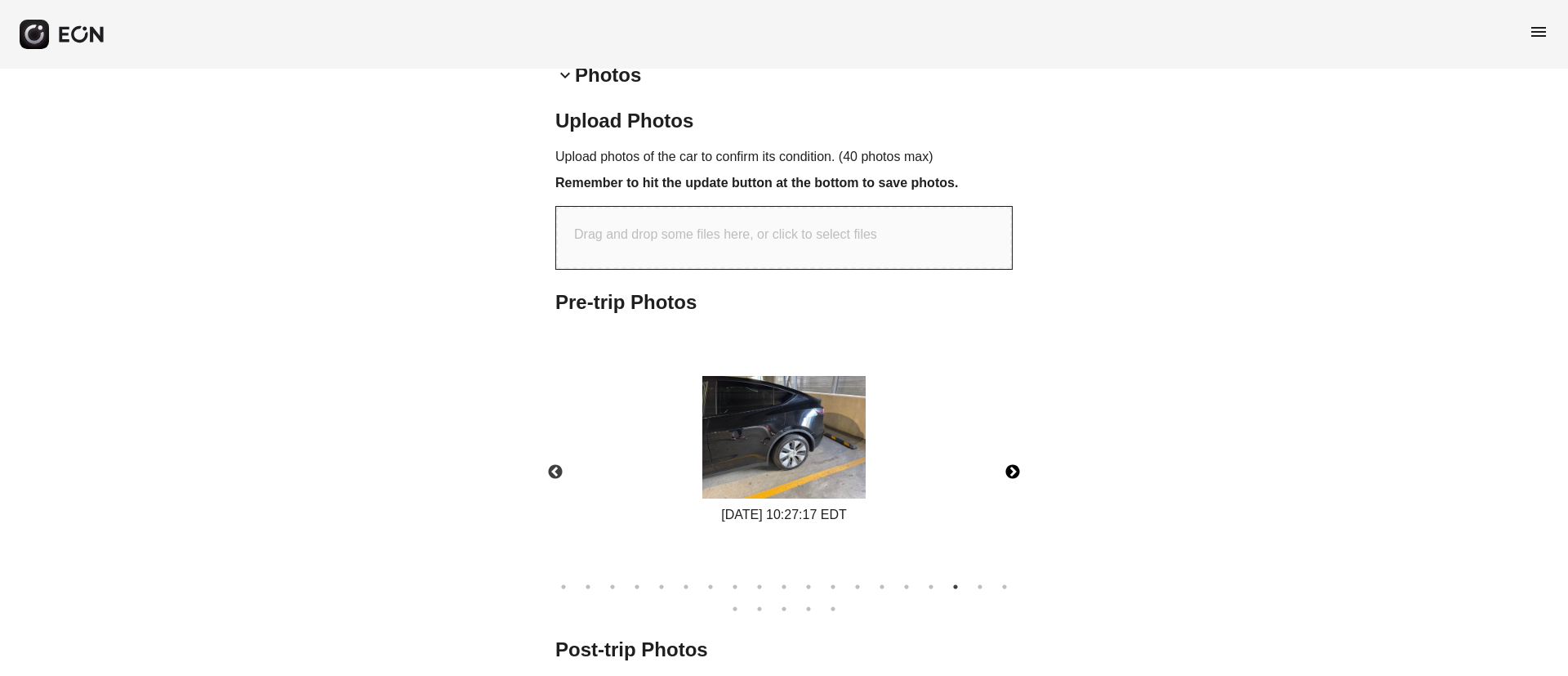
click at [1016, 466] on button "Next" at bounding box center [1013, 472] width 57 height 57
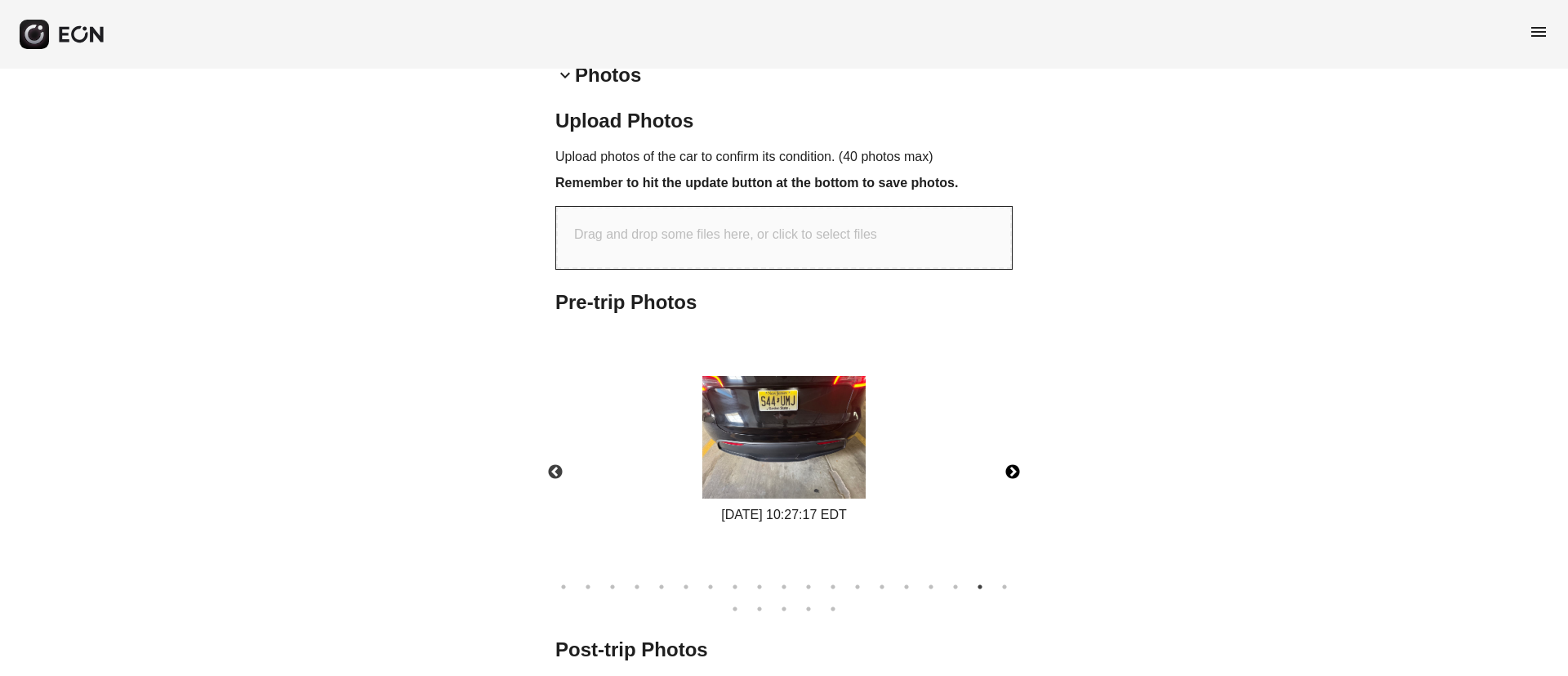
click at [1016, 466] on button "Next" at bounding box center [1013, 472] width 57 height 57
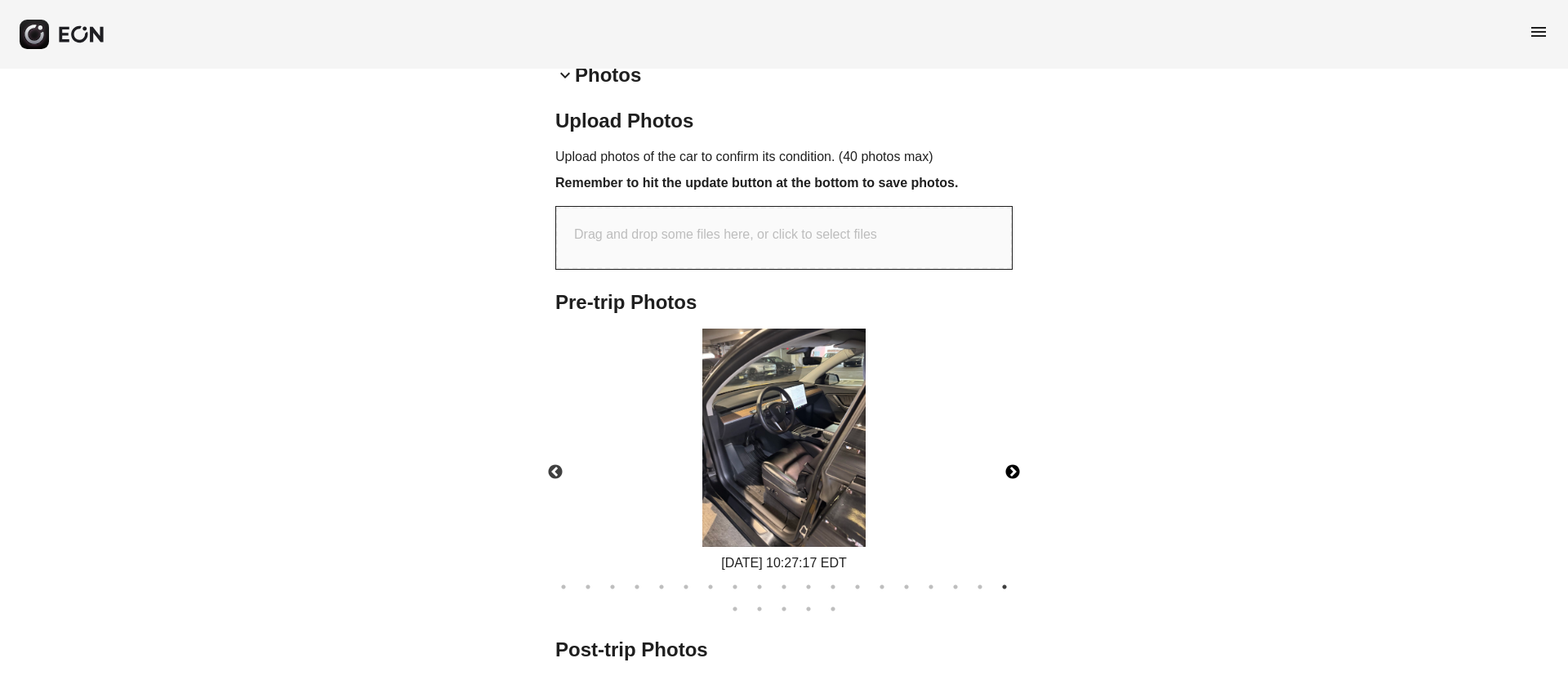
click at [791, 462] on img at bounding box center [783, 438] width 163 height 218
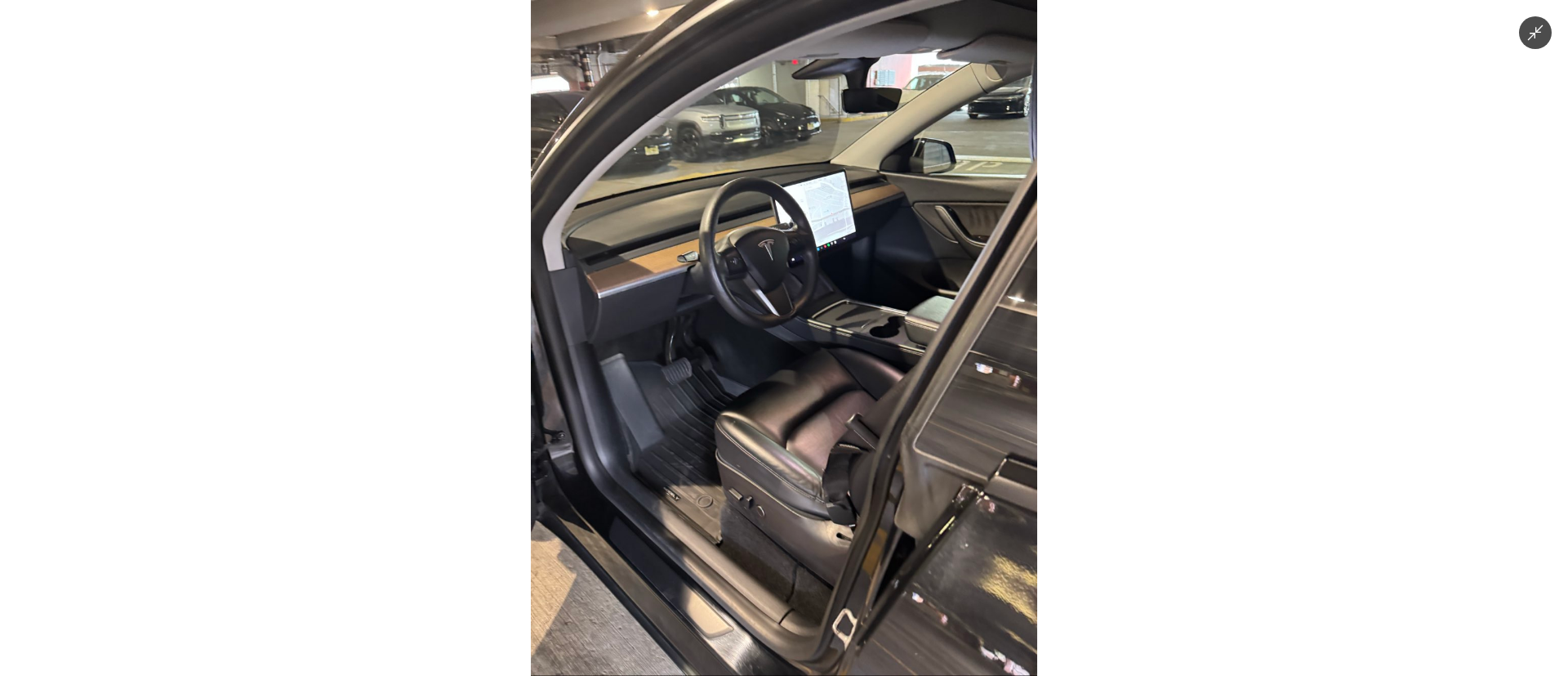
click at [791, 462] on img at bounding box center [784, 338] width 507 height 676
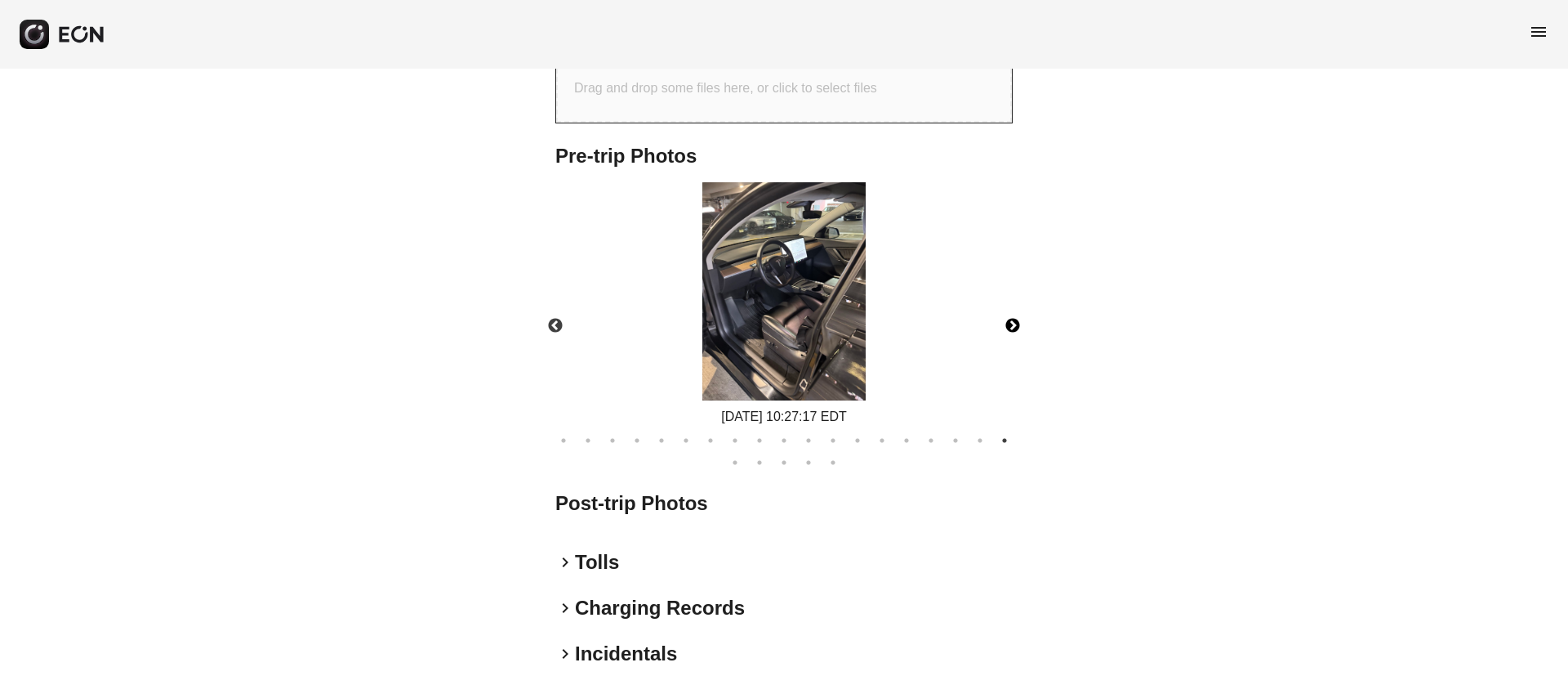
scroll to position [727, 0]
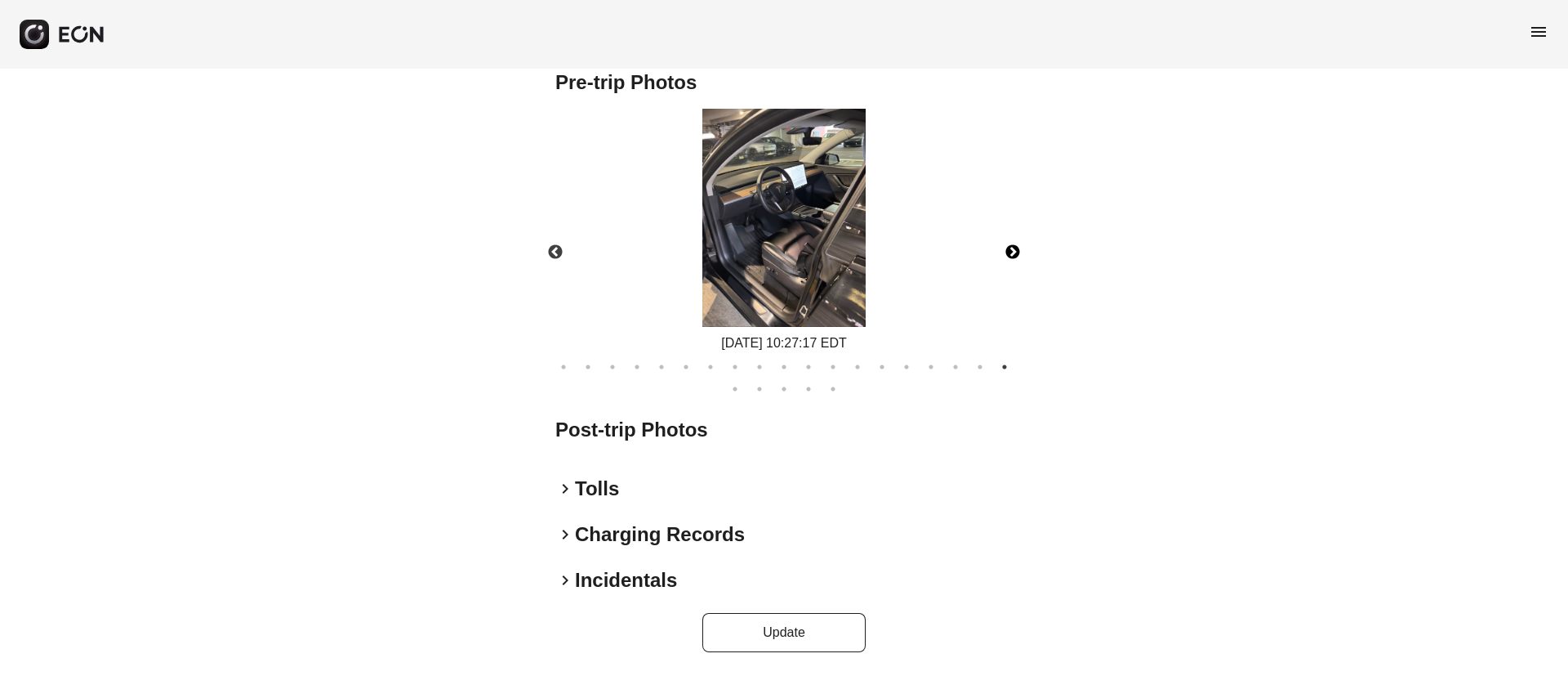
click at [799, 234] on img at bounding box center [783, 218] width 163 height 218
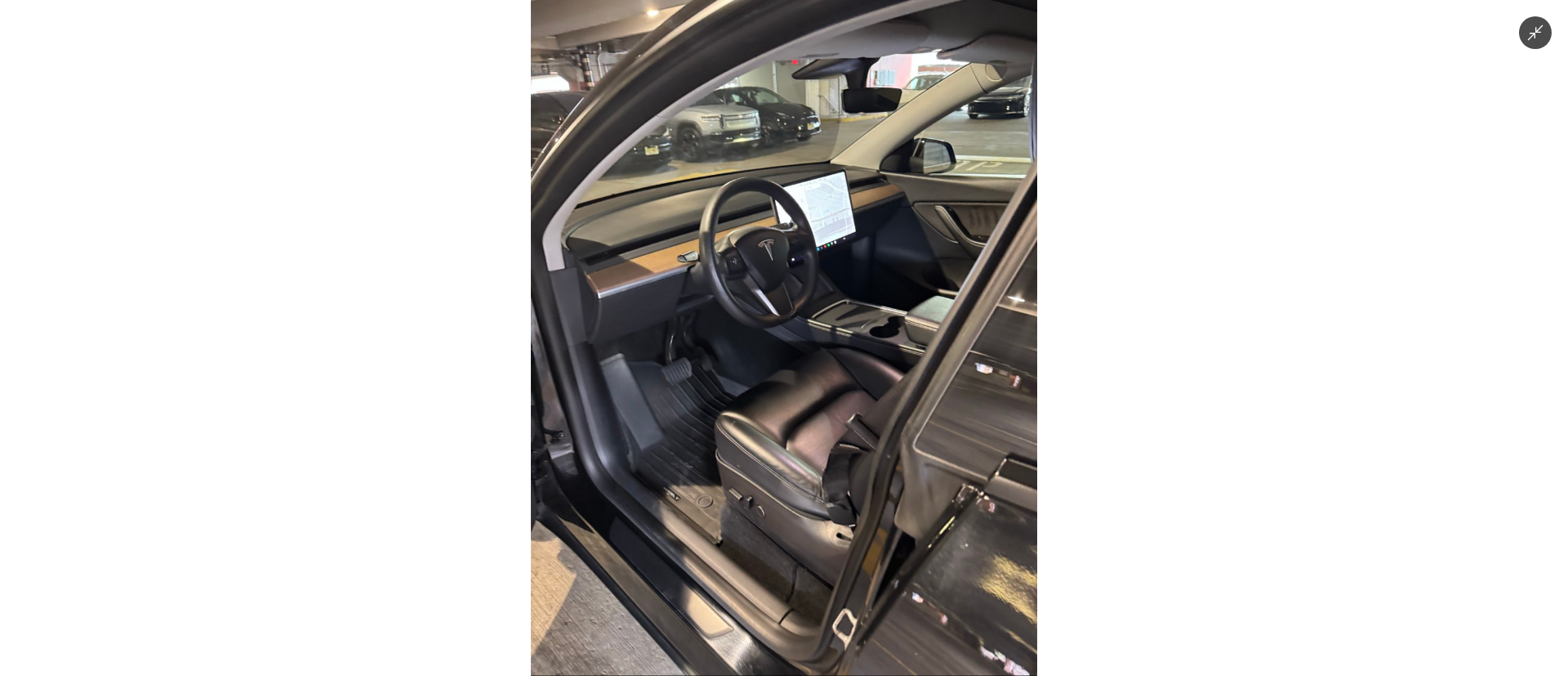
click at [799, 234] on img at bounding box center [784, 338] width 507 height 676
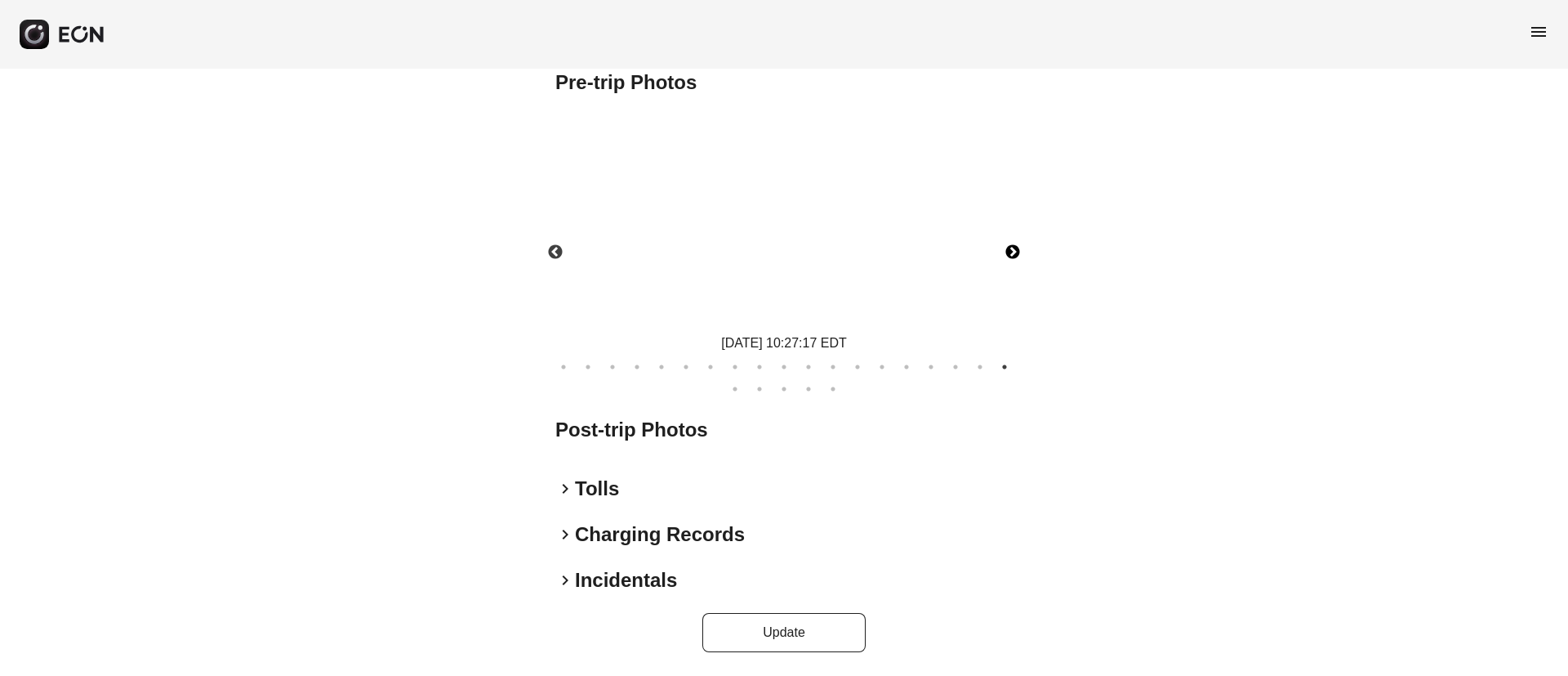
click at [799, 234] on img at bounding box center [783, 218] width 163 height 218
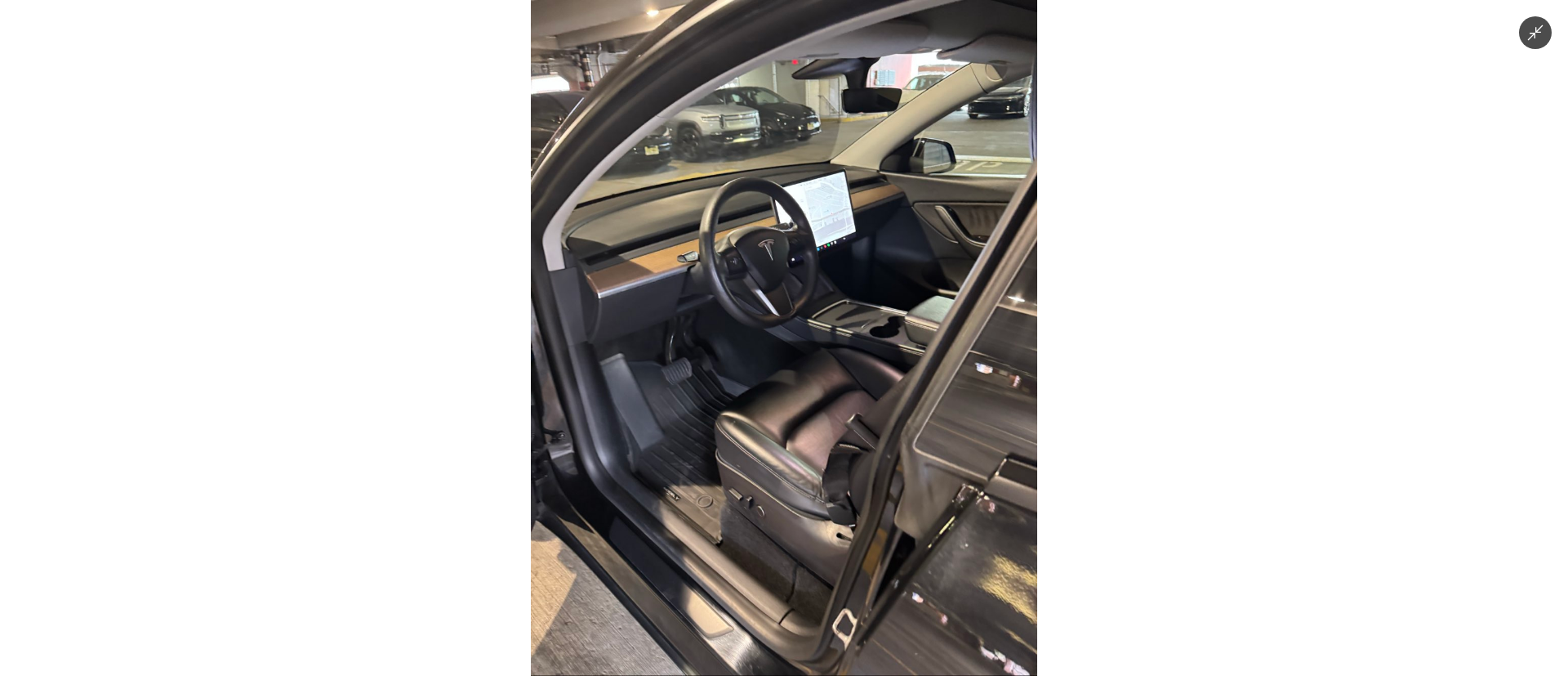
click at [799, 234] on img at bounding box center [784, 338] width 507 height 676
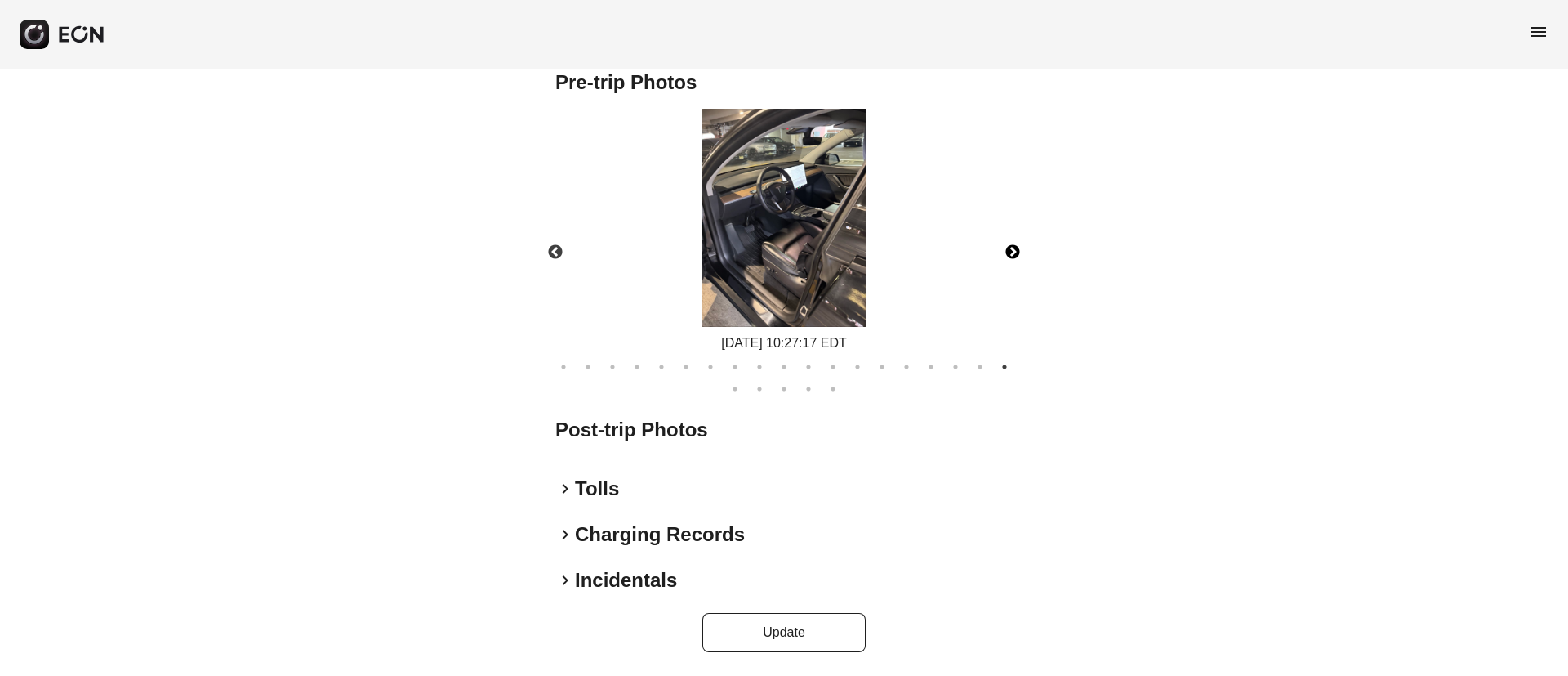
click at [799, 234] on img at bounding box center [783, 218] width 163 height 218
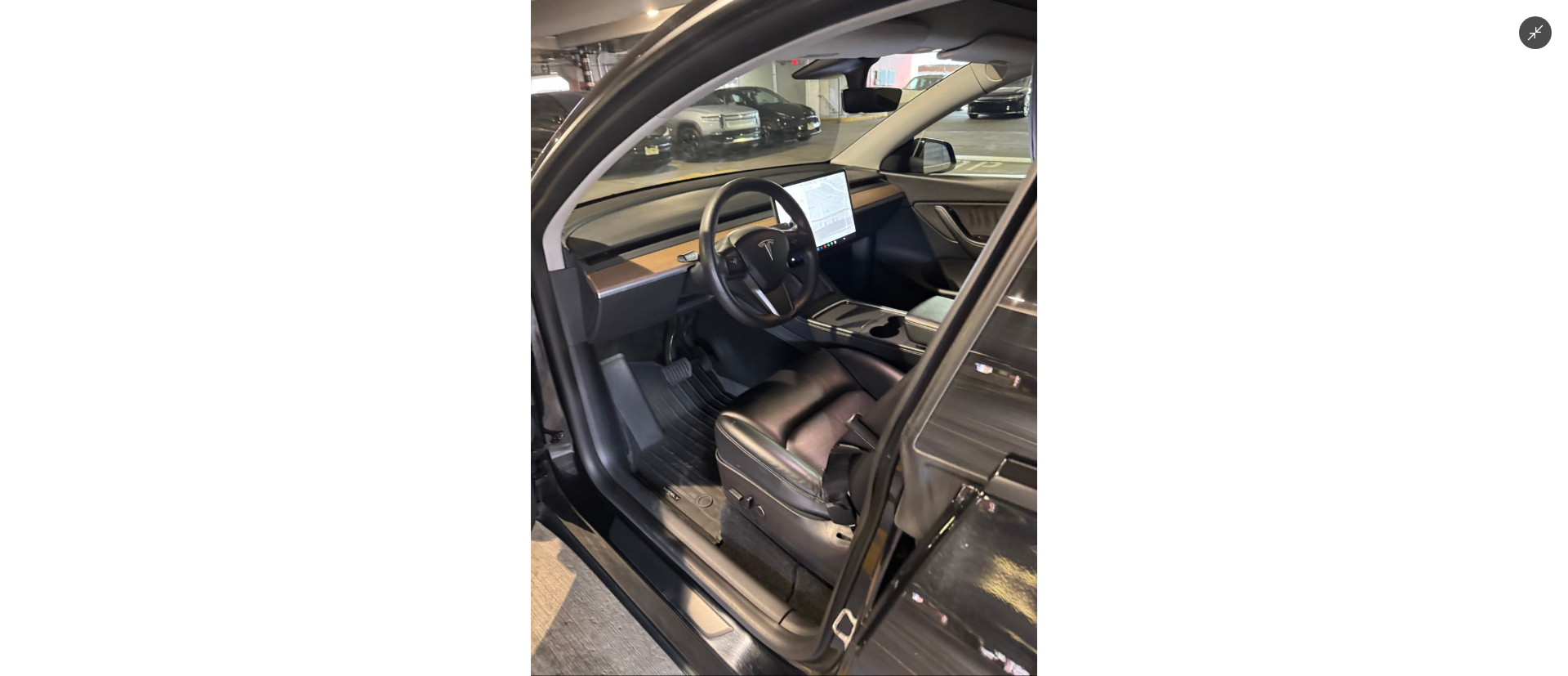
click at [799, 234] on img at bounding box center [784, 338] width 507 height 676
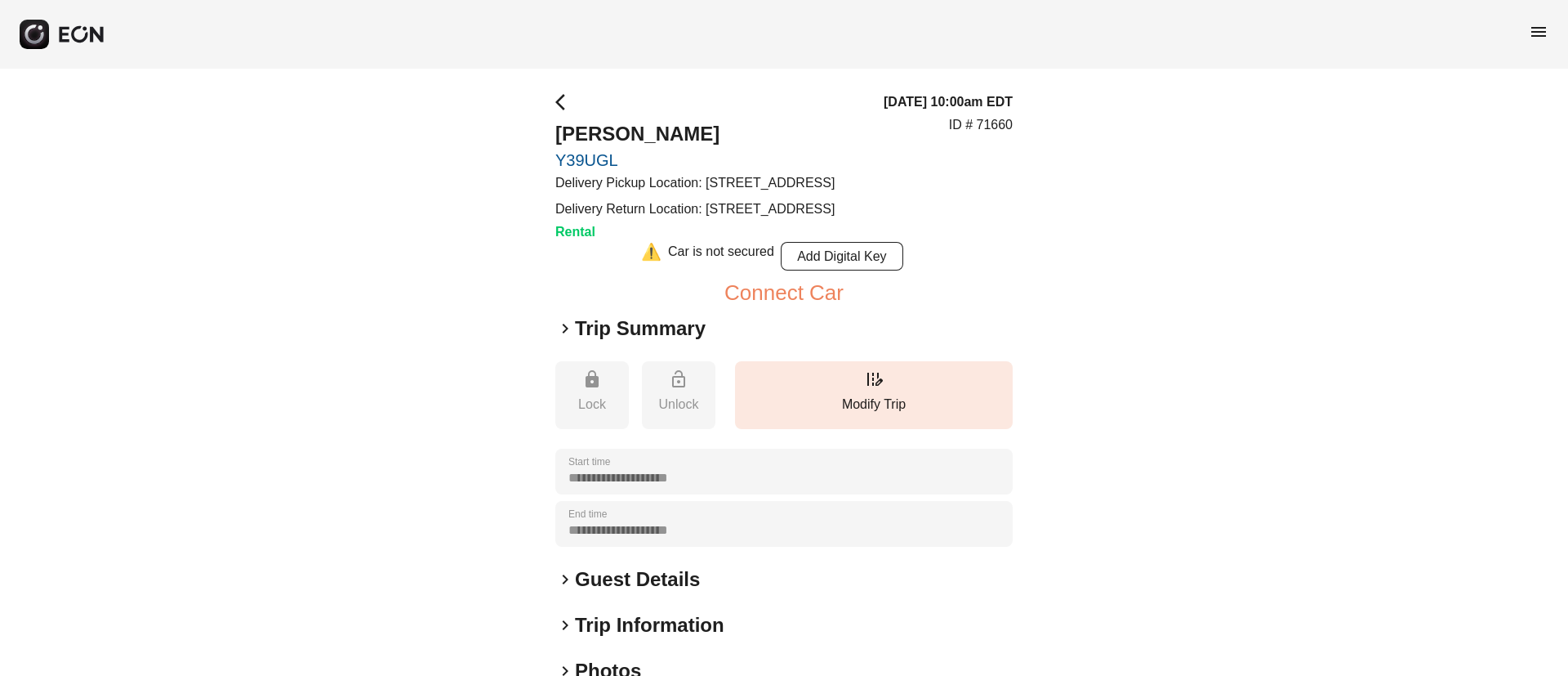
scroll to position [122, 0]
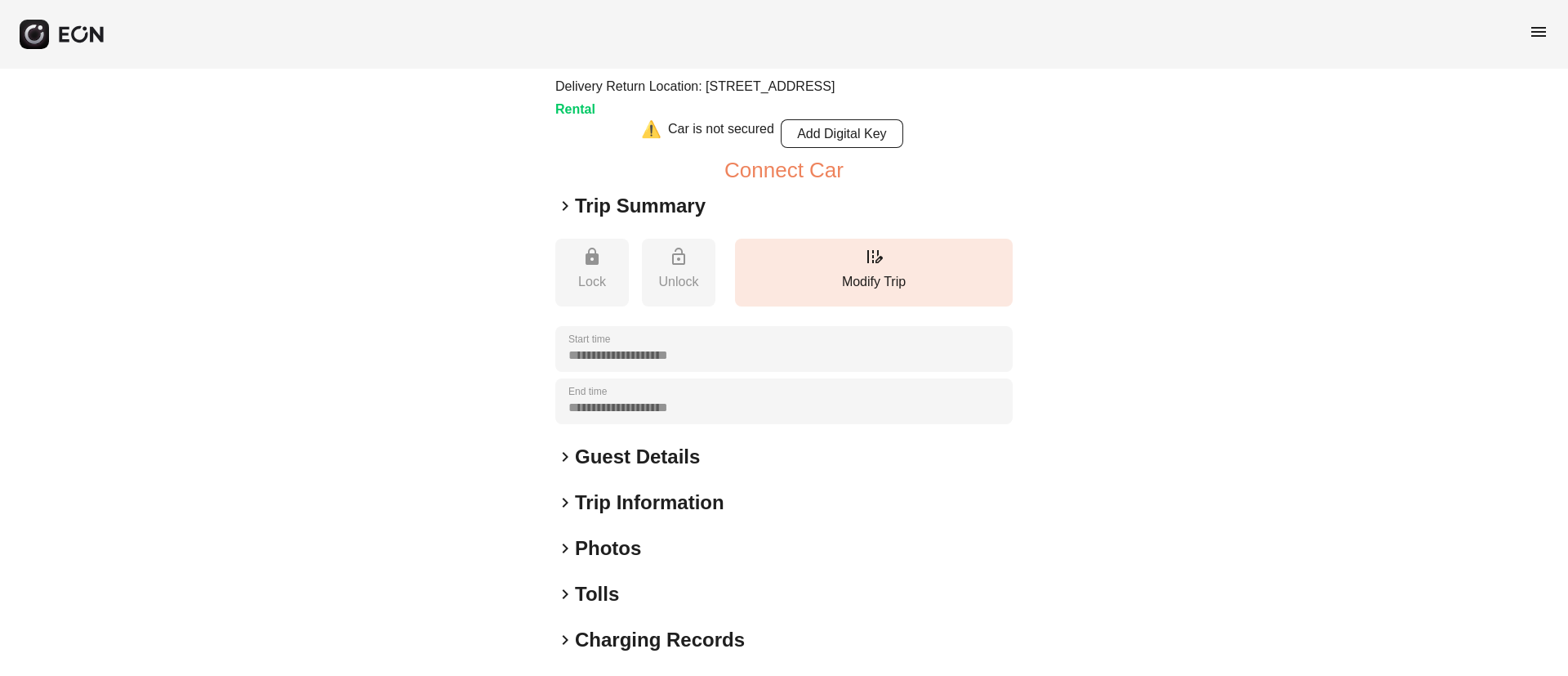
click at [658, 561] on div "keyboard_arrow_right Photos" at bounding box center [783, 549] width 457 height 26
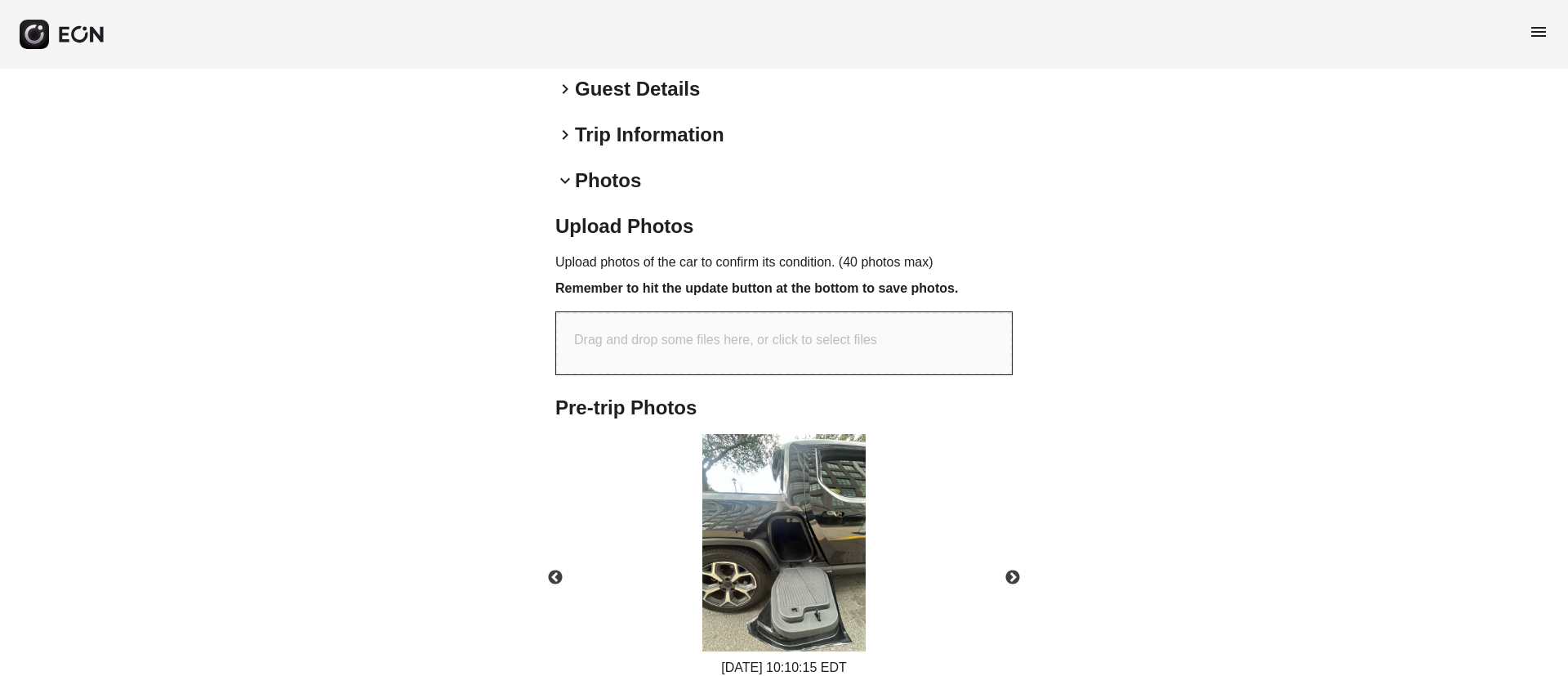
scroll to position [735, 0]
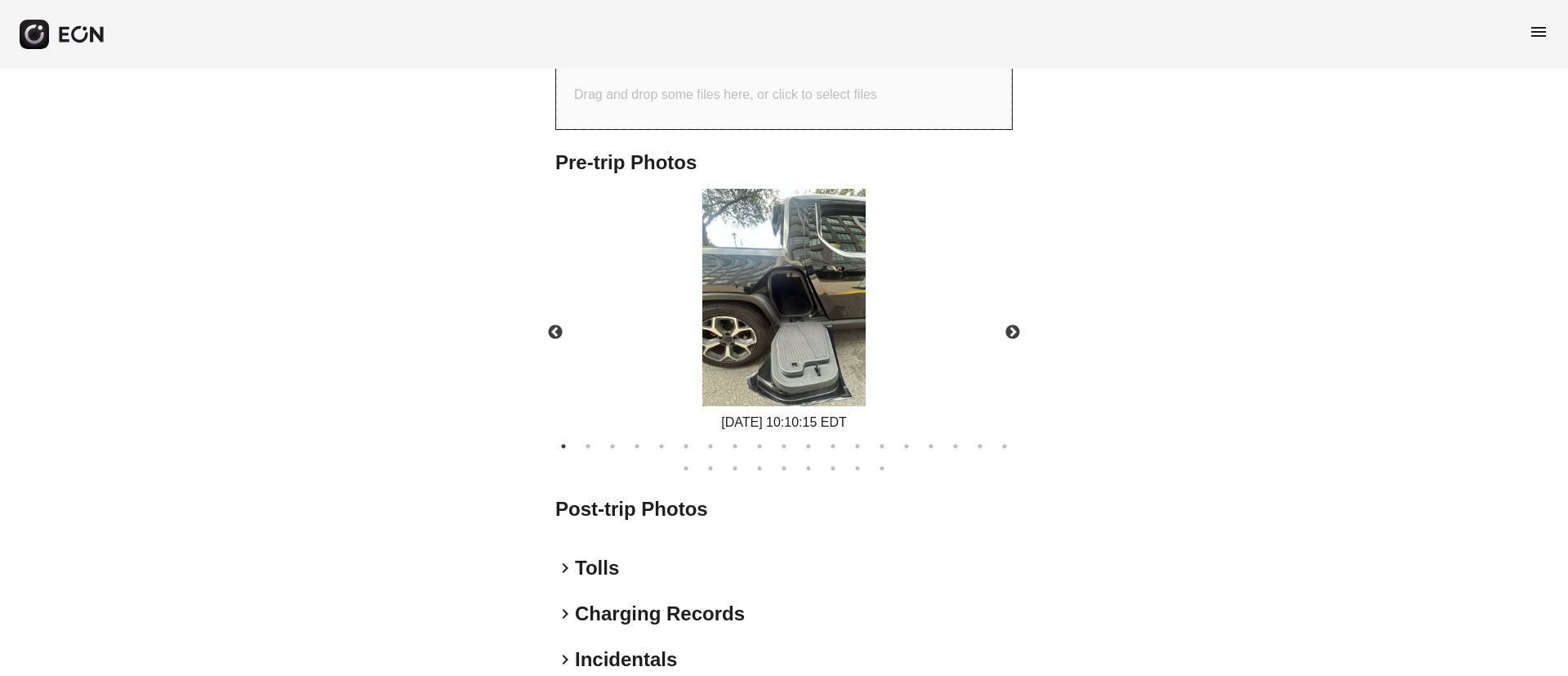
click at [792, 347] on img at bounding box center [783, 298] width 163 height 218
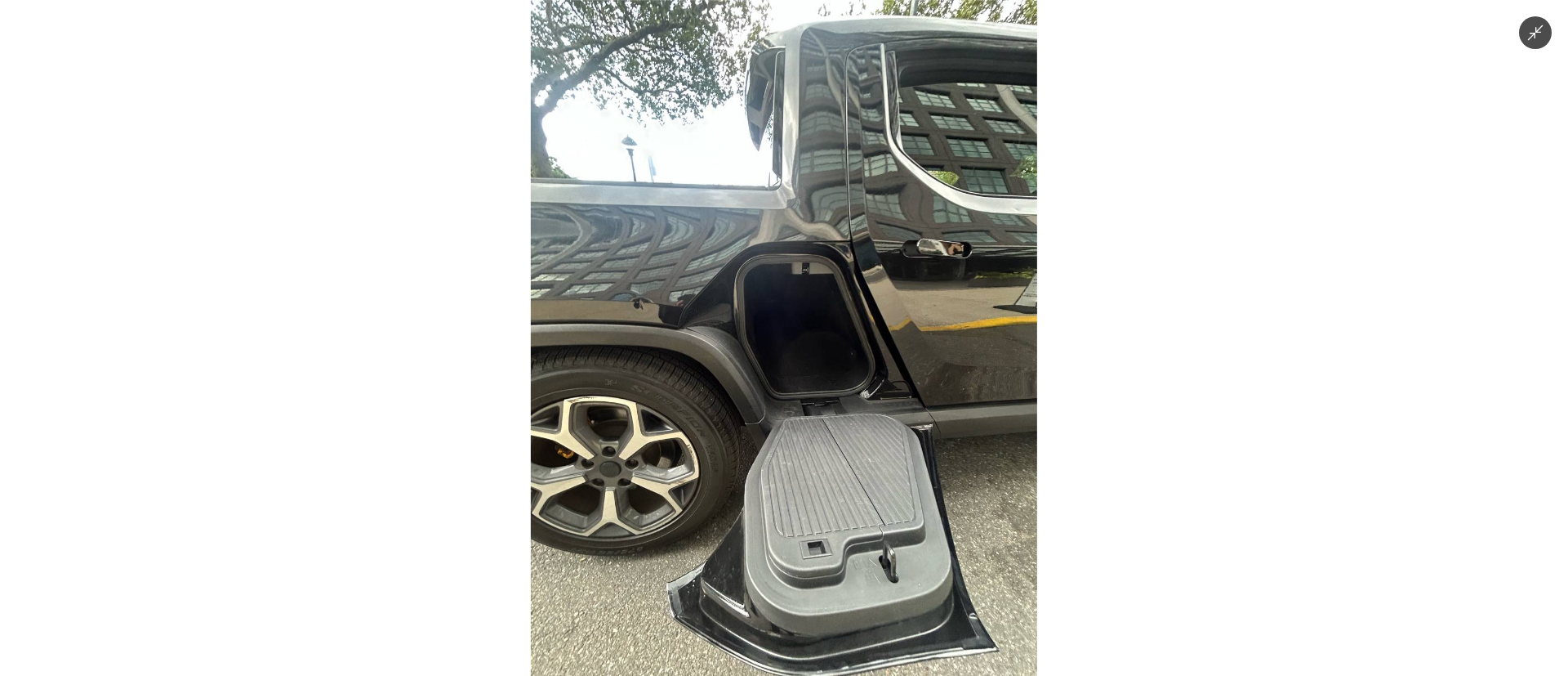
click at [803, 349] on img at bounding box center [784, 338] width 507 height 676
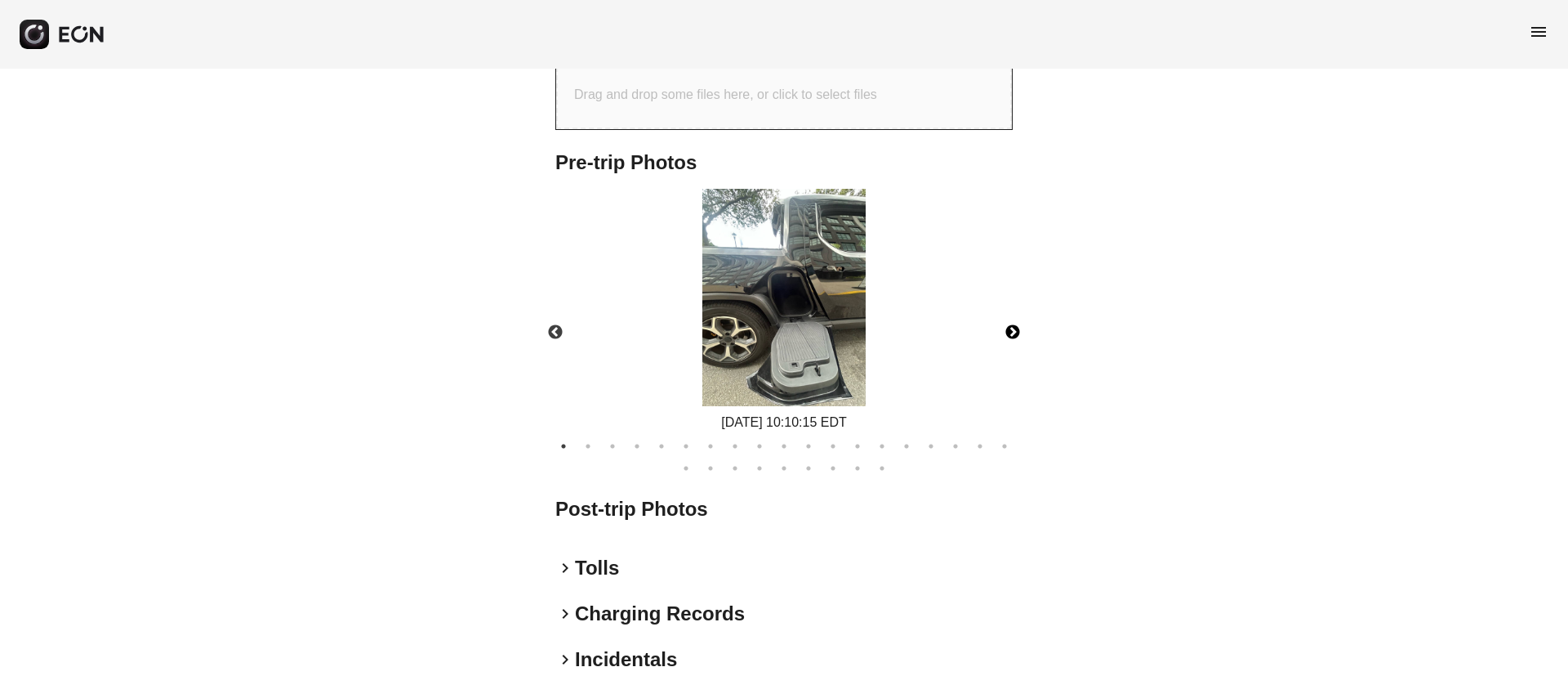
click at [1015, 361] on button "Next" at bounding box center [1013, 333] width 57 height 57
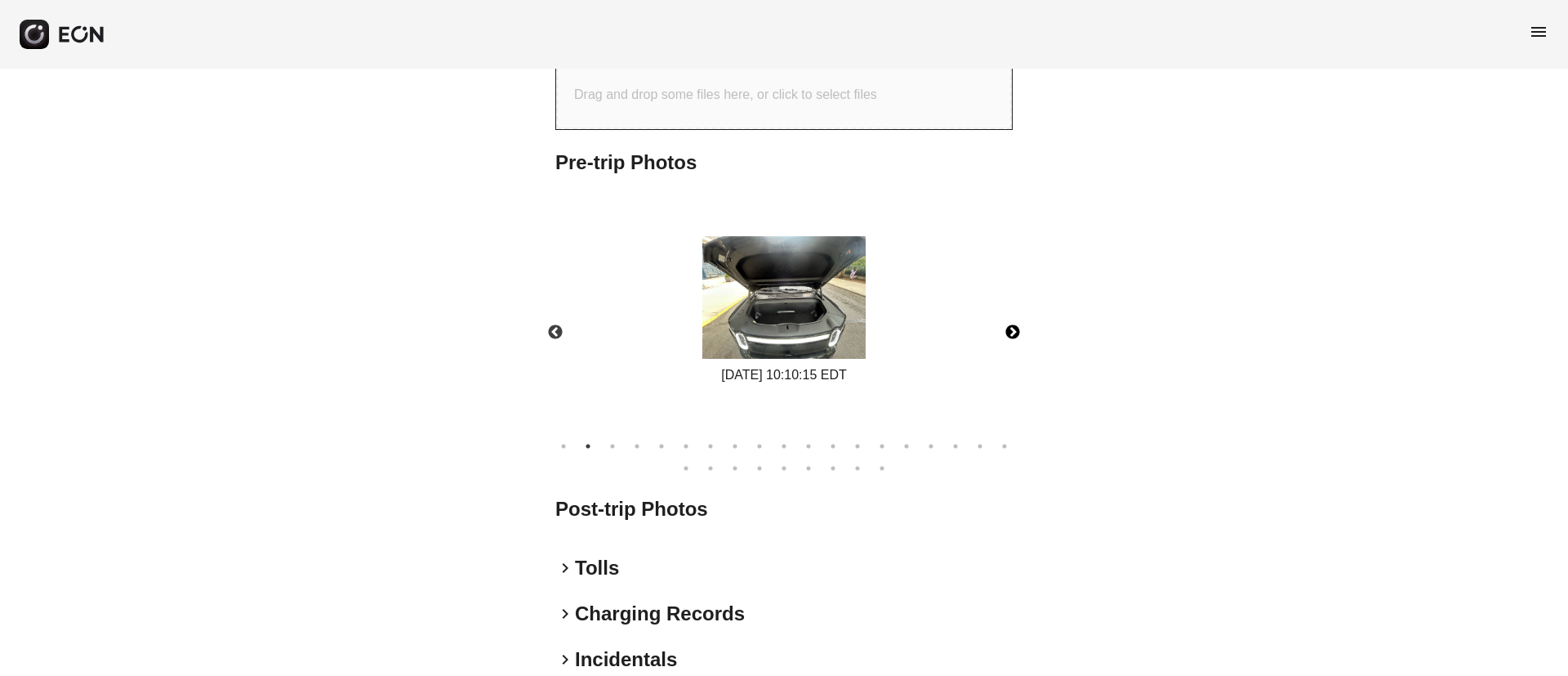
click at [1015, 361] on button "Next" at bounding box center [1013, 333] width 57 height 57
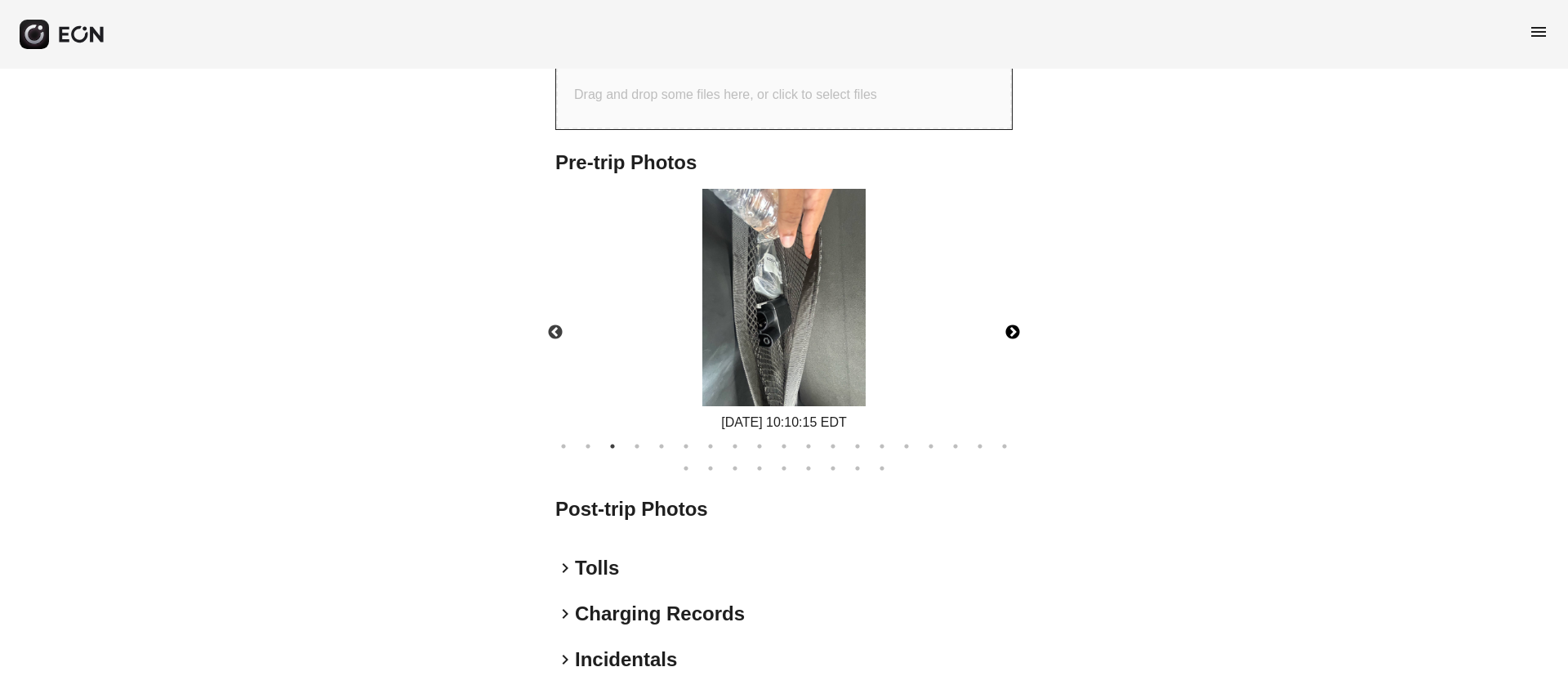
click at [1015, 361] on button "Next" at bounding box center [1013, 333] width 57 height 57
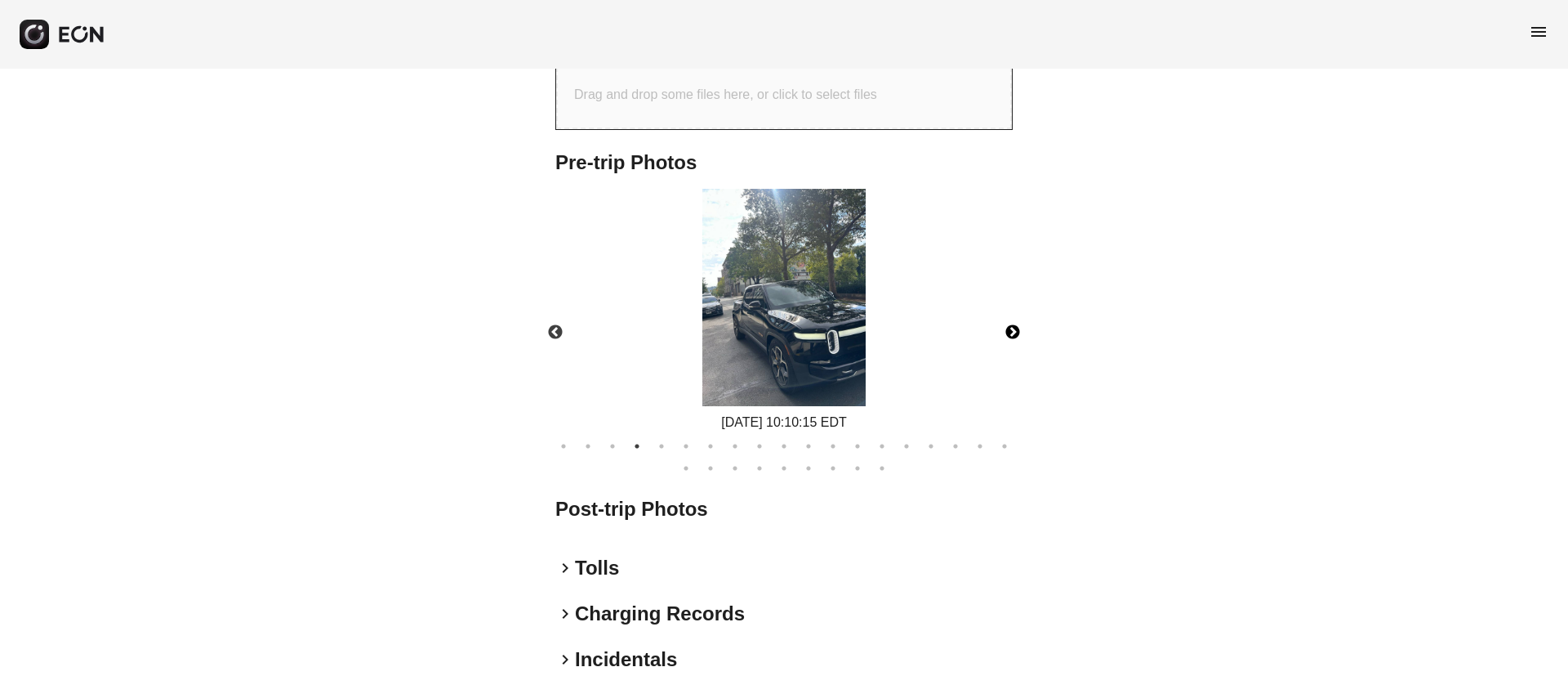
click at [797, 348] on img at bounding box center [783, 298] width 163 height 218
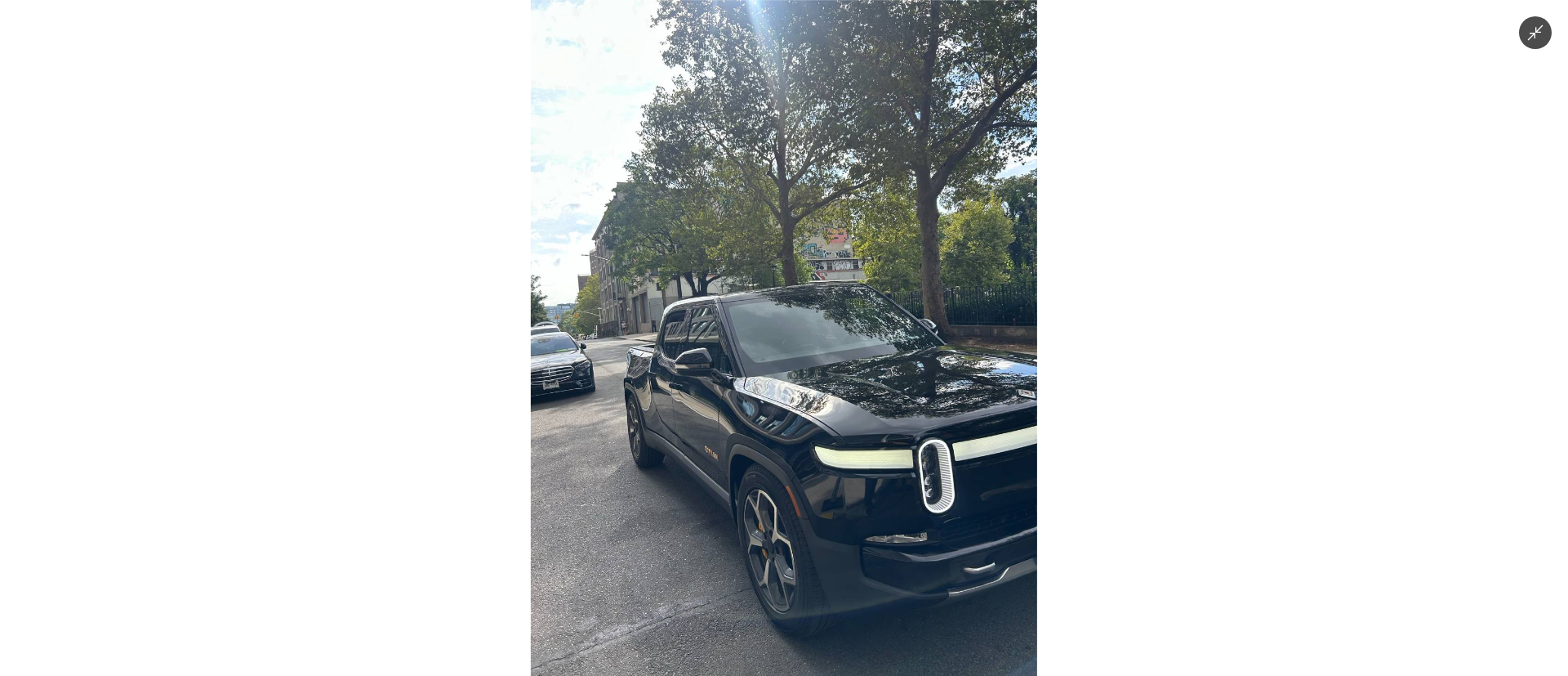
click at [825, 414] on img at bounding box center [784, 338] width 507 height 676
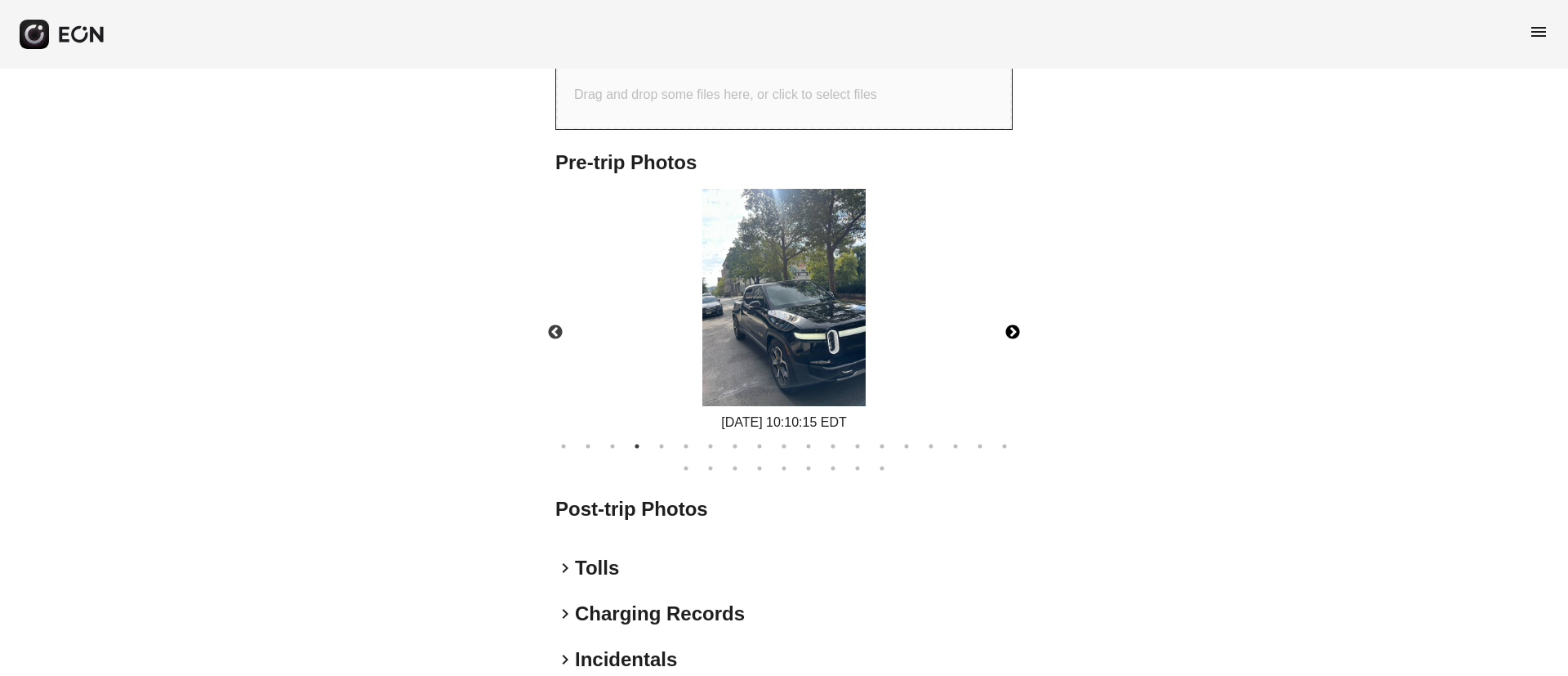
click at [786, 407] on img at bounding box center [783, 298] width 163 height 218
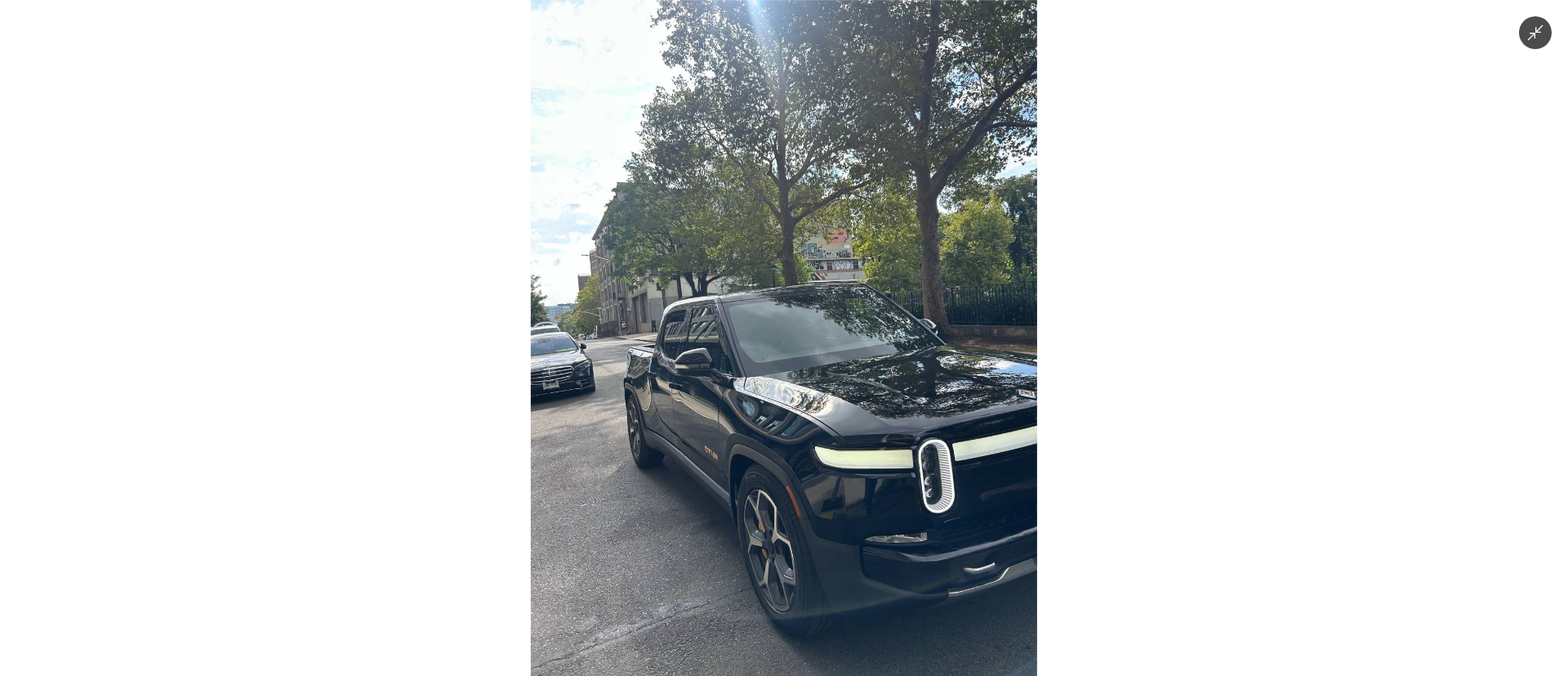
click at [786, 425] on img at bounding box center [784, 338] width 507 height 676
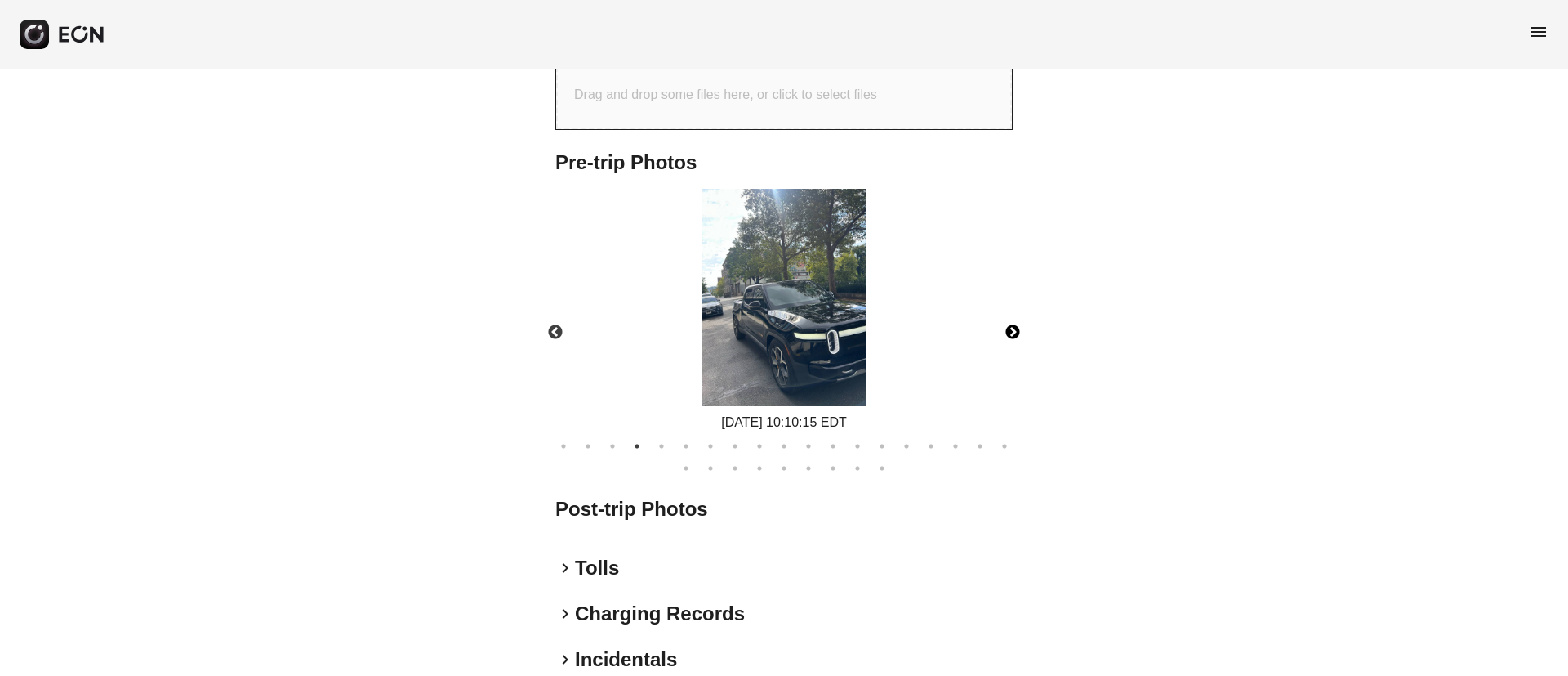
click at [1015, 361] on button "Next" at bounding box center [1013, 333] width 57 height 57
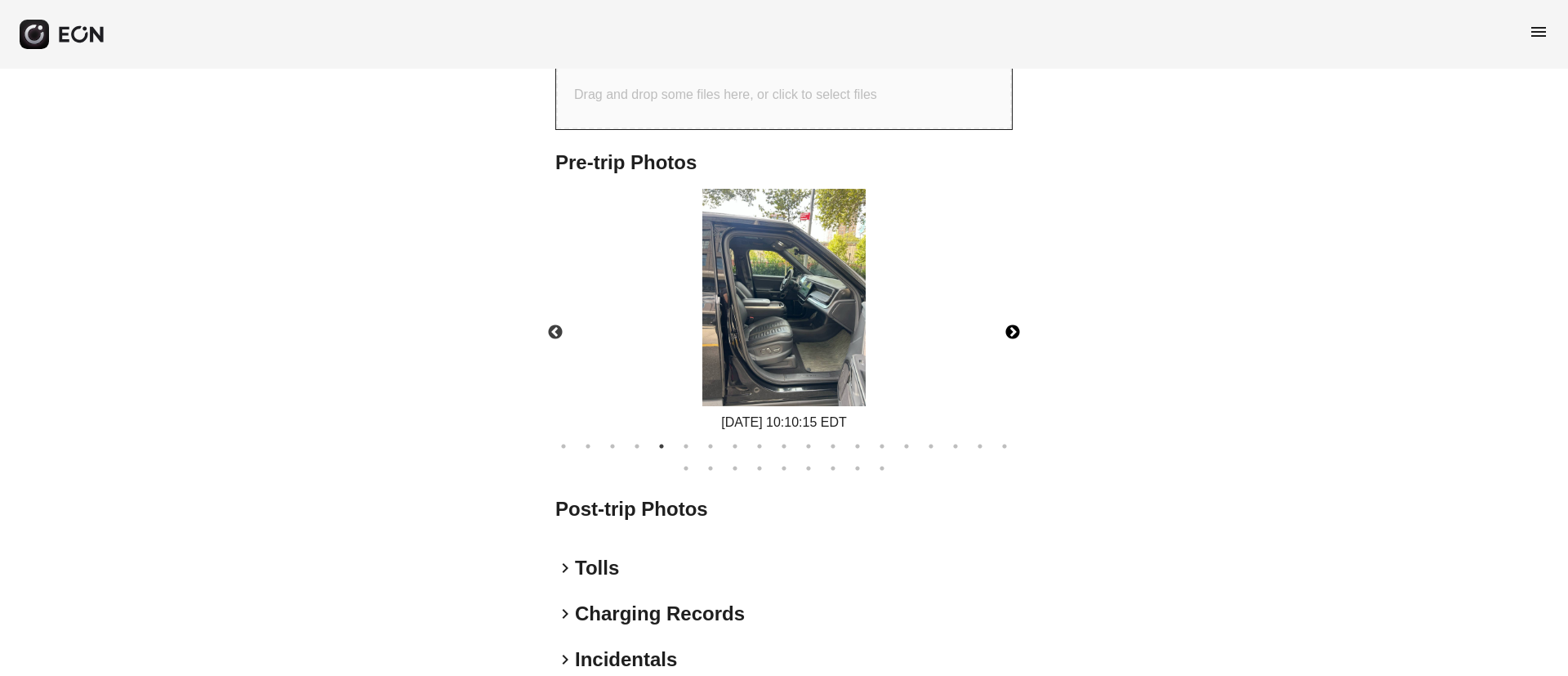
click at [1015, 361] on button "Next" at bounding box center [1013, 333] width 57 height 57
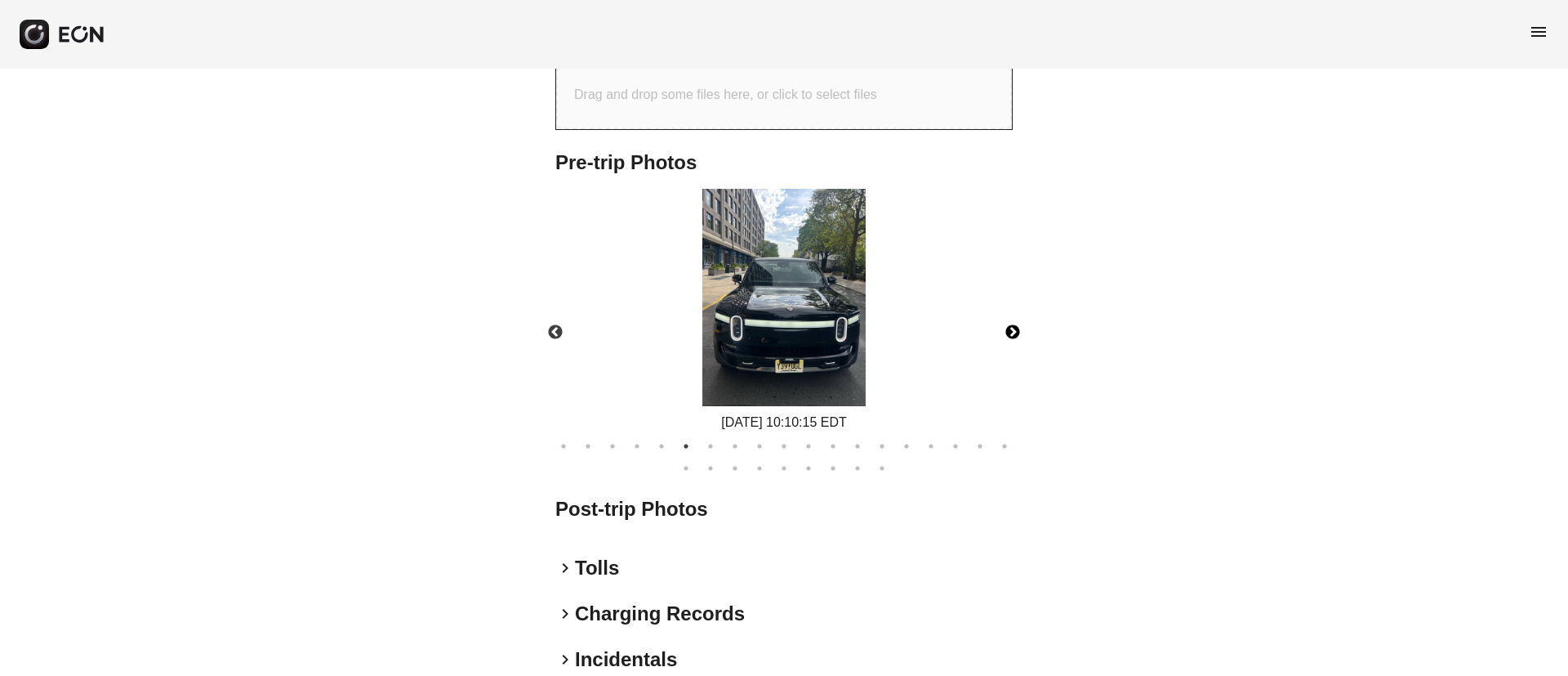
click at [1015, 361] on button "Next" at bounding box center [1013, 333] width 57 height 57
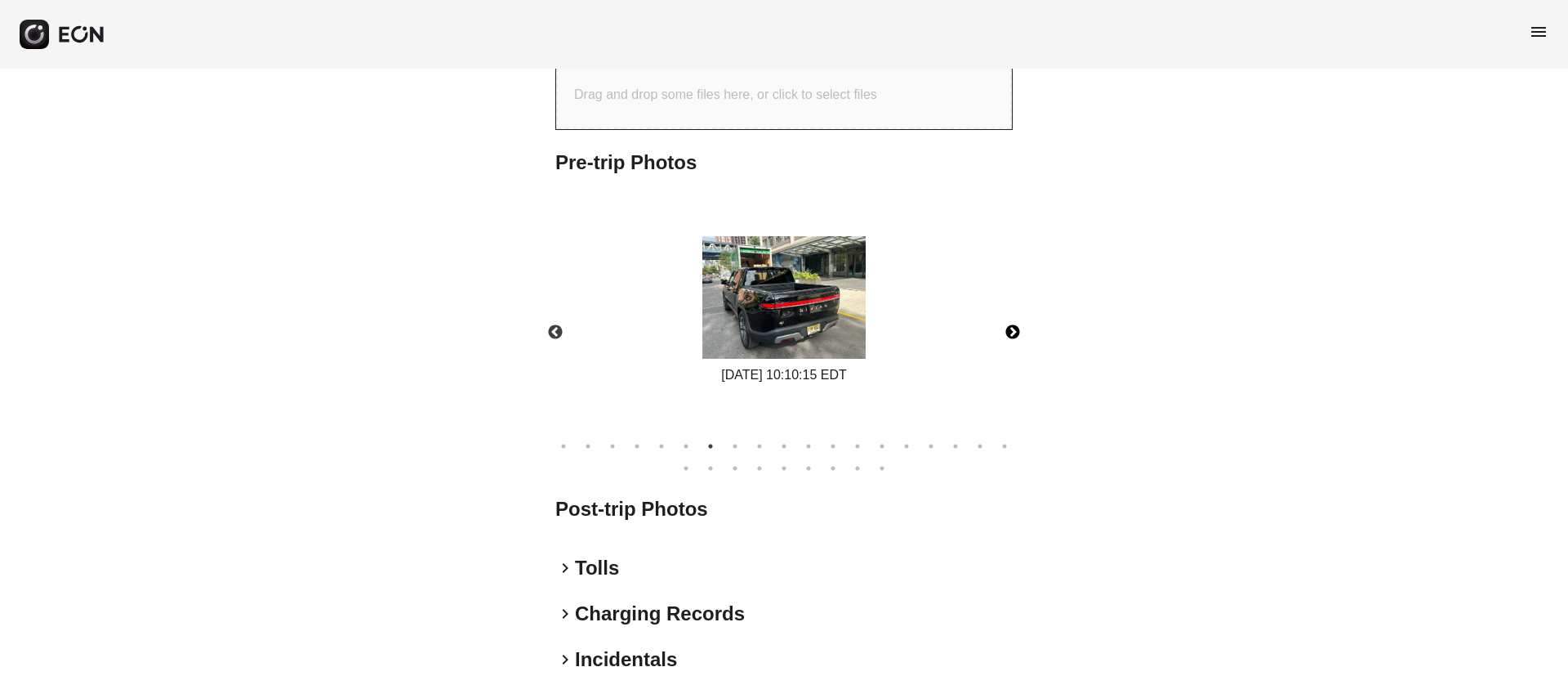
click at [1015, 361] on button "Next" at bounding box center [1013, 333] width 57 height 57
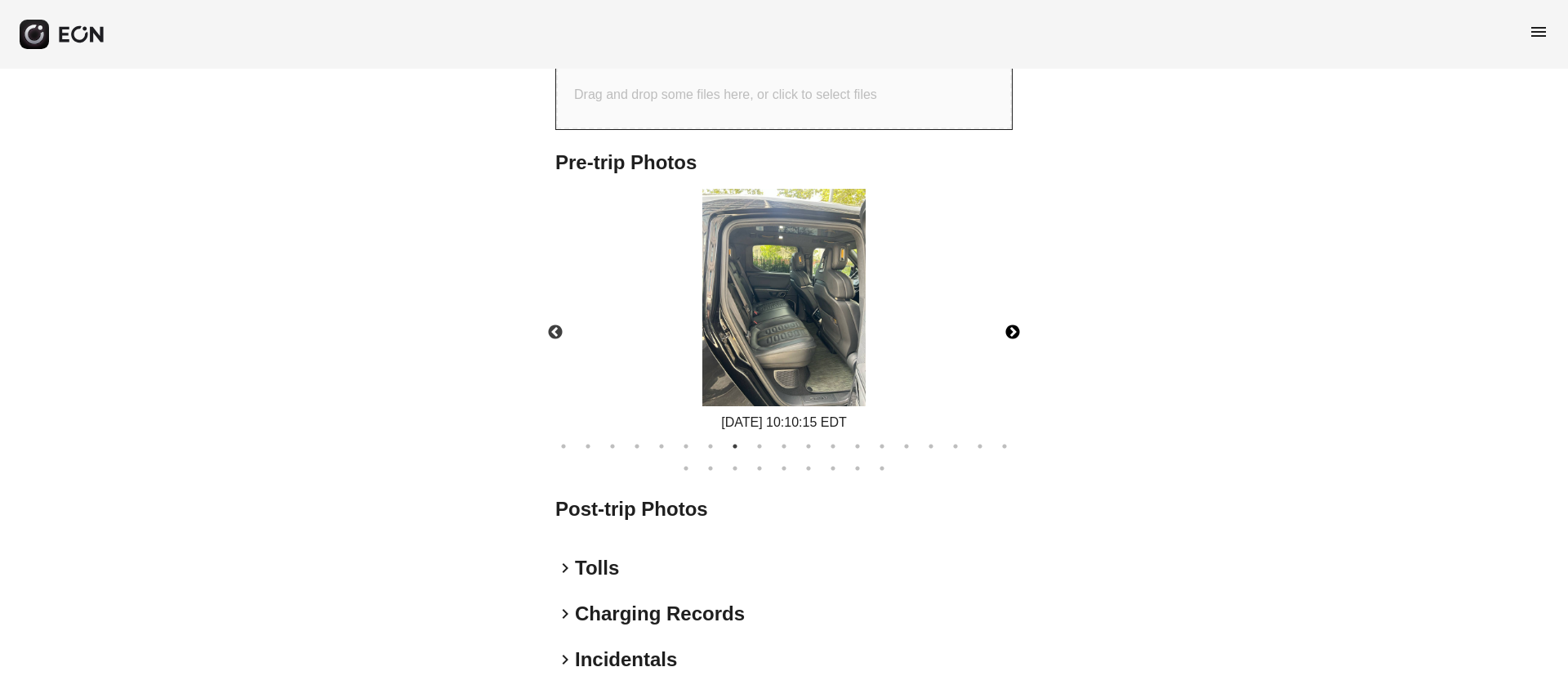
click at [1015, 361] on button "Next" at bounding box center [1013, 333] width 57 height 57
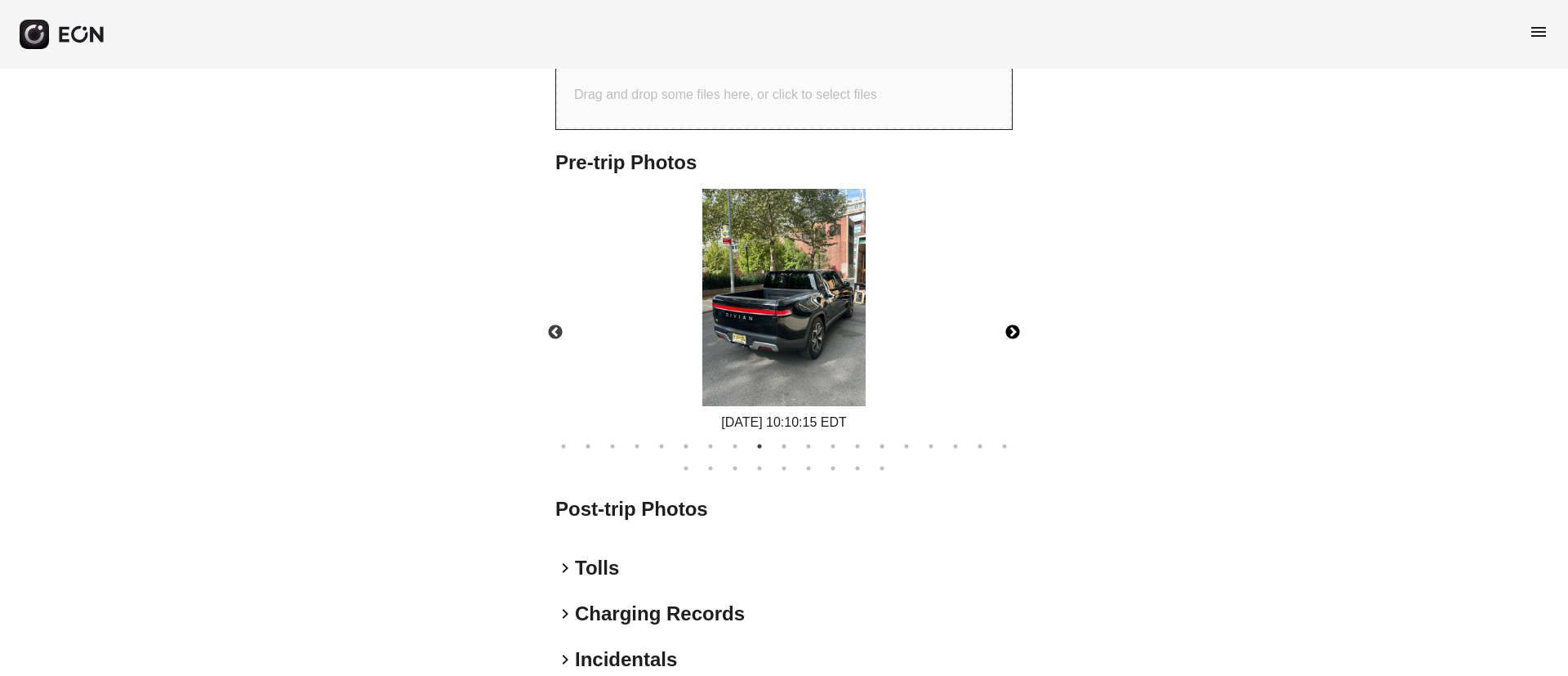
click at [1015, 361] on button "Next" at bounding box center [1013, 333] width 57 height 57
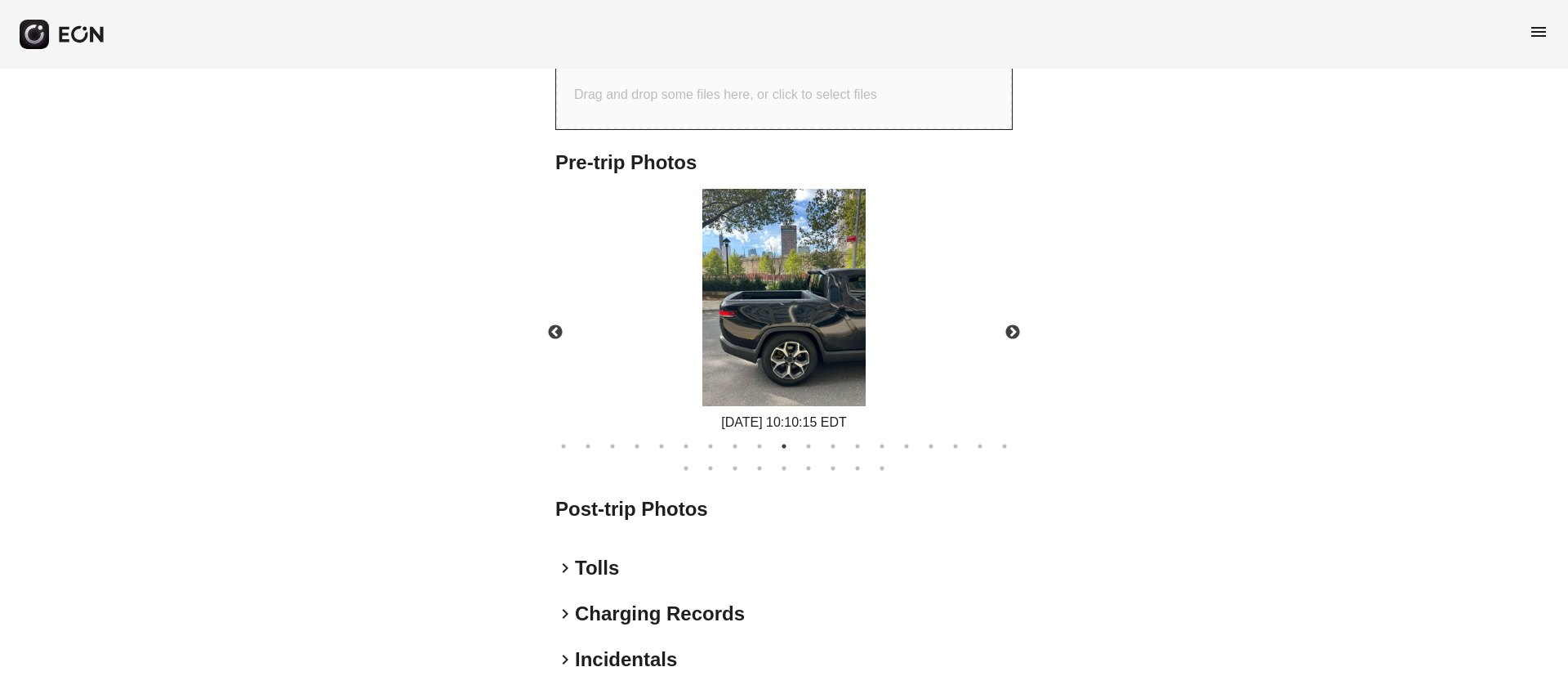
click at [1532, 34] on span "menu" at bounding box center [1538, 32] width 20 height 20
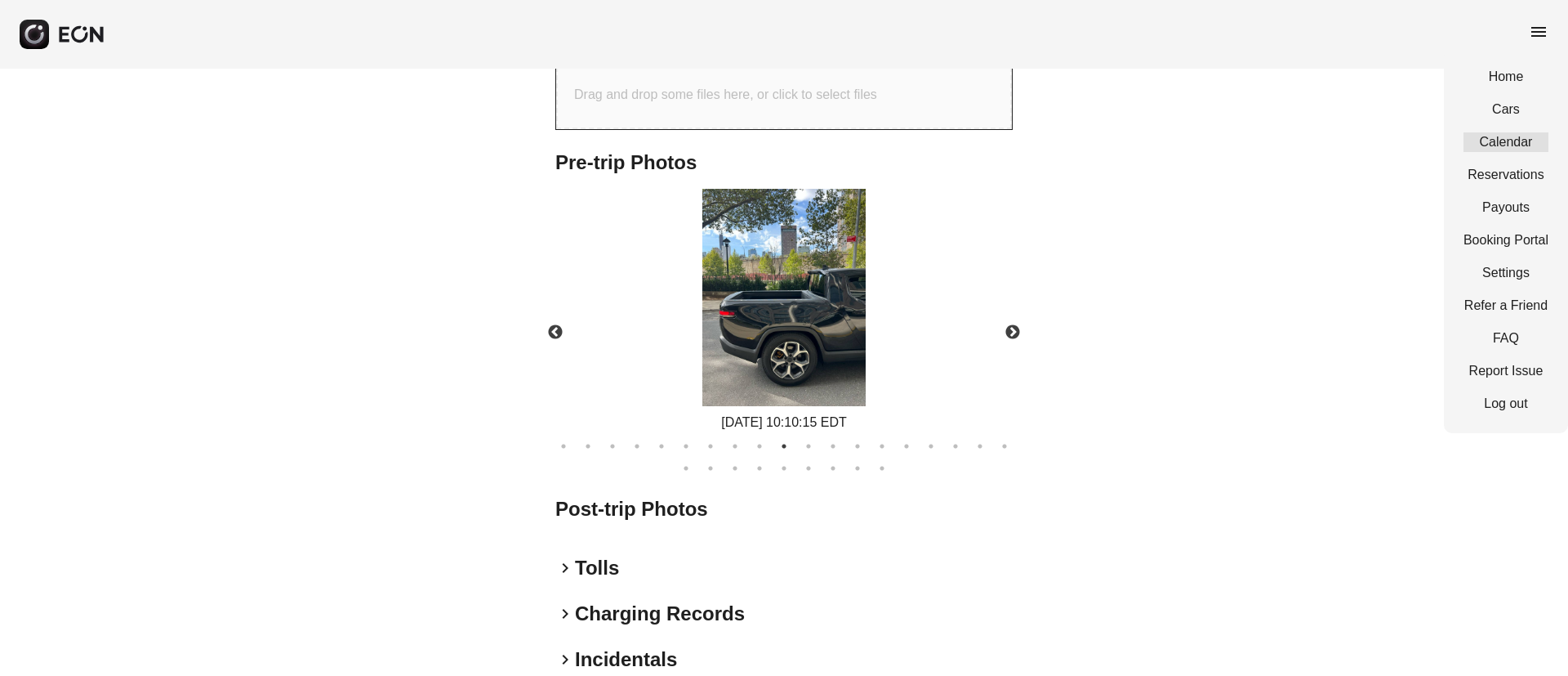
click at [1499, 140] on link "Calendar" at bounding box center [1506, 142] width 85 height 20
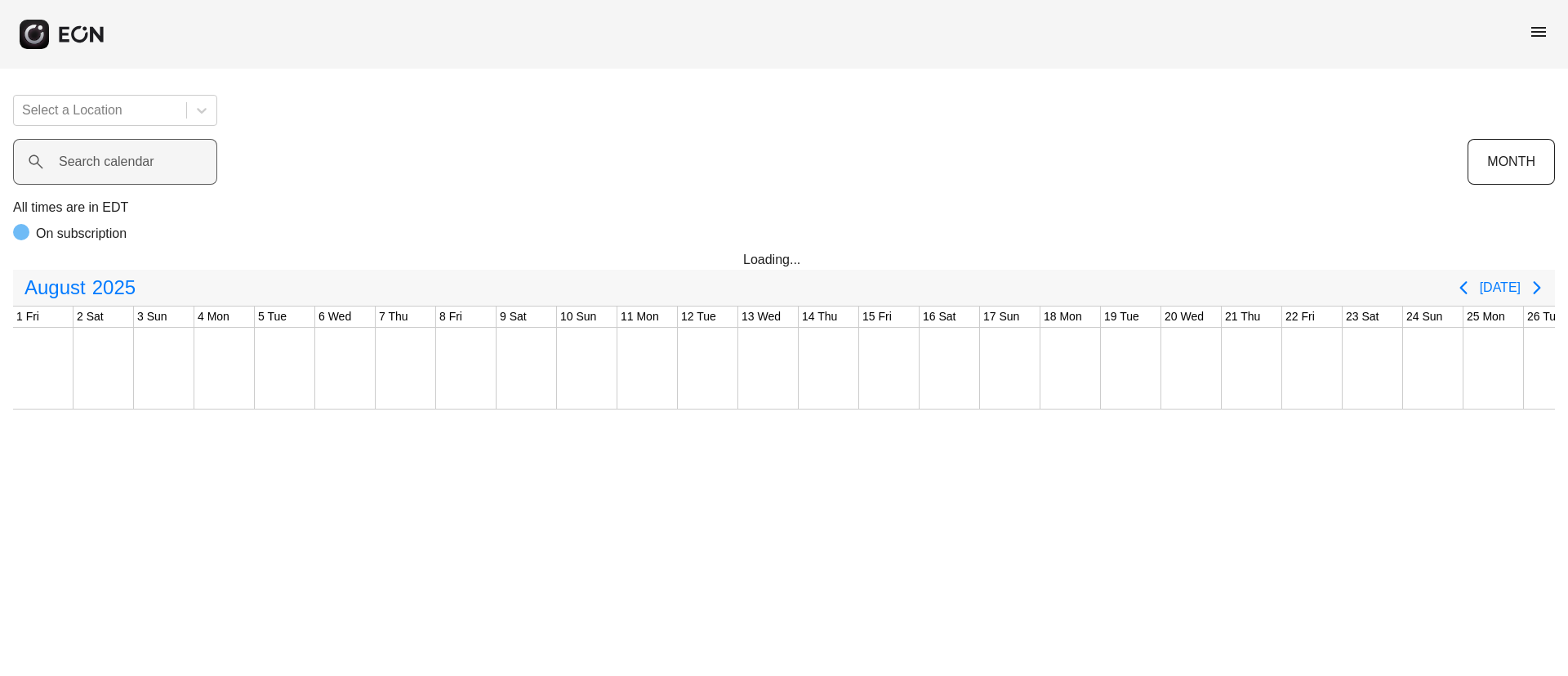
scroll to position [0, 331]
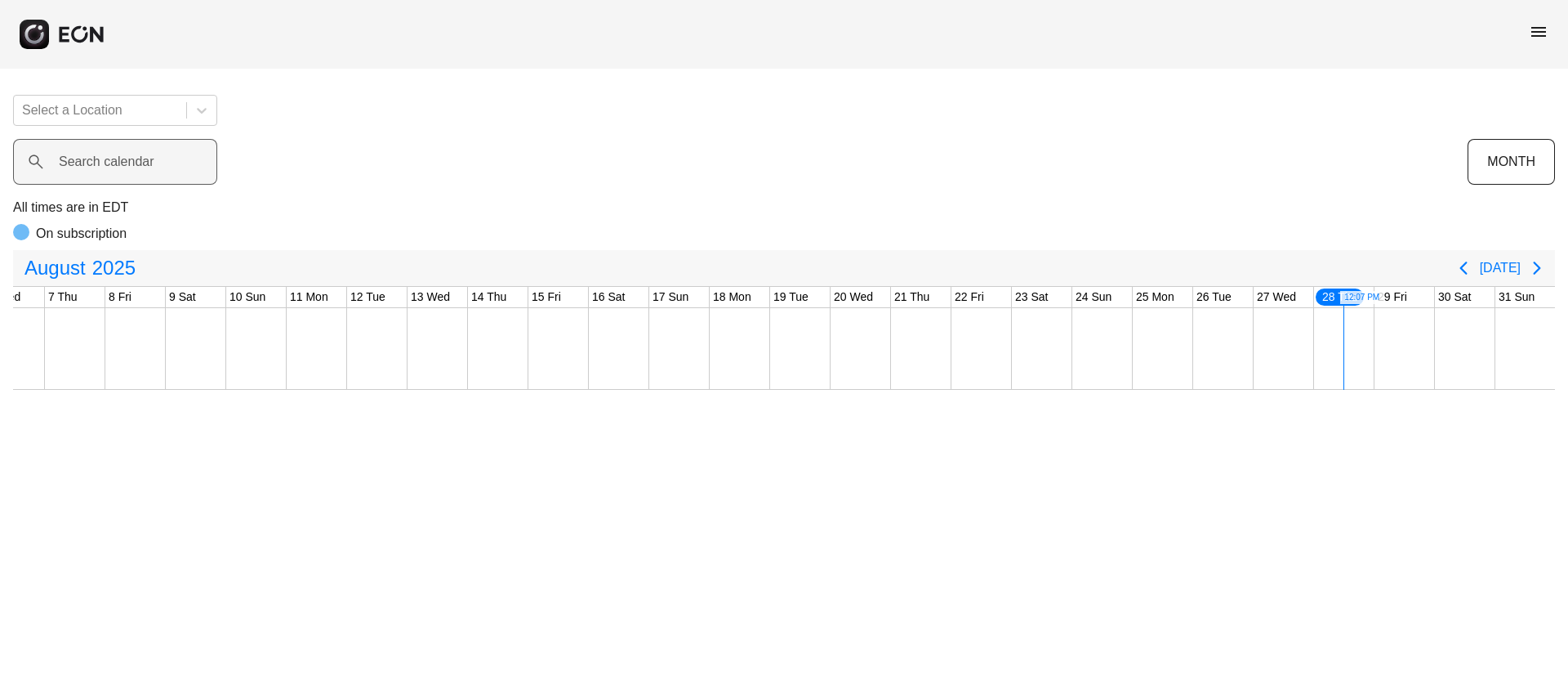
click at [121, 164] on label "Search calendar" at bounding box center [107, 162] width 95 height 20
click at [121, 164] on calendar "Search calendar" at bounding box center [115, 162] width 204 height 46
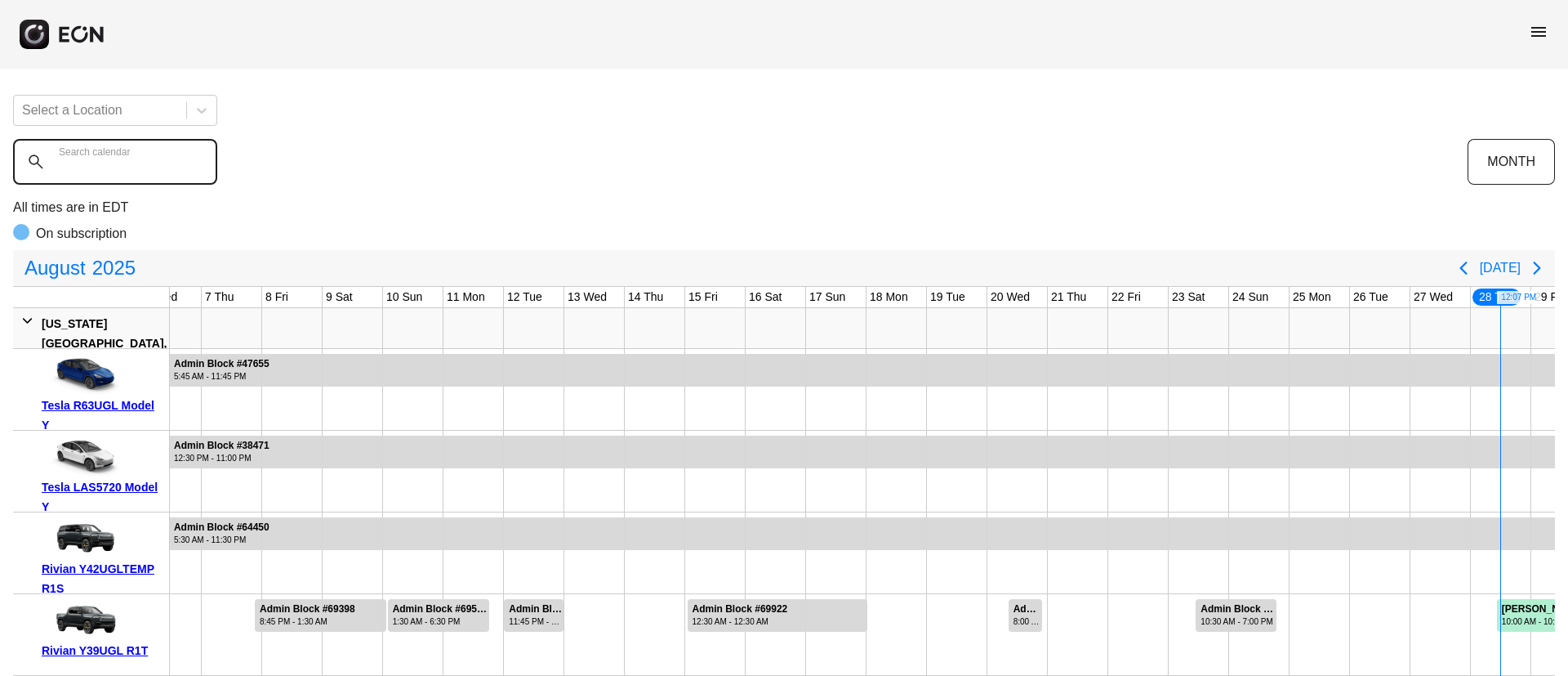
paste calendar "******"
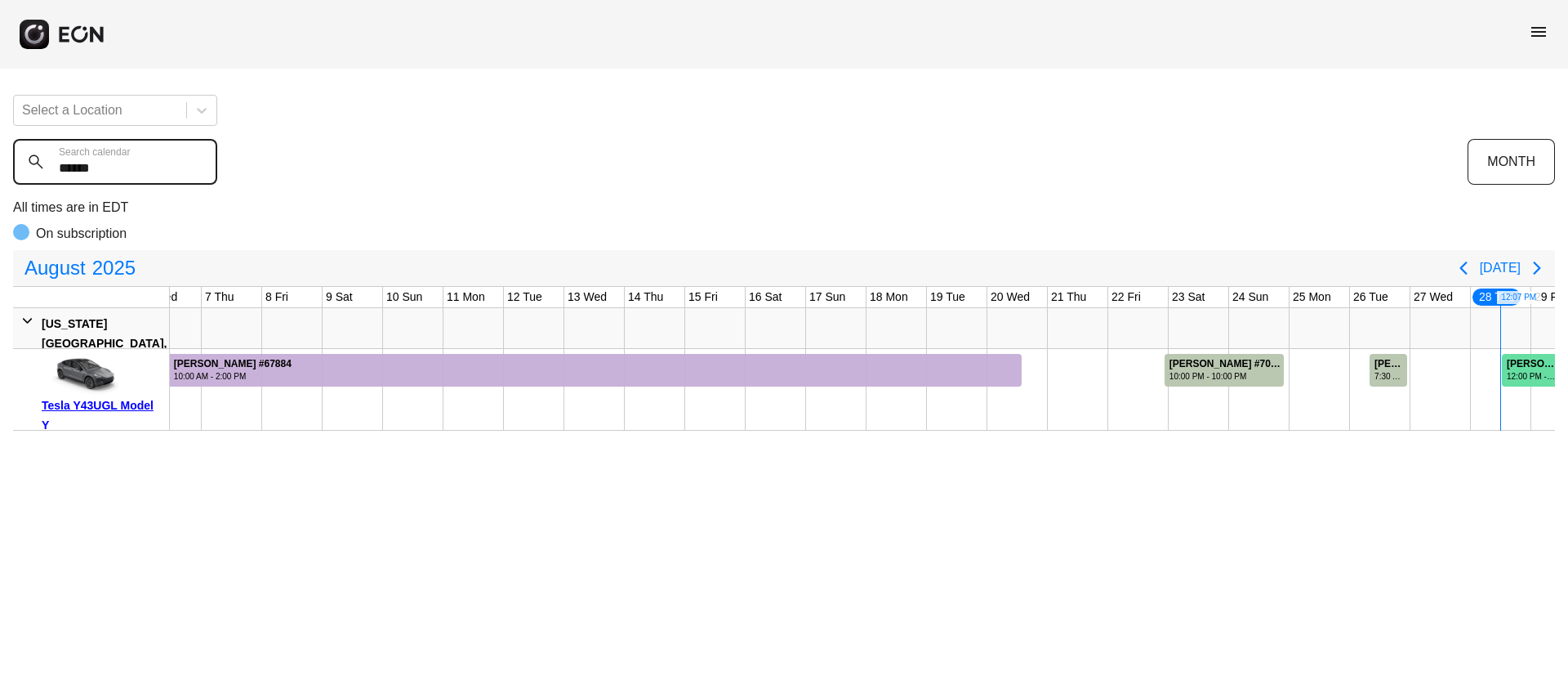
type calendar "******"
click at [1527, 374] on div "12:00 PM - 11:00 AM" at bounding box center [1531, 376] width 50 height 12
drag, startPoint x: 102, startPoint y: 270, endPoint x: 89, endPoint y: 295, distance: 28.2
click at [101, 270] on span "2025" at bounding box center [113, 268] width 50 height 33
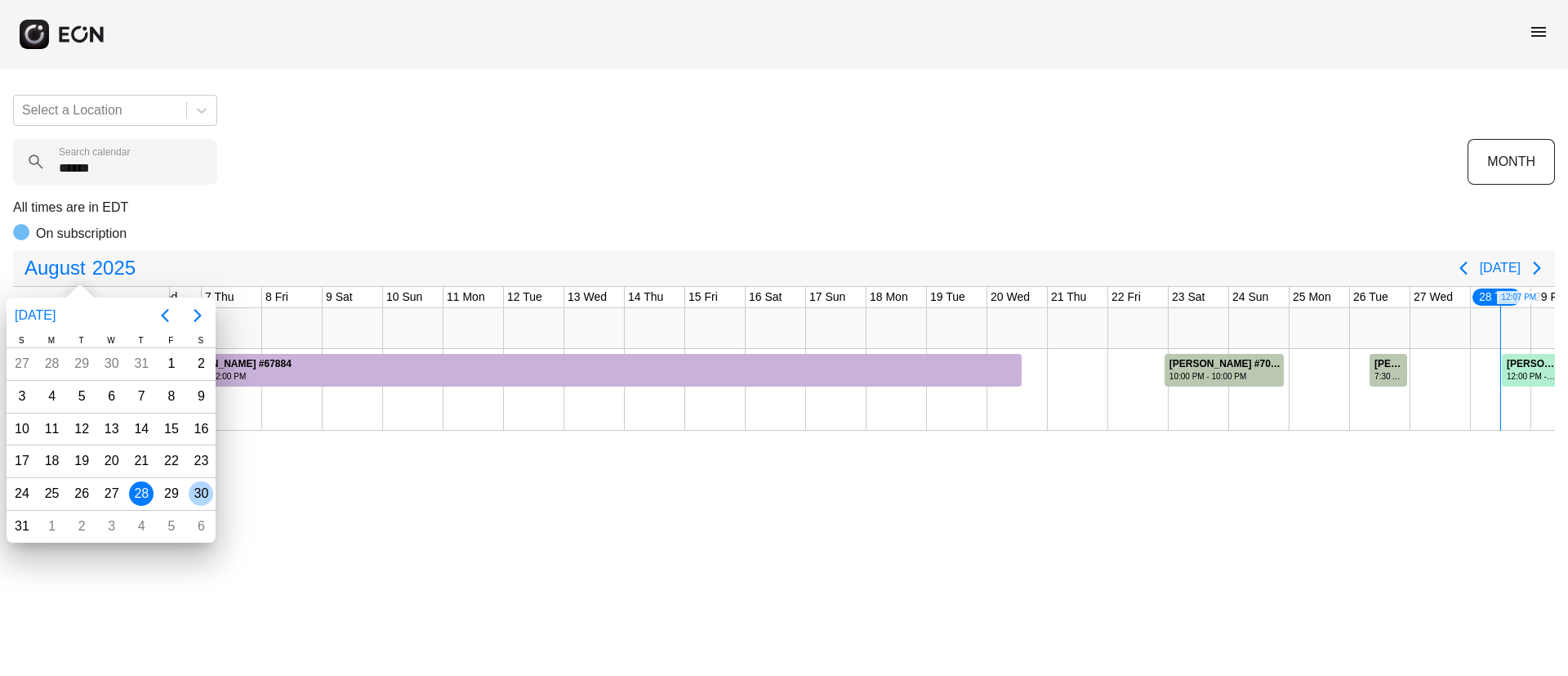
click at [204, 492] on div "30" at bounding box center [201, 494] width 25 height 25
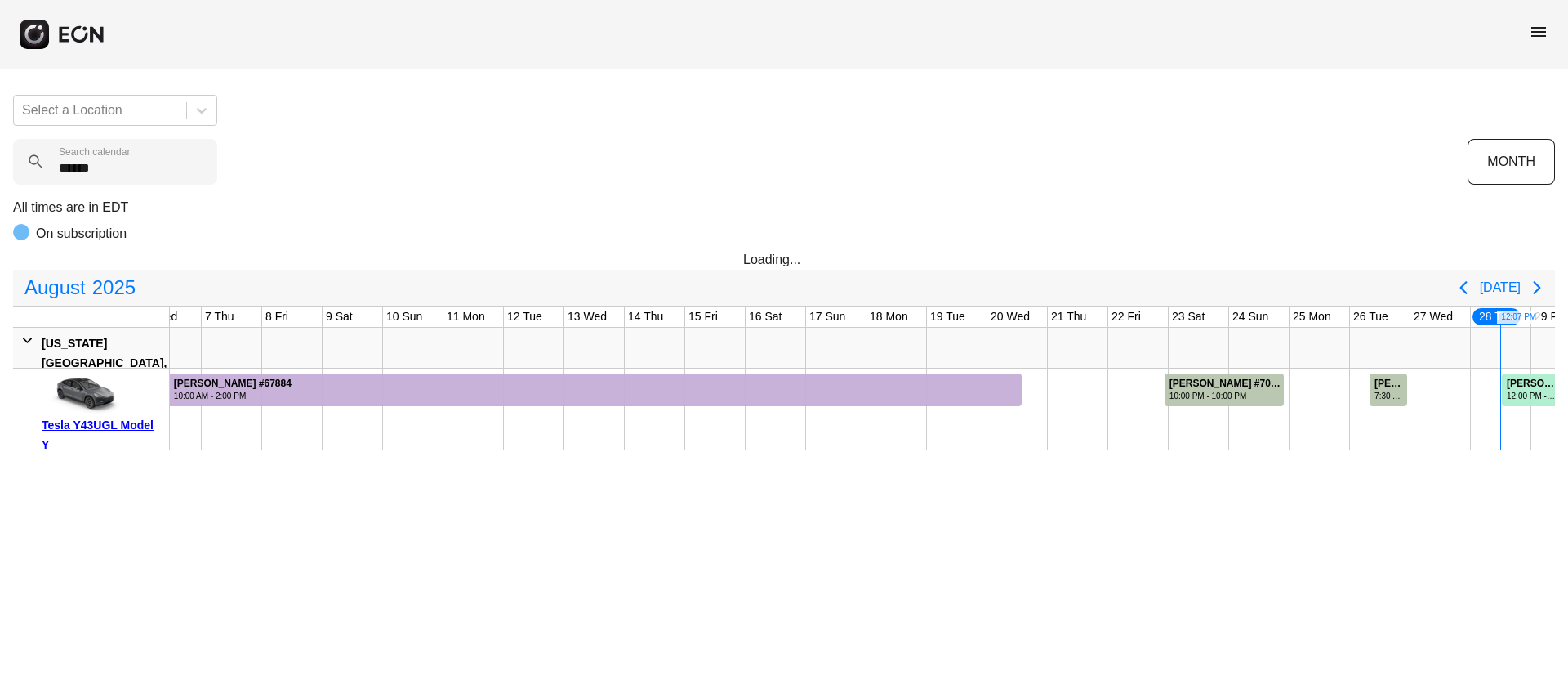
scroll to position [0, 488]
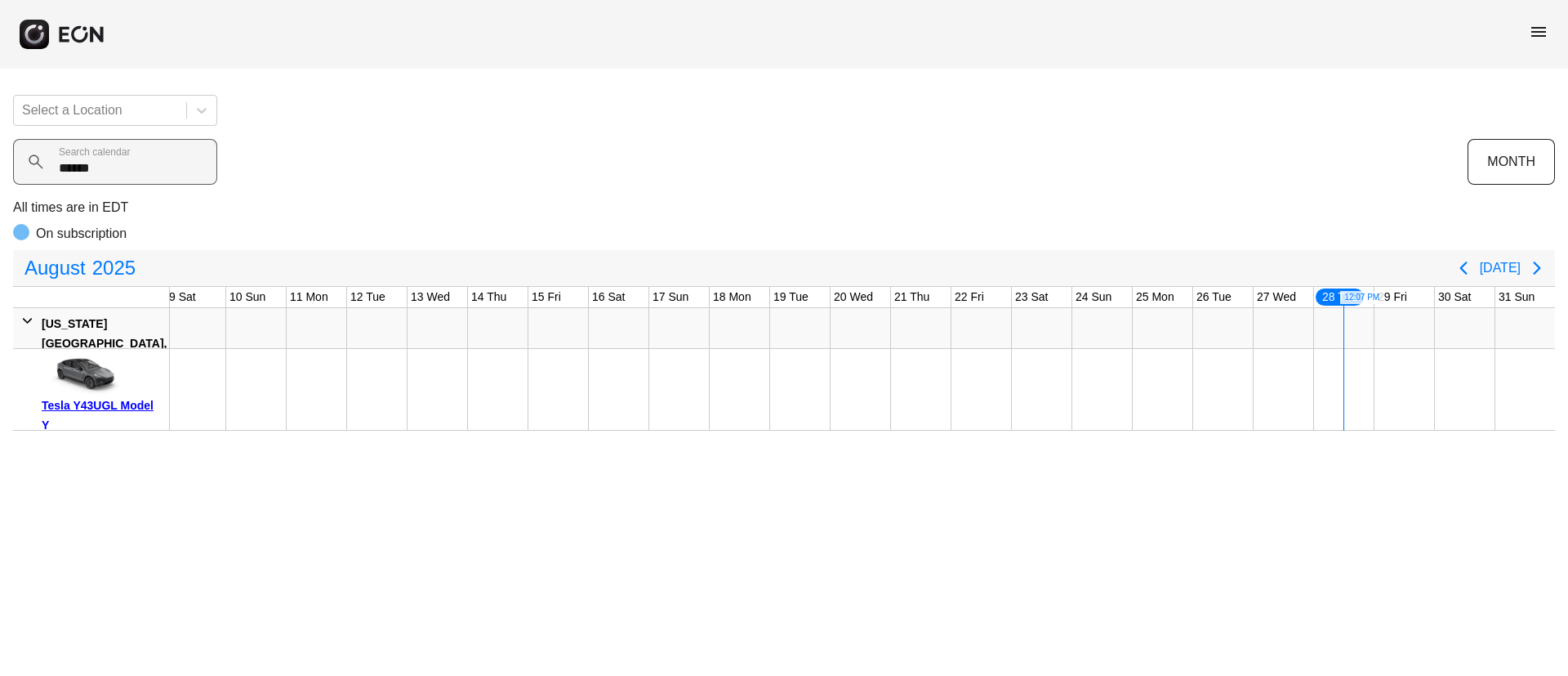
click at [430, 159] on div "****** Search calendar" at bounding box center [740, 162] width 1455 height 46
